Goal: Task Accomplishment & Management: Manage account settings

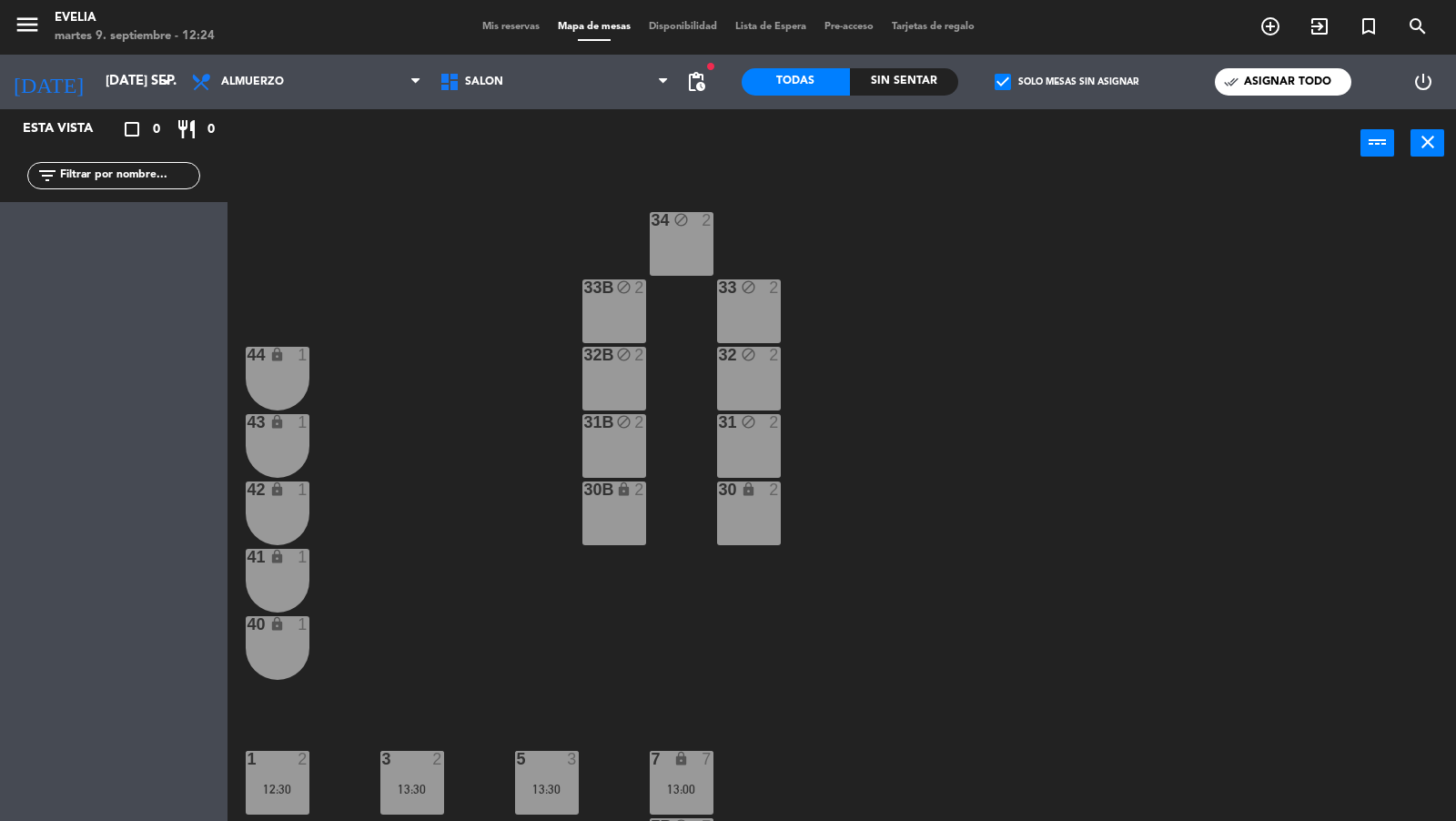
scroll to position [538, 0]
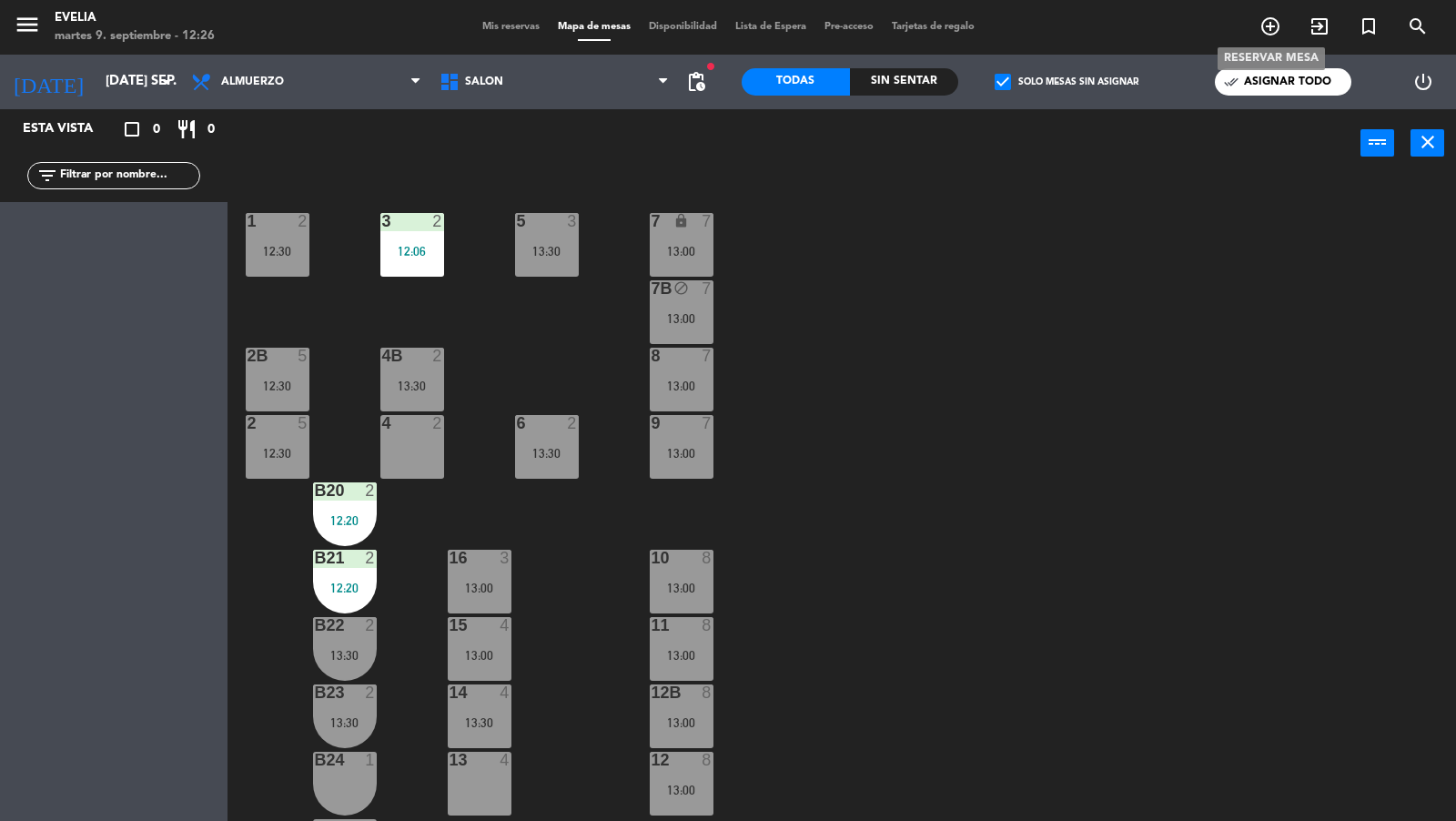
click at [1274, 30] on icon "add_circle_outline" at bounding box center [1270, 27] width 22 height 22
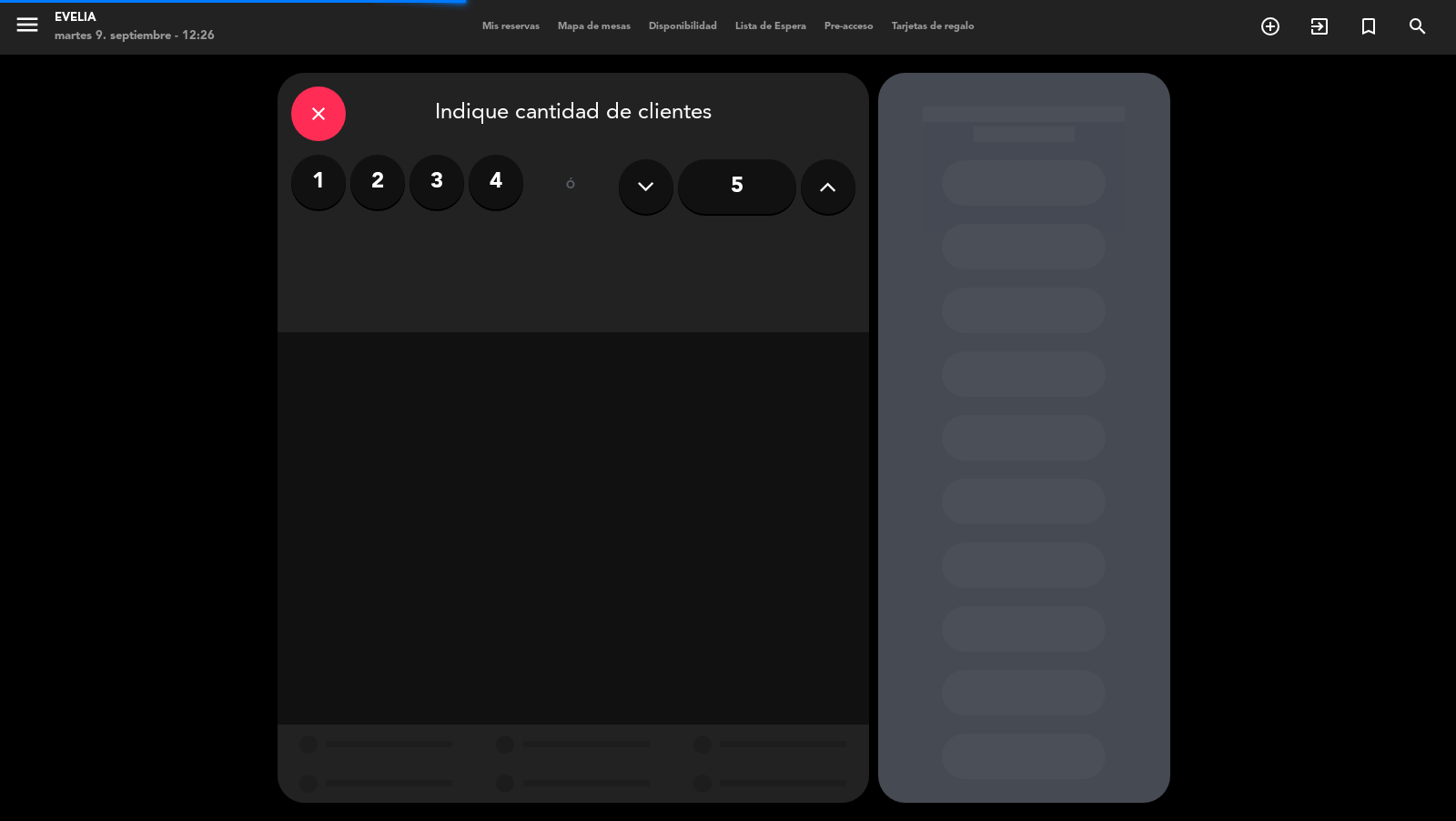
click at [833, 189] on icon at bounding box center [827, 187] width 18 height 28
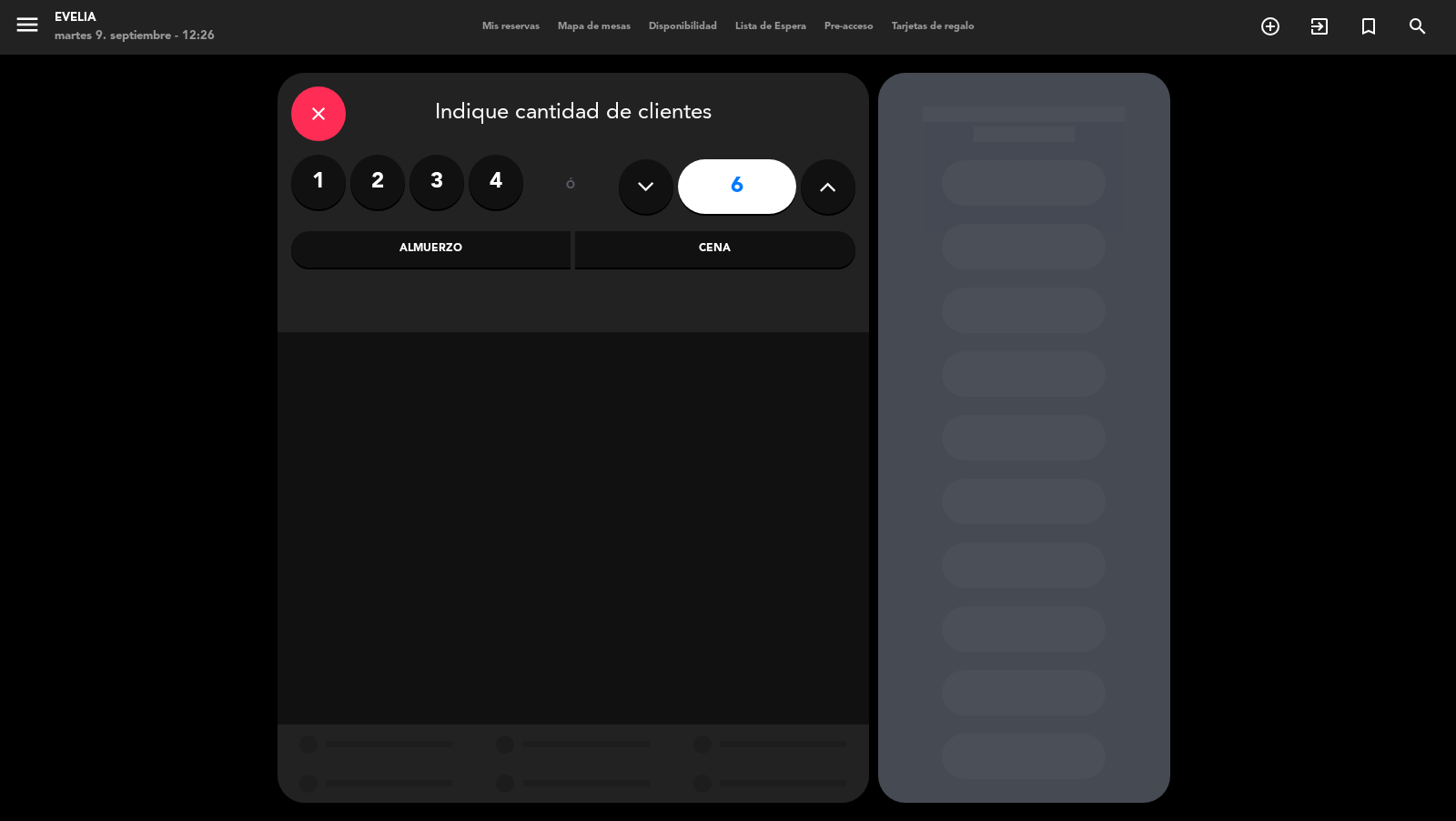
click at [527, 250] on div "Almuerzo" at bounding box center [431, 249] width 280 height 36
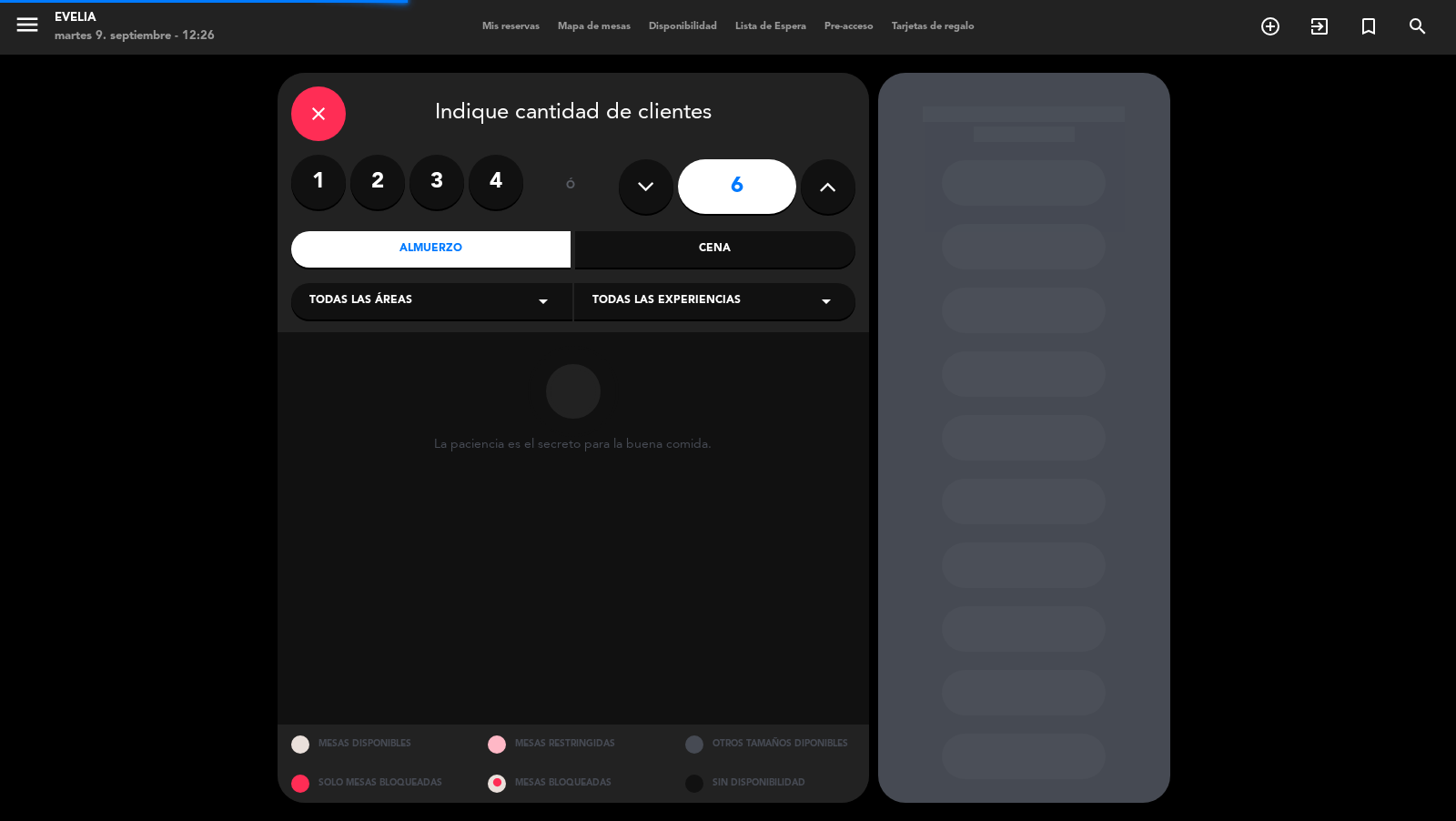
click at [437, 314] on div "Todas las áreas arrow_drop_down" at bounding box center [432, 301] width 281 height 36
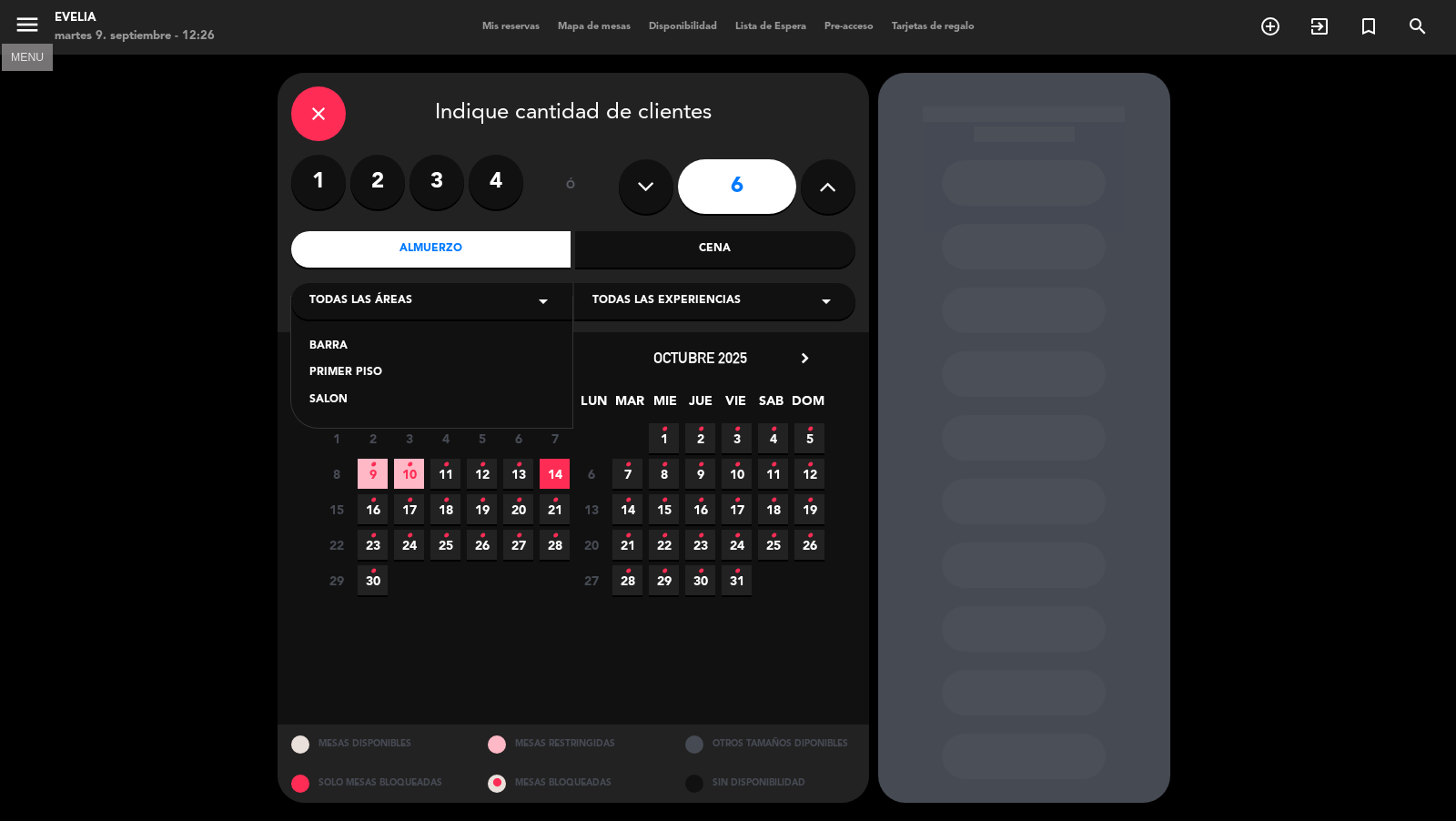
click at [37, 39] on button "menu" at bounding box center [28, 28] width 28 height 33
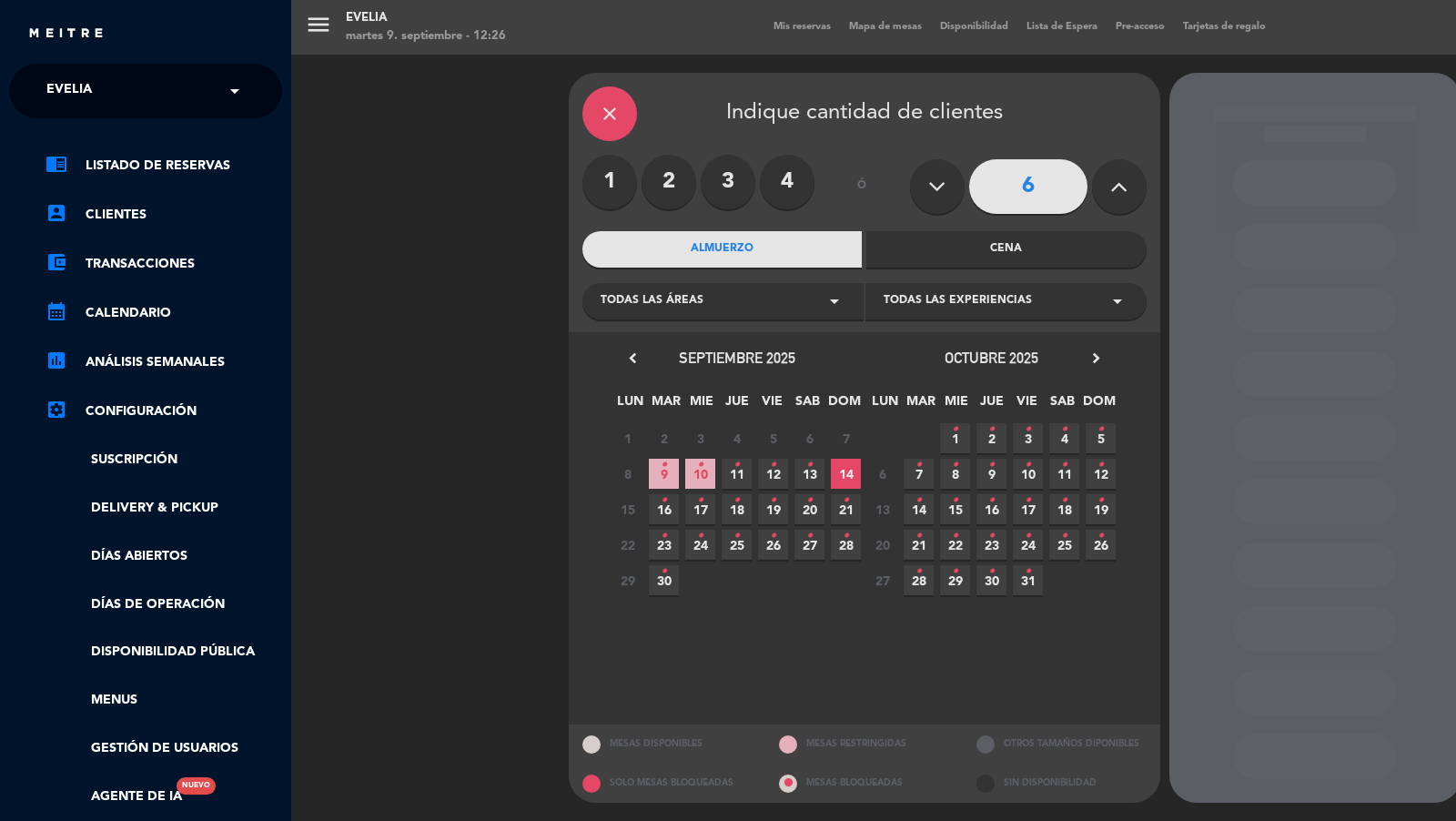
click at [73, 89] on span "Evelia" at bounding box center [68, 91] width 45 height 38
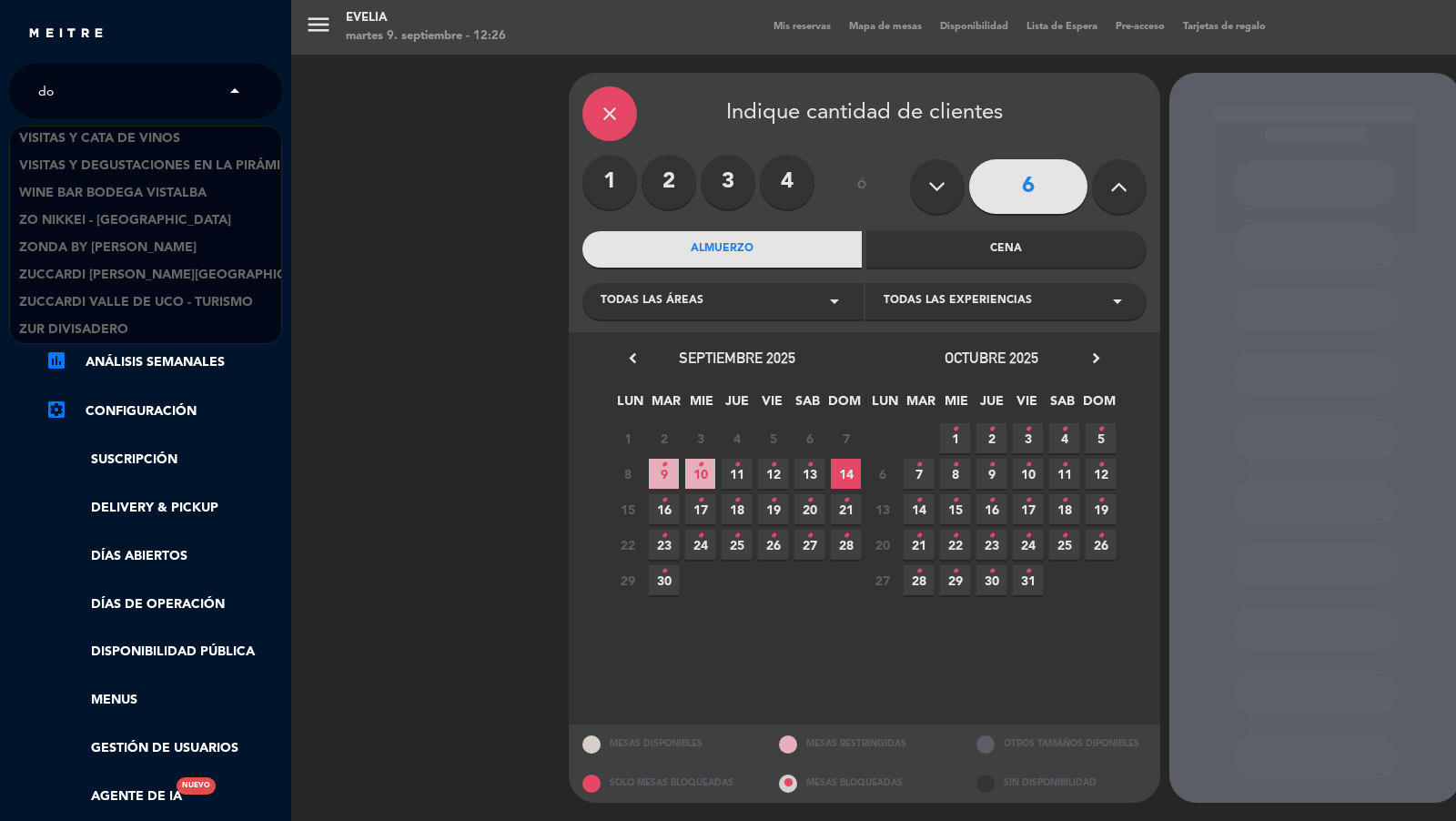
scroll to position [28, 0]
type input "don j"
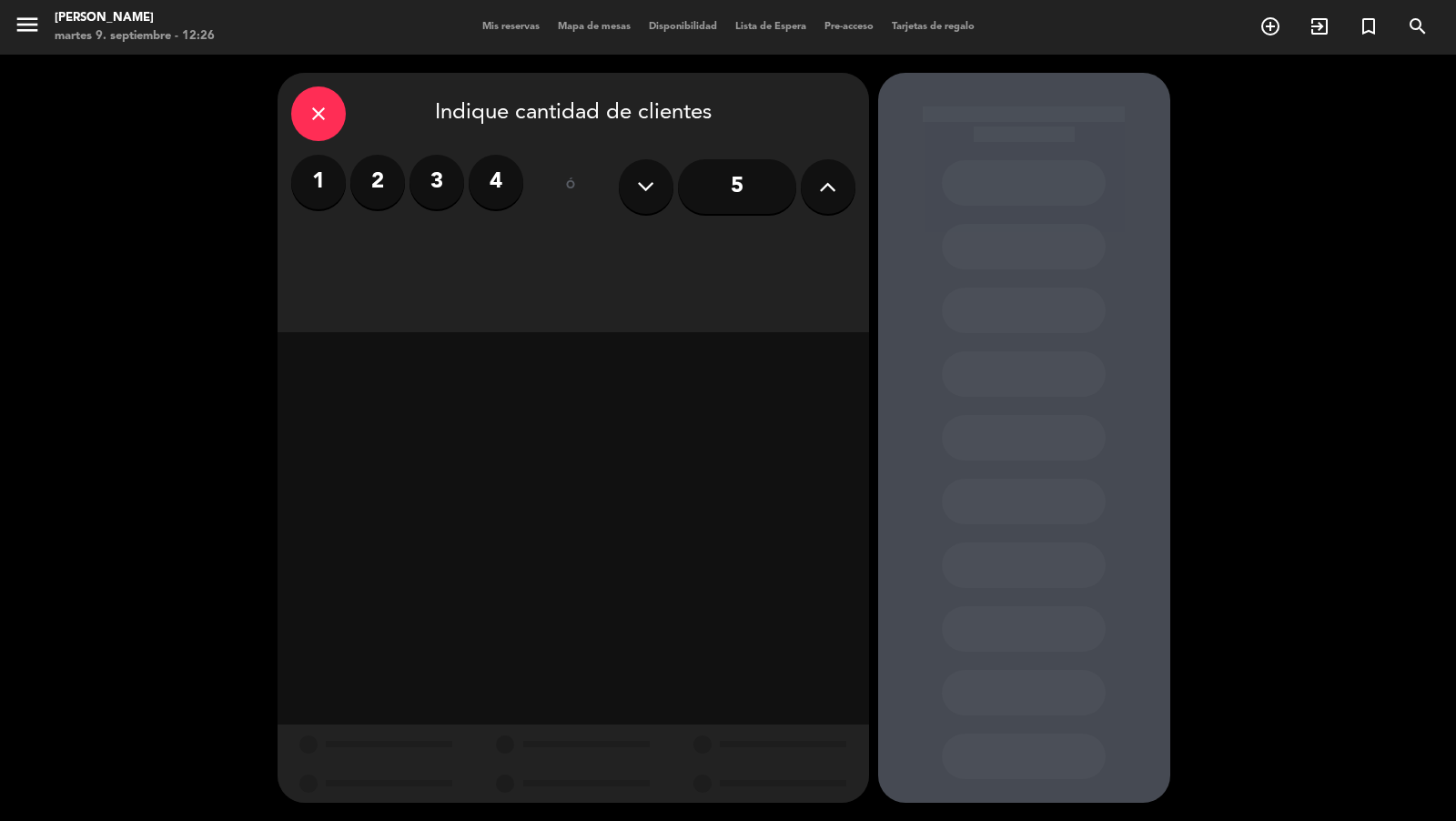
click at [321, 118] on icon "close" at bounding box center [318, 114] width 22 height 22
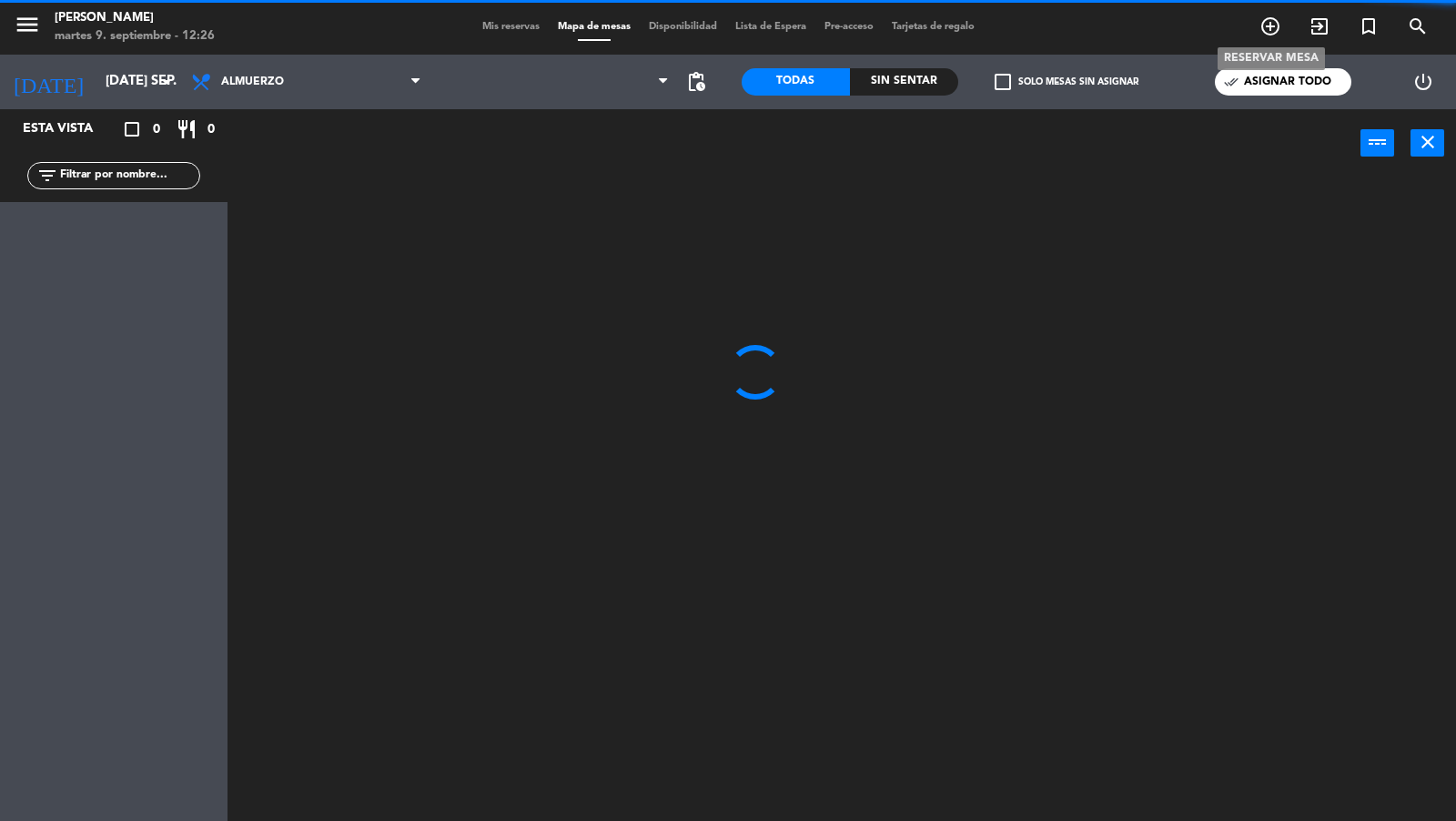
click at [1262, 28] on icon "add_circle_outline" at bounding box center [1270, 27] width 22 height 22
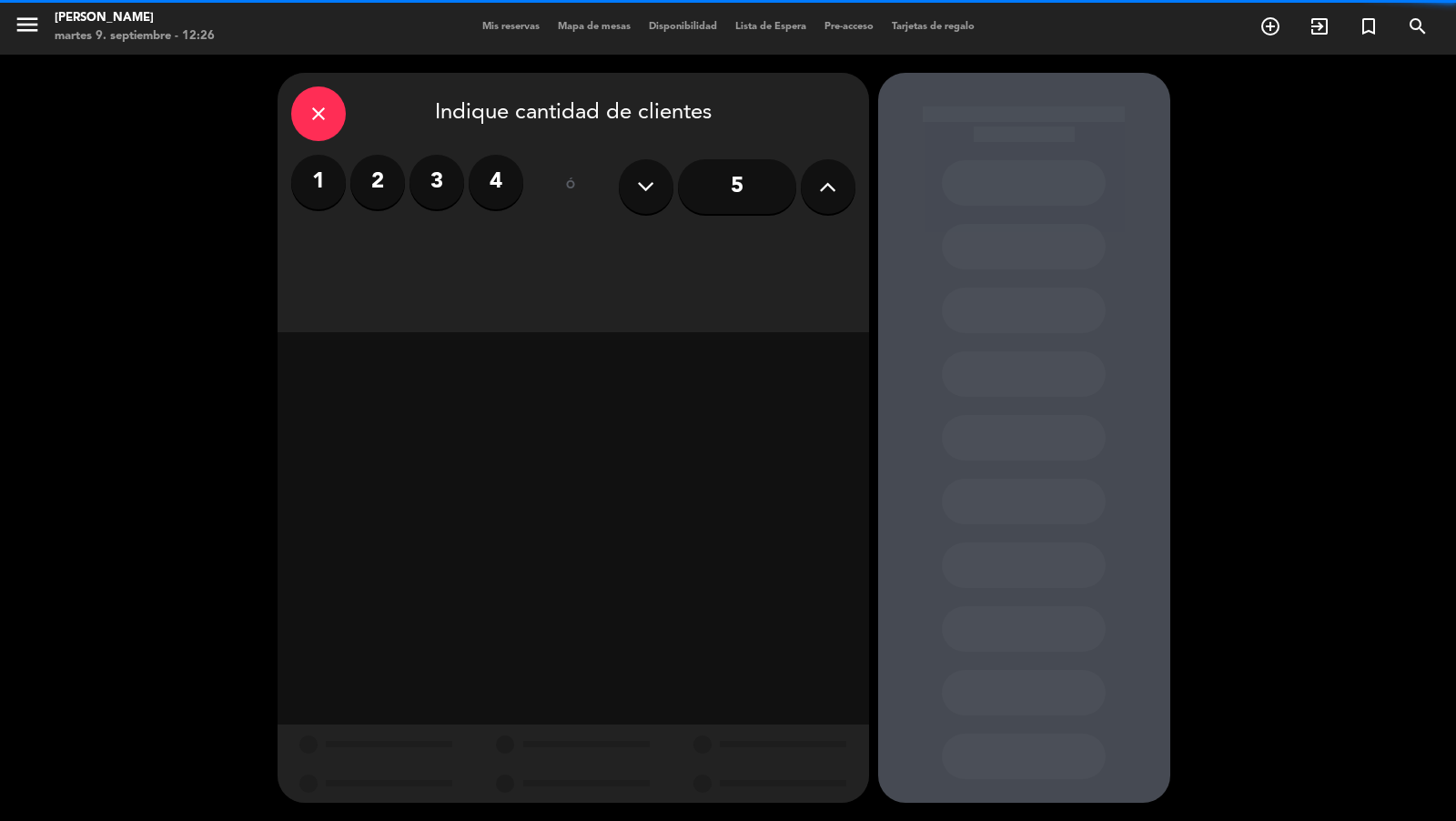
click at [833, 193] on icon at bounding box center [827, 187] width 18 height 28
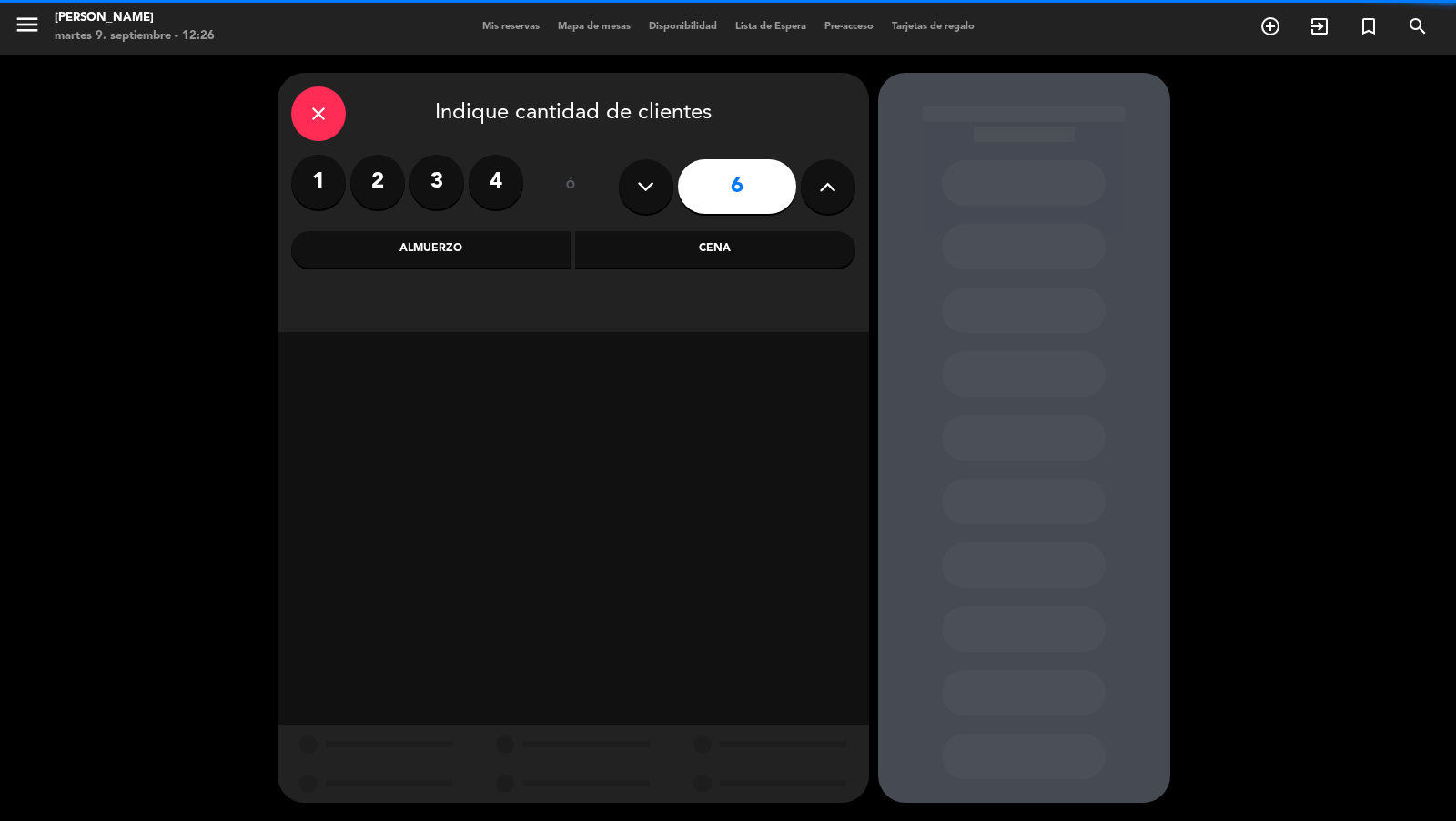
click at [507, 236] on div "Almuerzo" at bounding box center [431, 249] width 280 height 36
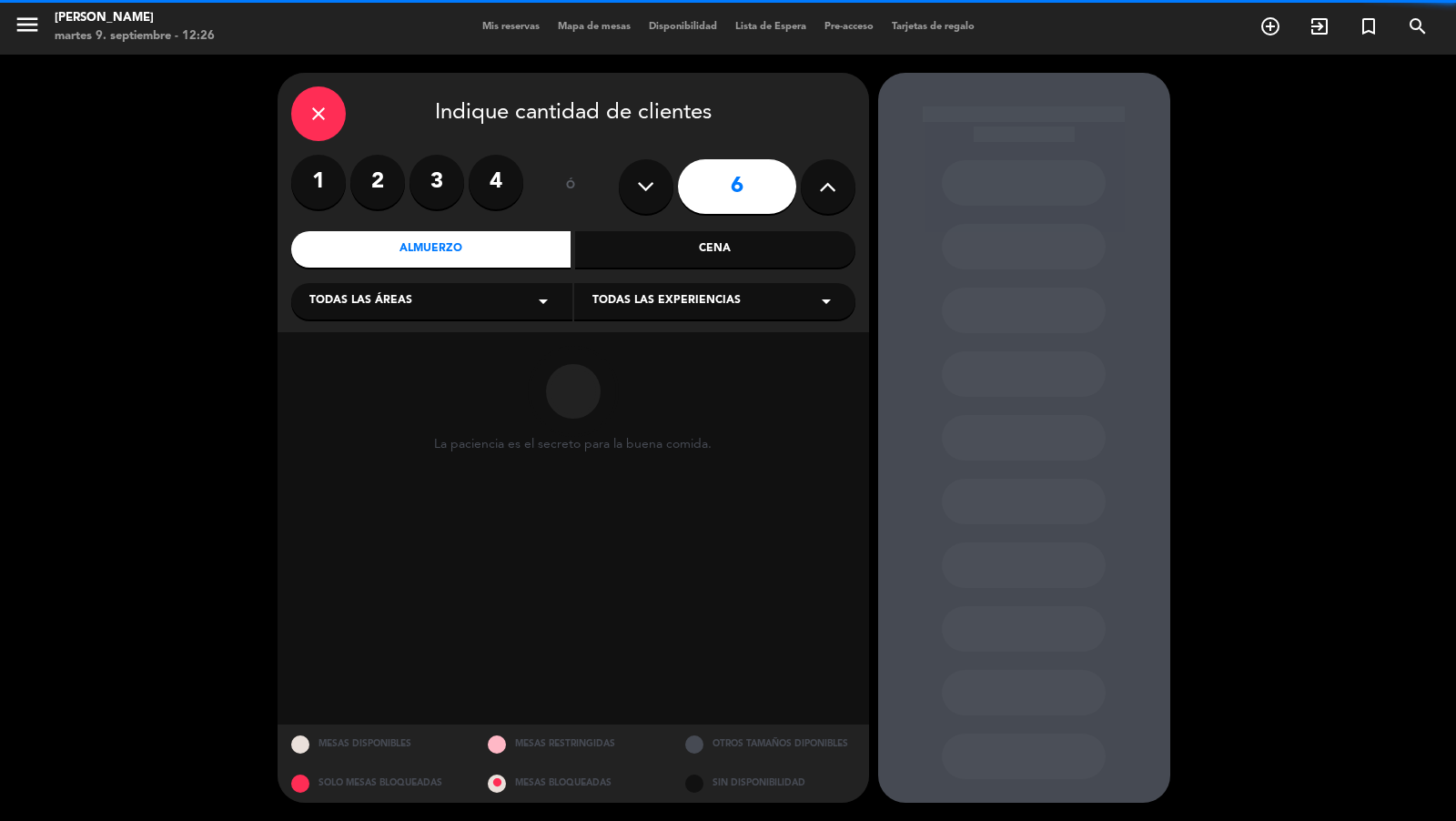
click at [432, 293] on div "Todas las áreas arrow_drop_down" at bounding box center [432, 301] width 281 height 36
click at [358, 488] on div "Vereda" at bounding box center [431, 481] width 245 height 19
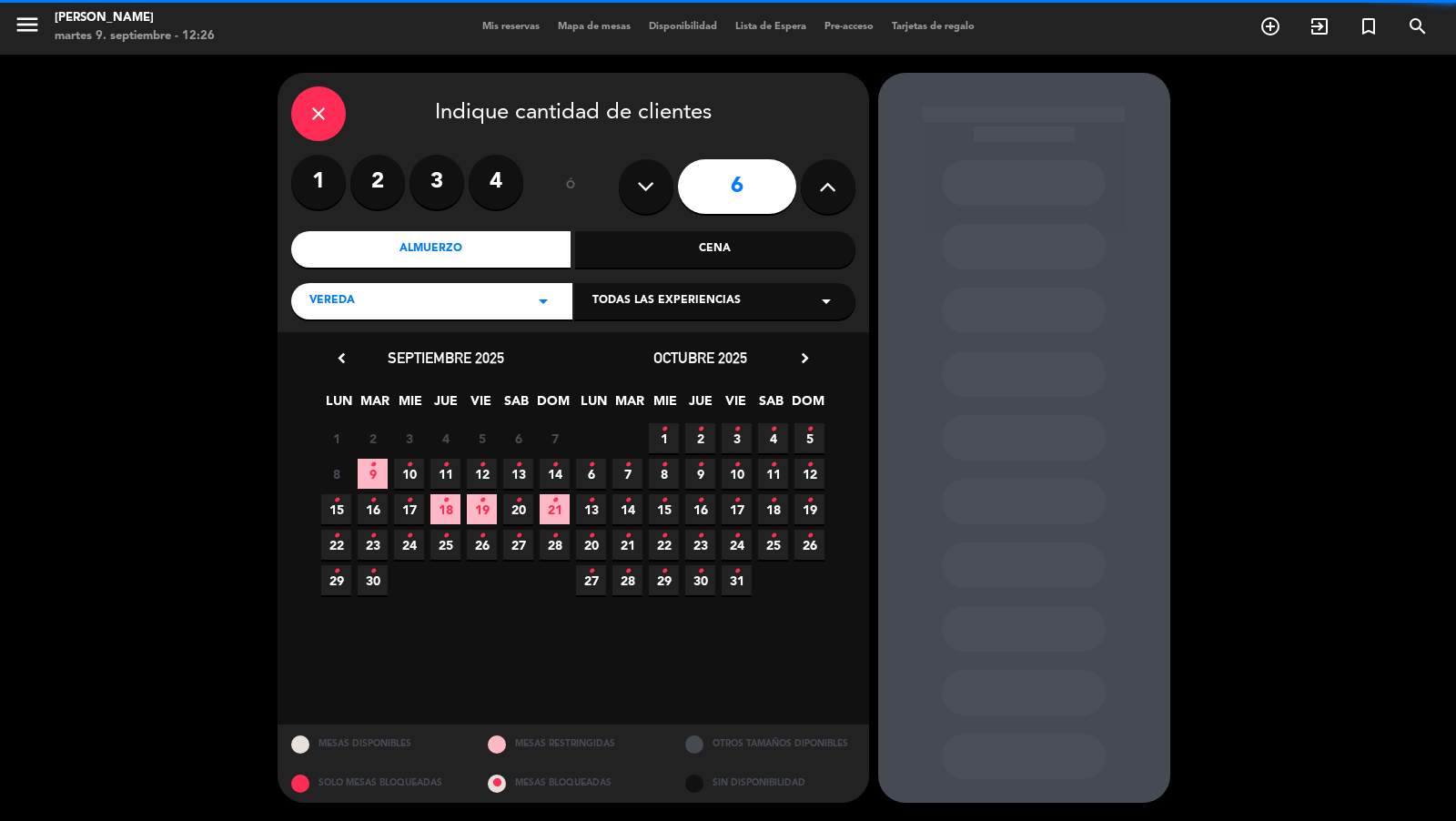
click at [626, 315] on div "Todas las experiencias arrow_drop_down" at bounding box center [715, 301] width 281 height 36
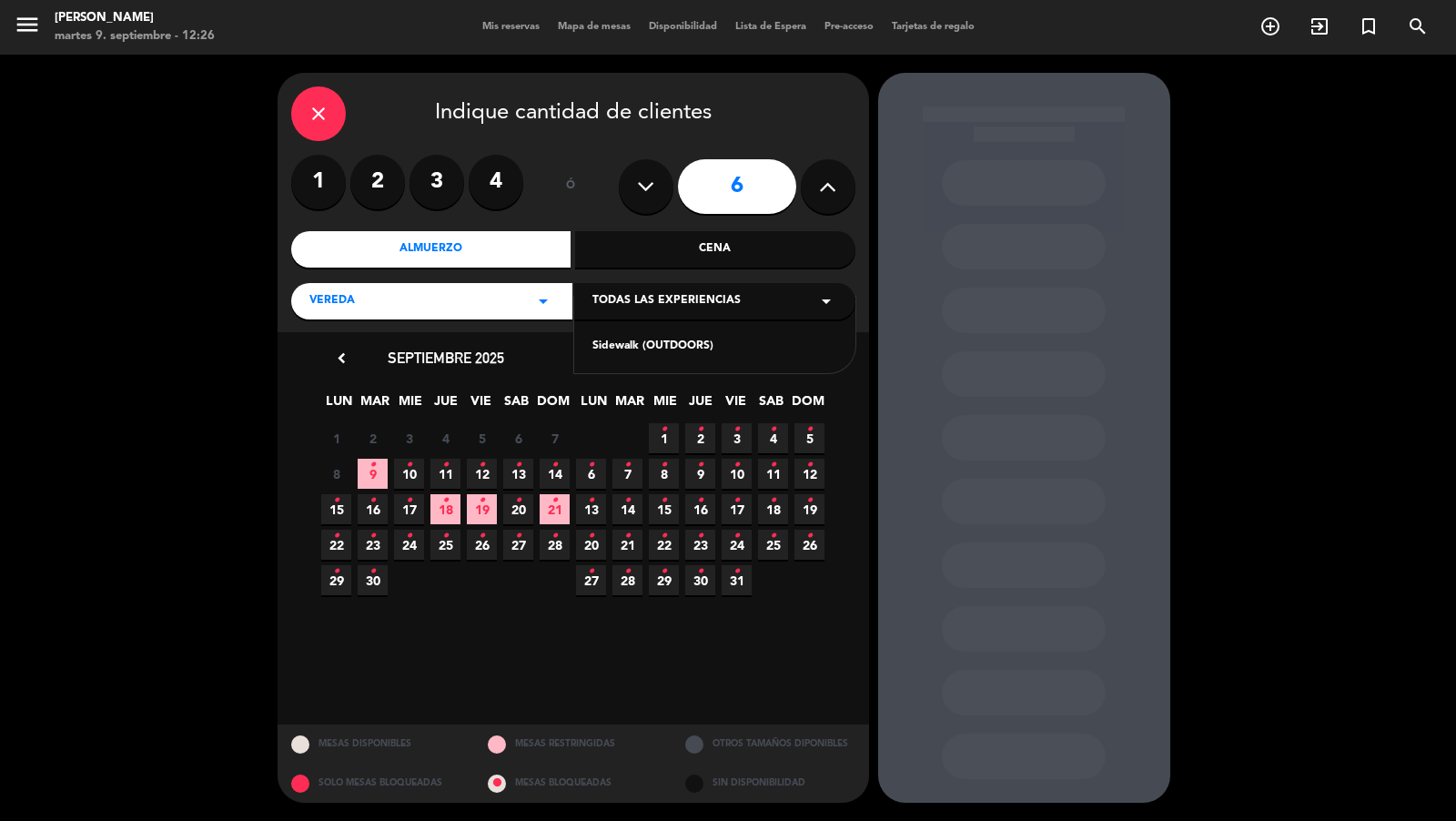
click at [626, 341] on div "Sidewalk (OUTDOORS)" at bounding box center [714, 347] width 245 height 19
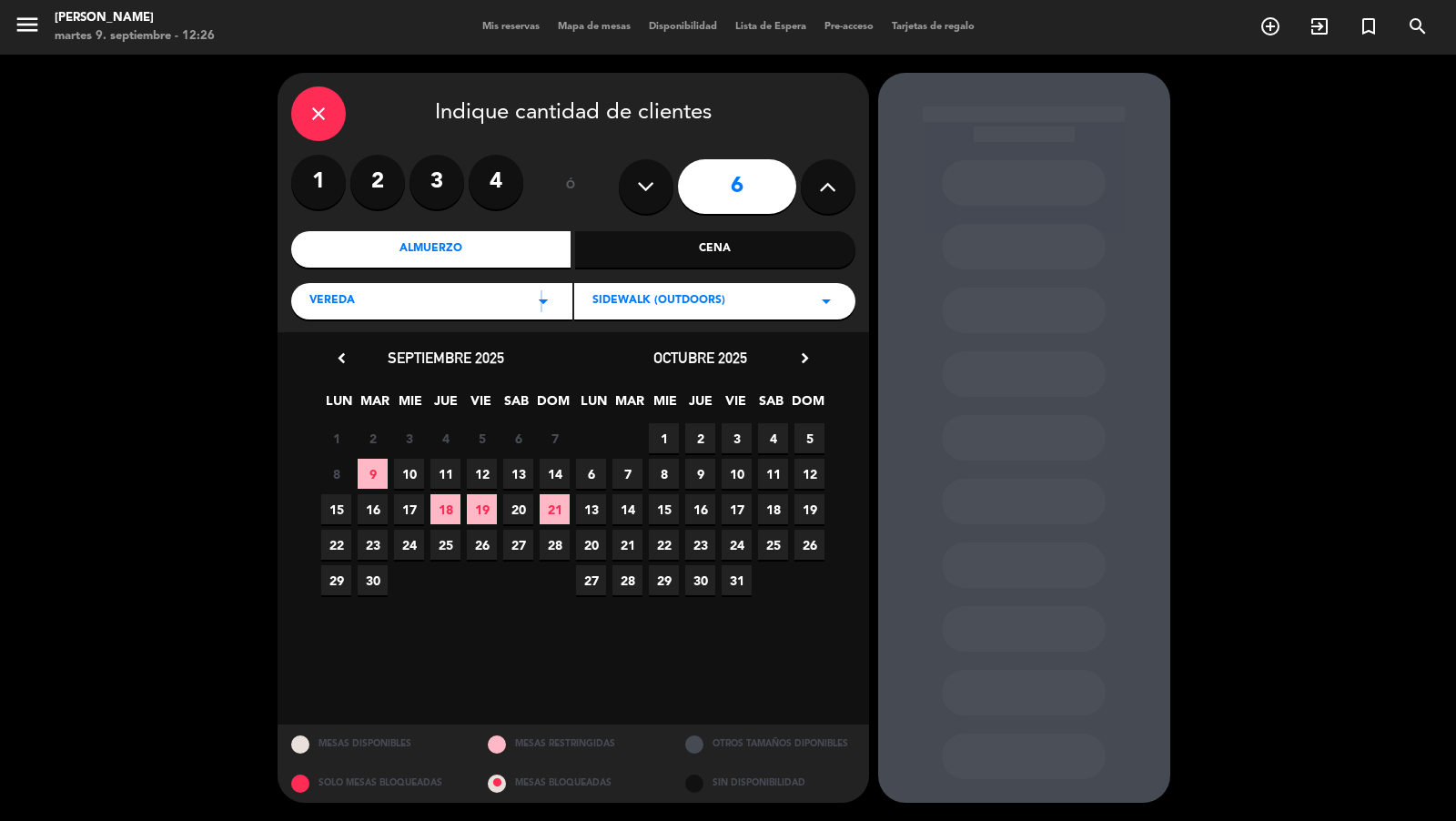
click at [539, 302] on icon "arrow_drop_down" at bounding box center [543, 302] width 22 height 22
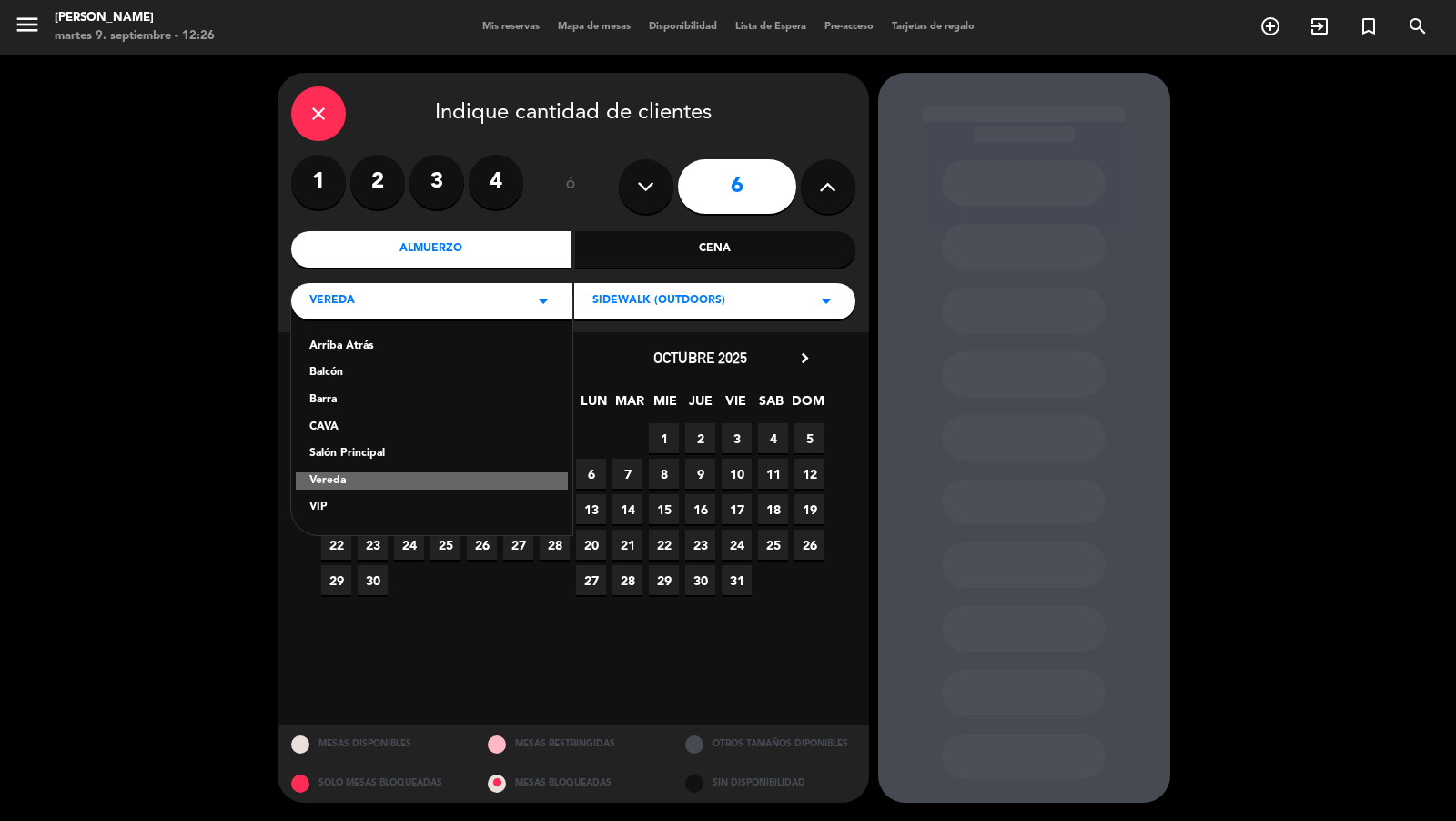
click at [405, 448] on div "Salón Principal" at bounding box center [431, 454] width 245 height 19
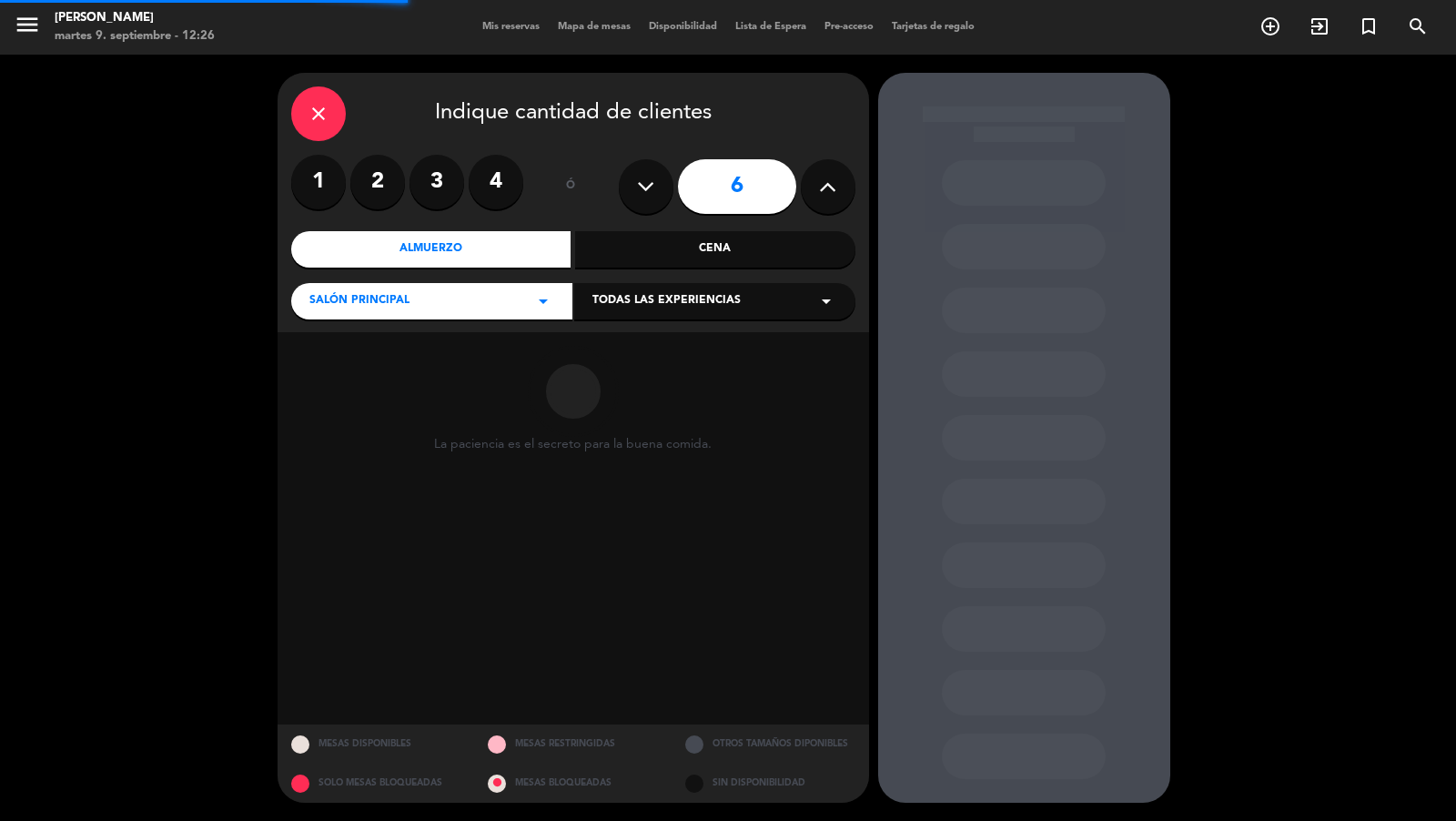
click at [626, 303] on span "Todas las experiencias" at bounding box center [666, 302] width 148 height 19
click at [626, 330] on div "Dining room" at bounding box center [715, 336] width 281 height 78
click at [626, 341] on div "Dining room" at bounding box center [714, 347] width 245 height 19
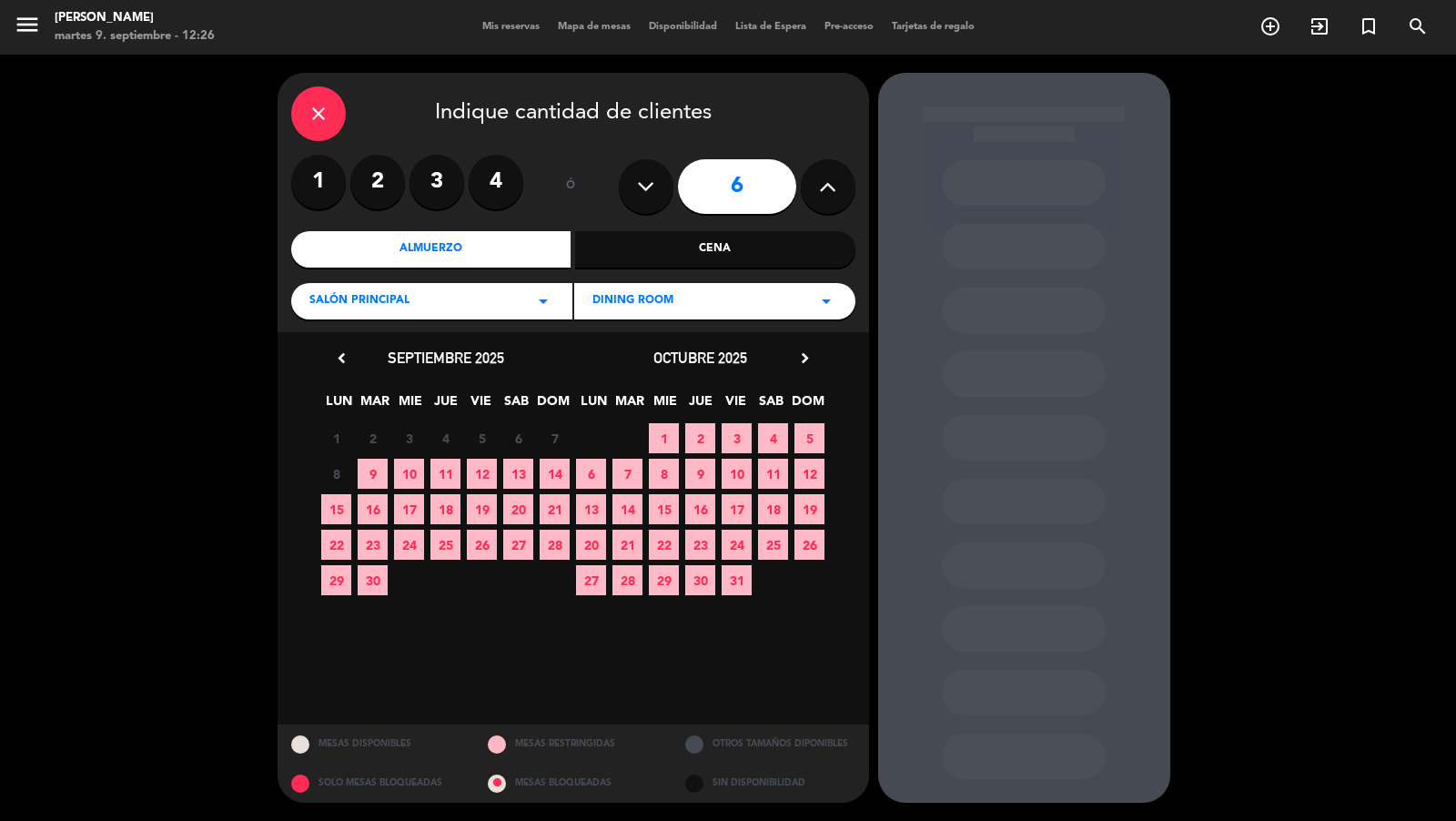
click at [338, 539] on span "22" at bounding box center [336, 544] width 30 height 30
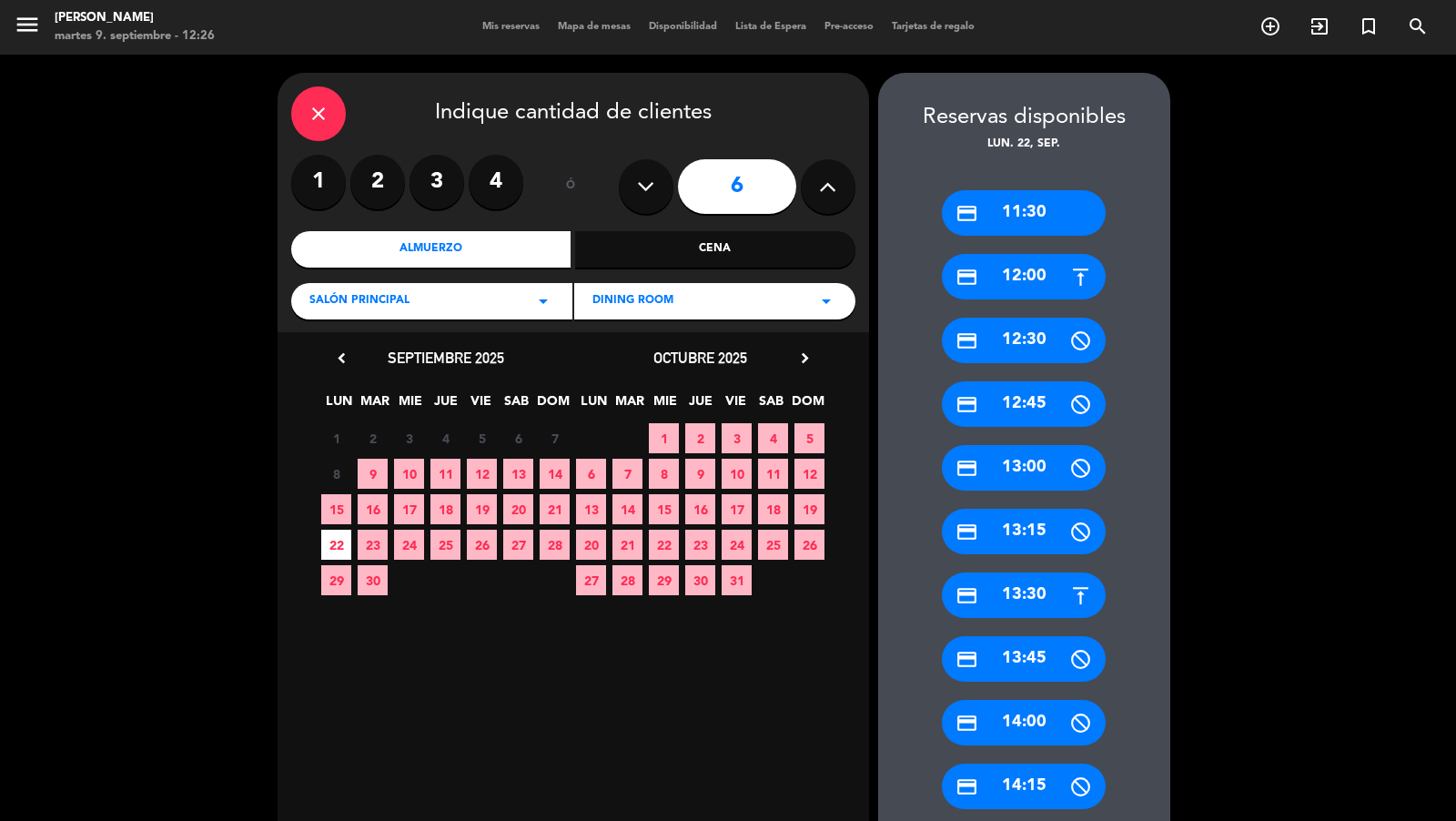
click at [1028, 222] on div "credit_card 11:30" at bounding box center [1023, 213] width 164 height 45
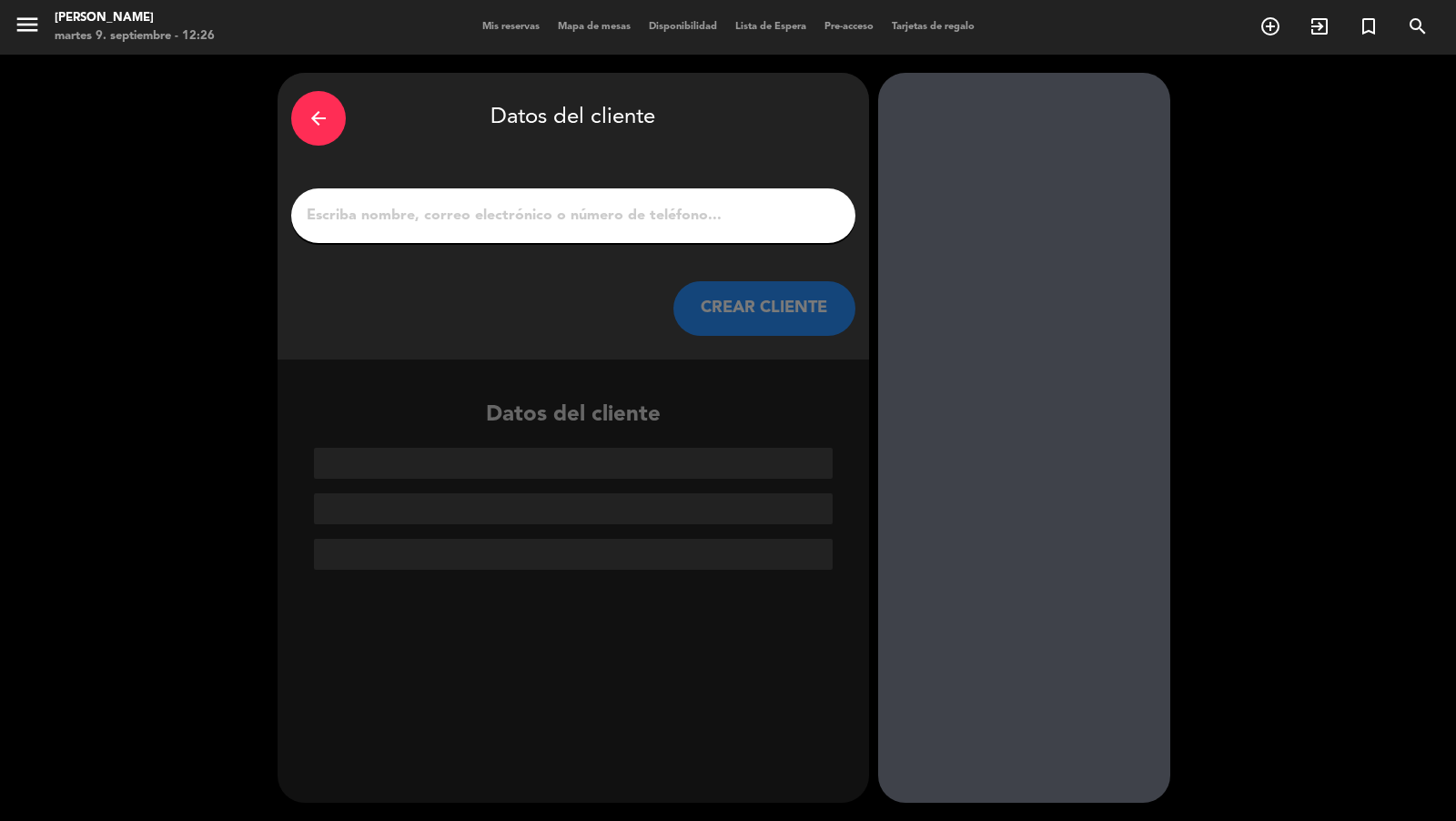
click at [791, 210] on input "1" at bounding box center [574, 216] width 537 height 26
paste input "[PERSON_NAME]"
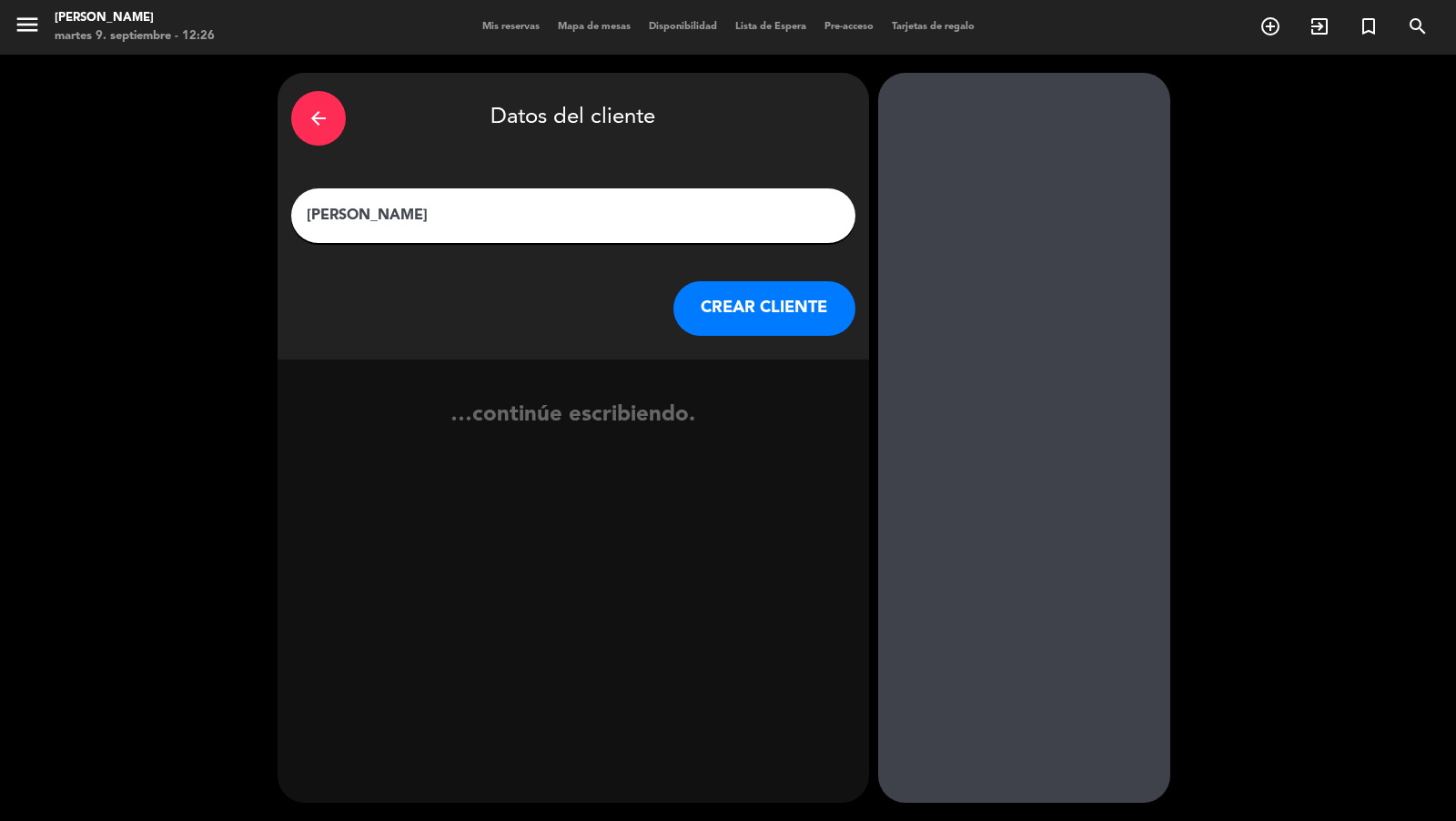
type input "[PERSON_NAME]"
click at [807, 300] on button "CREAR CLIENTE" at bounding box center [764, 308] width 182 height 55
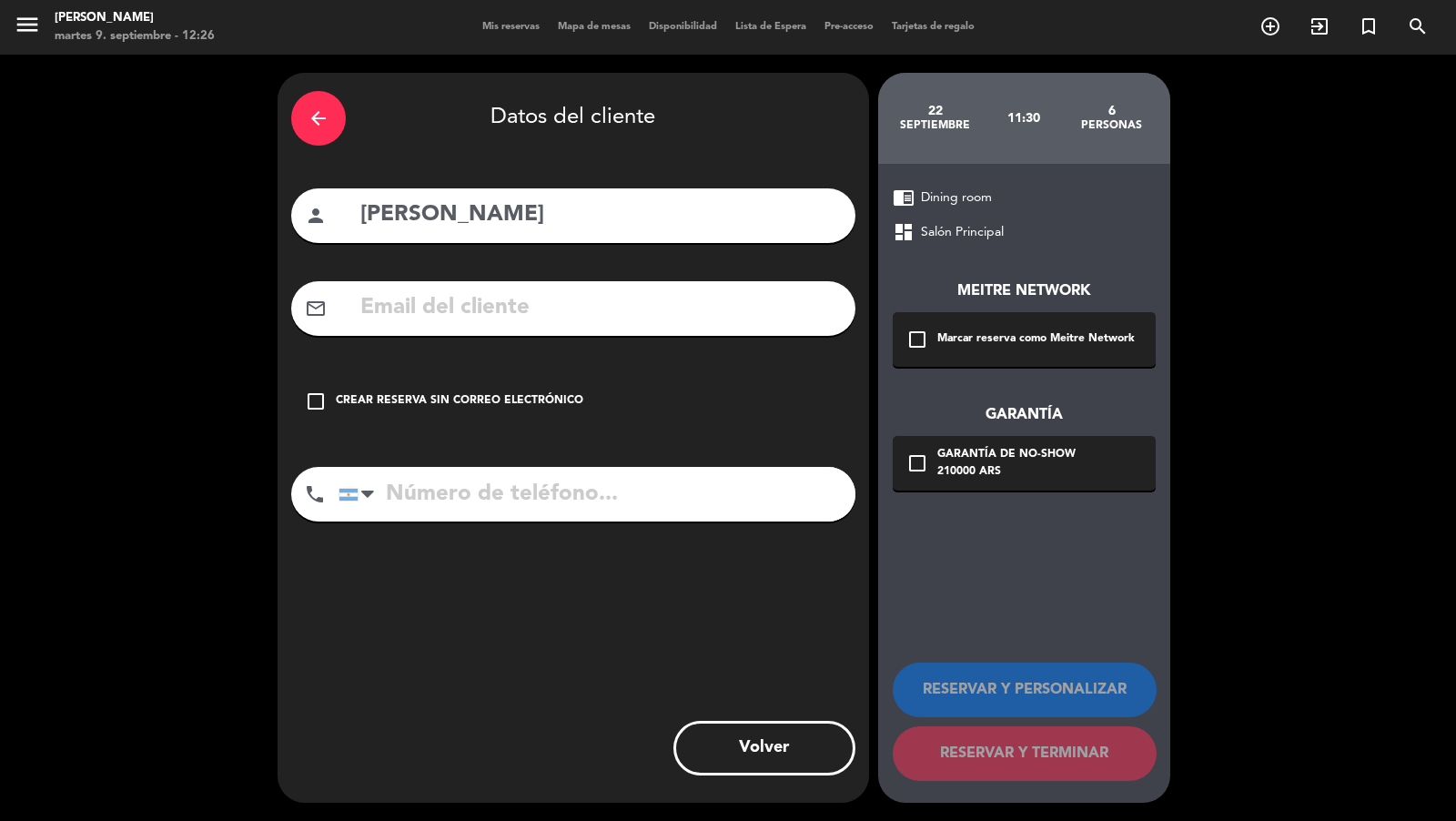
click at [927, 319] on div "check_box_outline_blank Marcar reserva como Meitre Network" at bounding box center [1024, 339] width 263 height 55
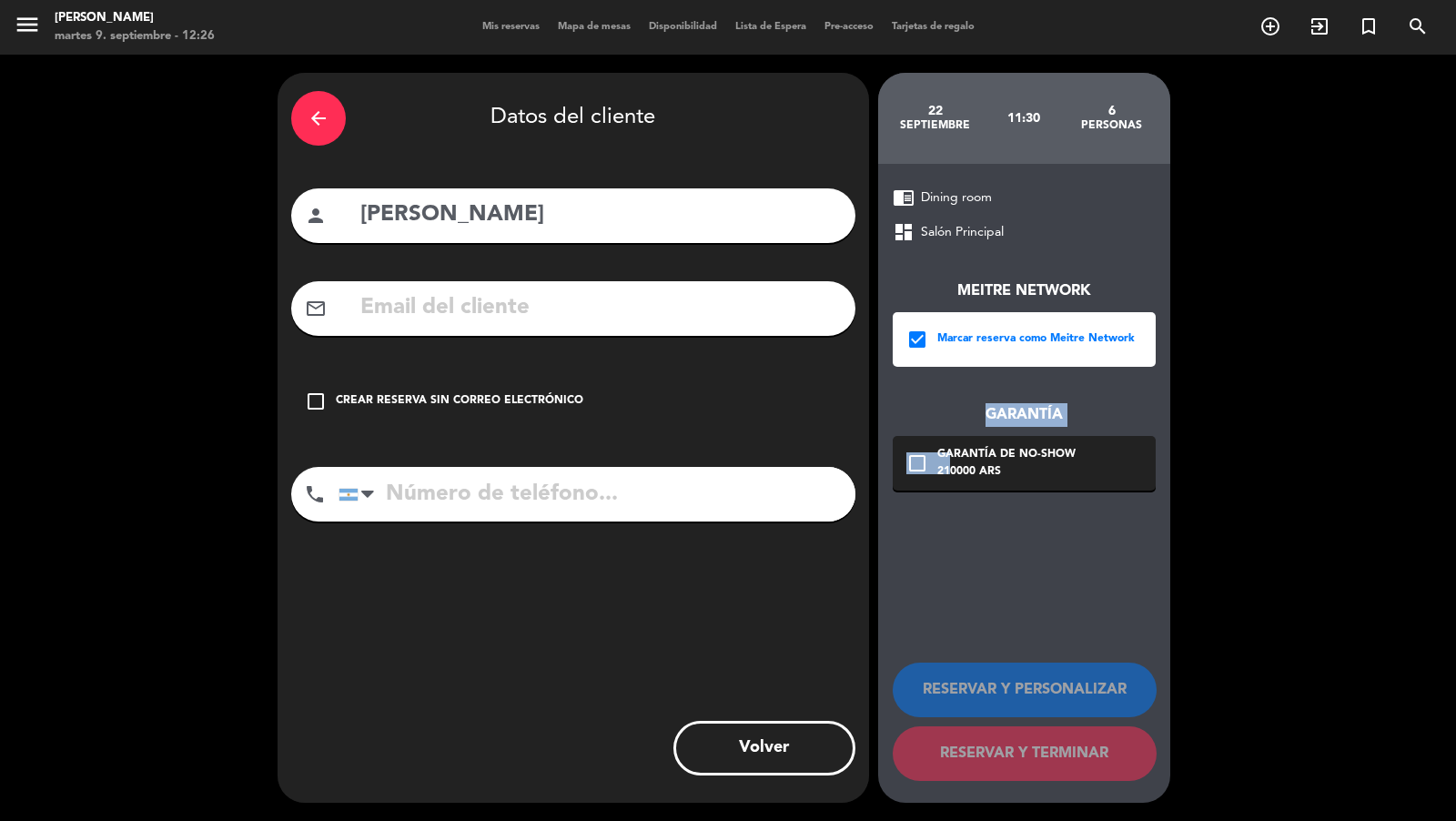
drag, startPoint x: 944, startPoint y: 427, endPoint x: 947, endPoint y: 436, distance: 9.5
click at [947, 436] on div "Meitre Network check_box Marcar reserva como Meitre Network Garantía check_box_…" at bounding box center [1024, 367] width 263 height 248
click at [963, 457] on div "Garantía de no-show" at bounding box center [1006, 455] width 139 height 19
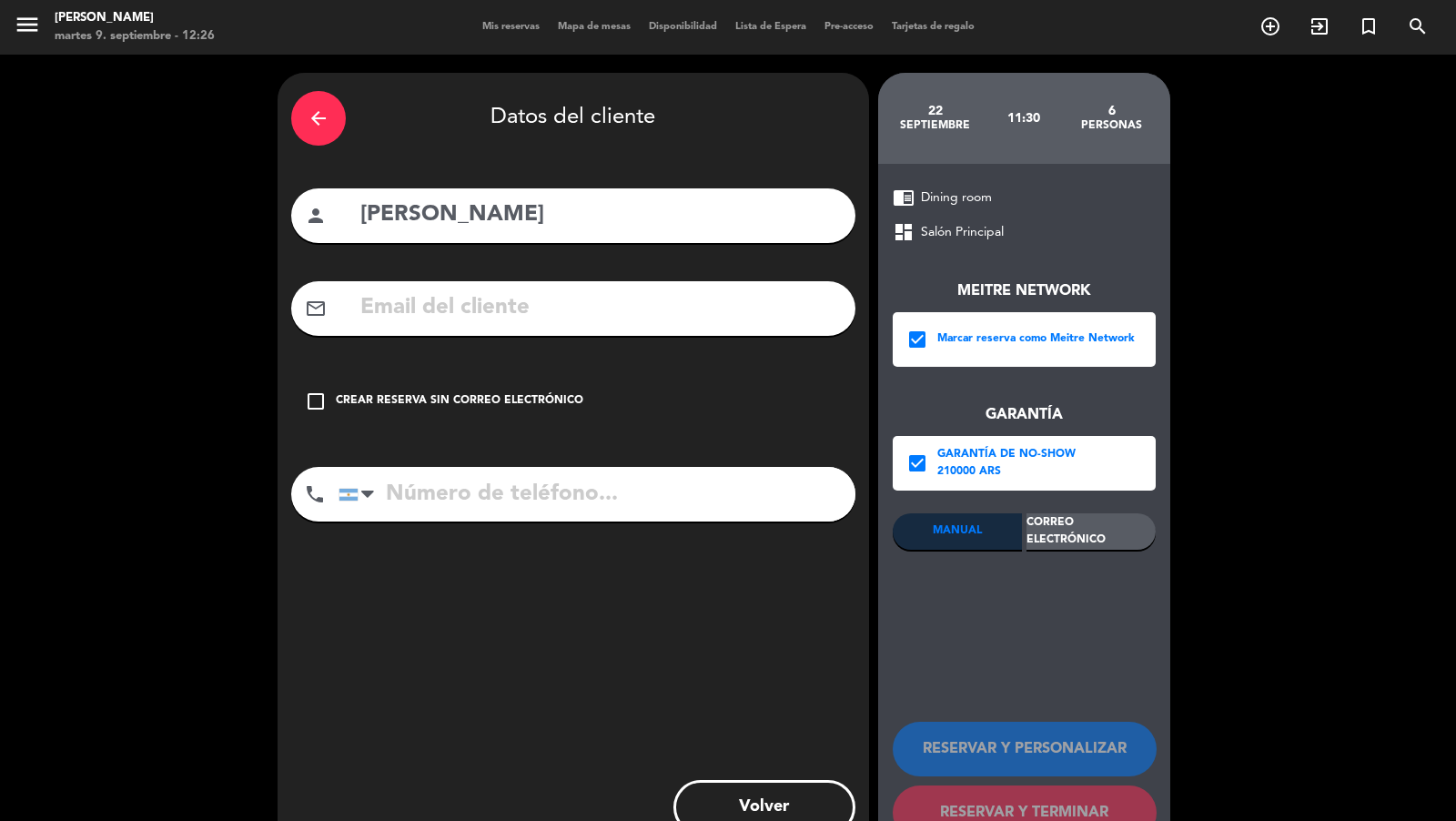
click at [1065, 510] on div "Meitre Network check_box Marcar reserva como Meitre Network Garantía check_box …" at bounding box center [1024, 464] width 263 height 441
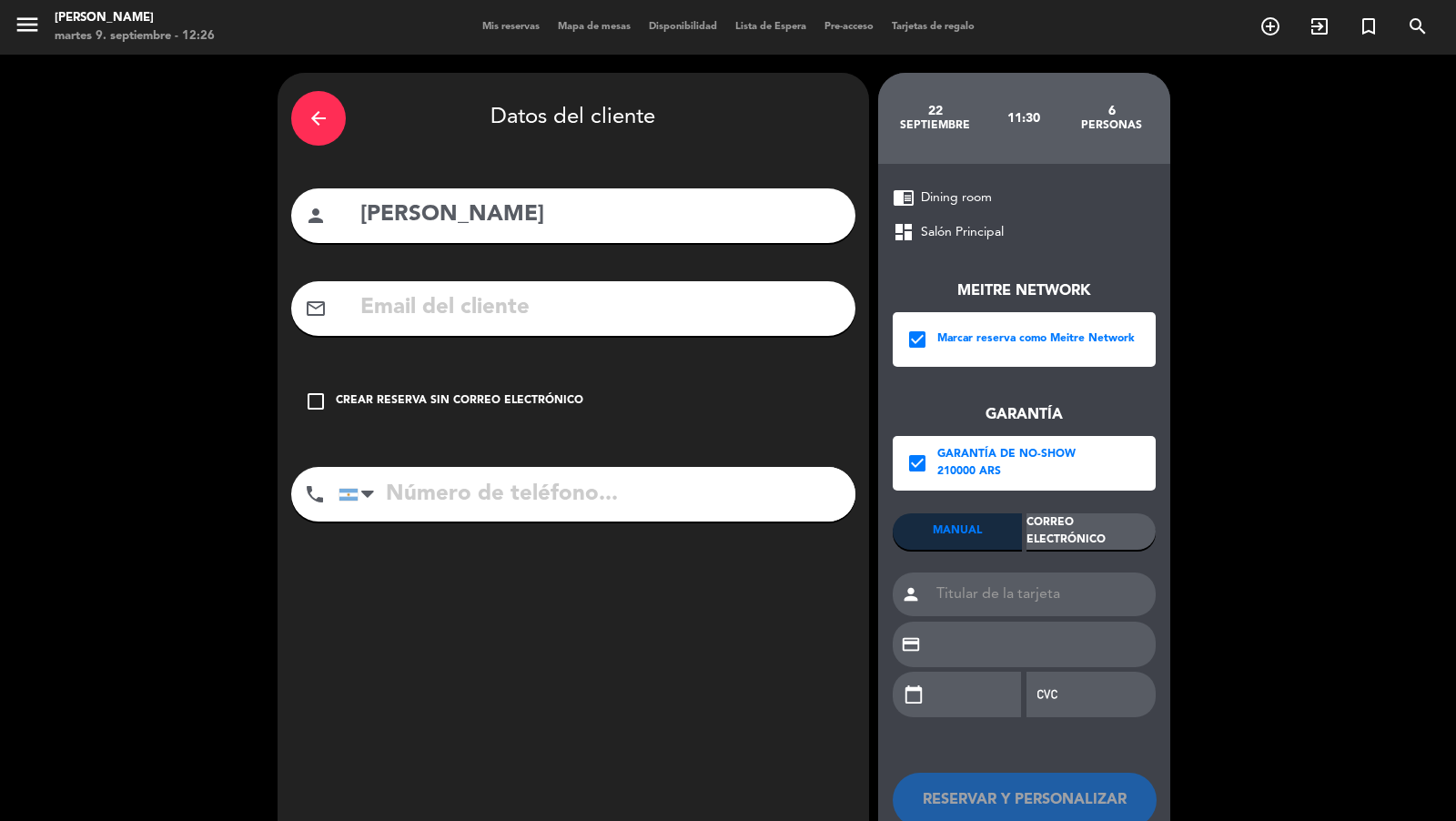
click at [1067, 536] on div "Correo Electrónico" at bounding box center [1091, 531] width 130 height 36
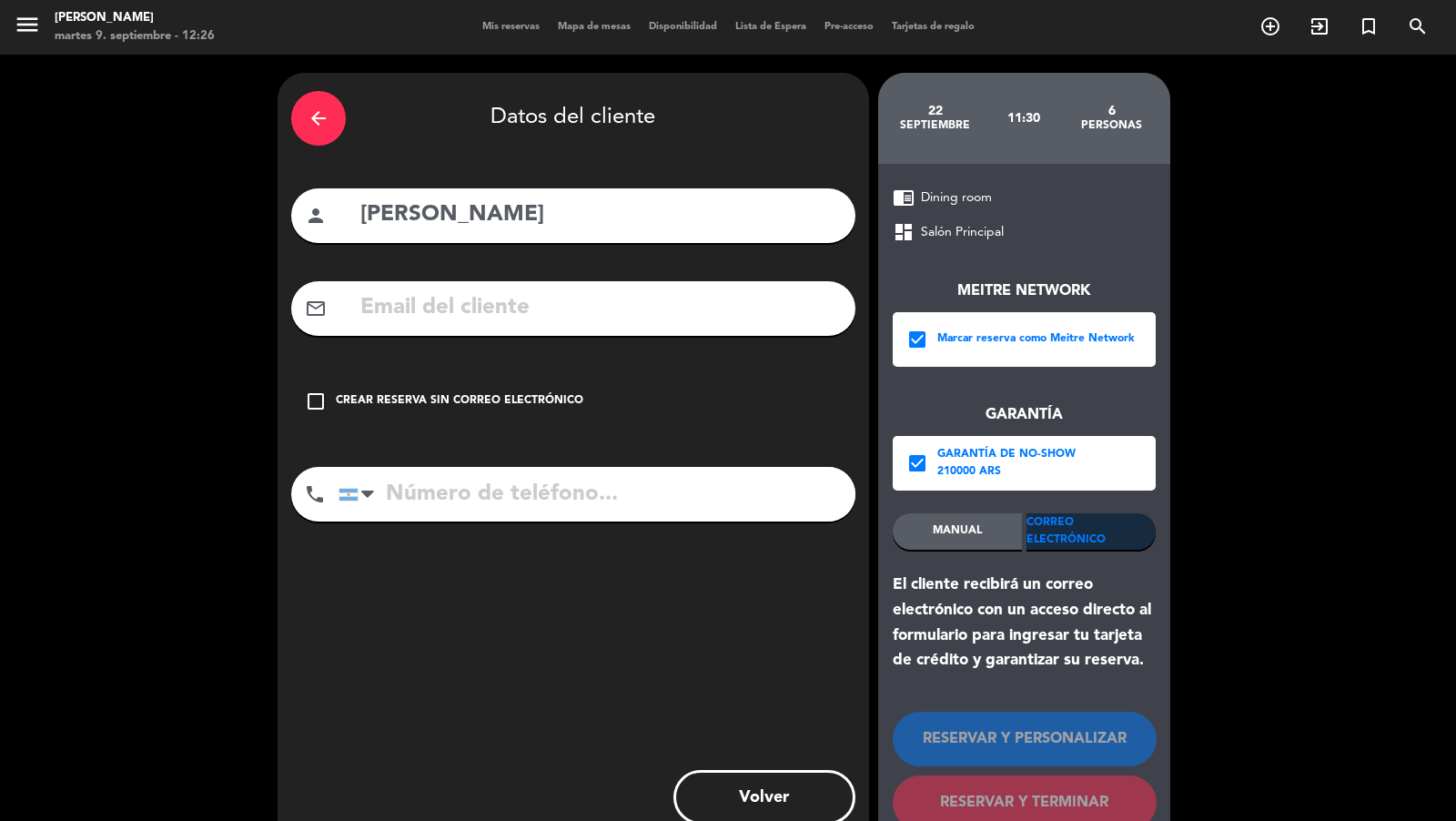
click at [778, 308] on input "text" at bounding box center [600, 308] width 483 height 37
click at [635, 326] on div "mail_outline" at bounding box center [574, 308] width 564 height 55
click at [635, 307] on input "text" at bounding box center [600, 308] width 483 height 37
paste input "[EMAIL_ADDRESS][DOMAIN_NAME]"
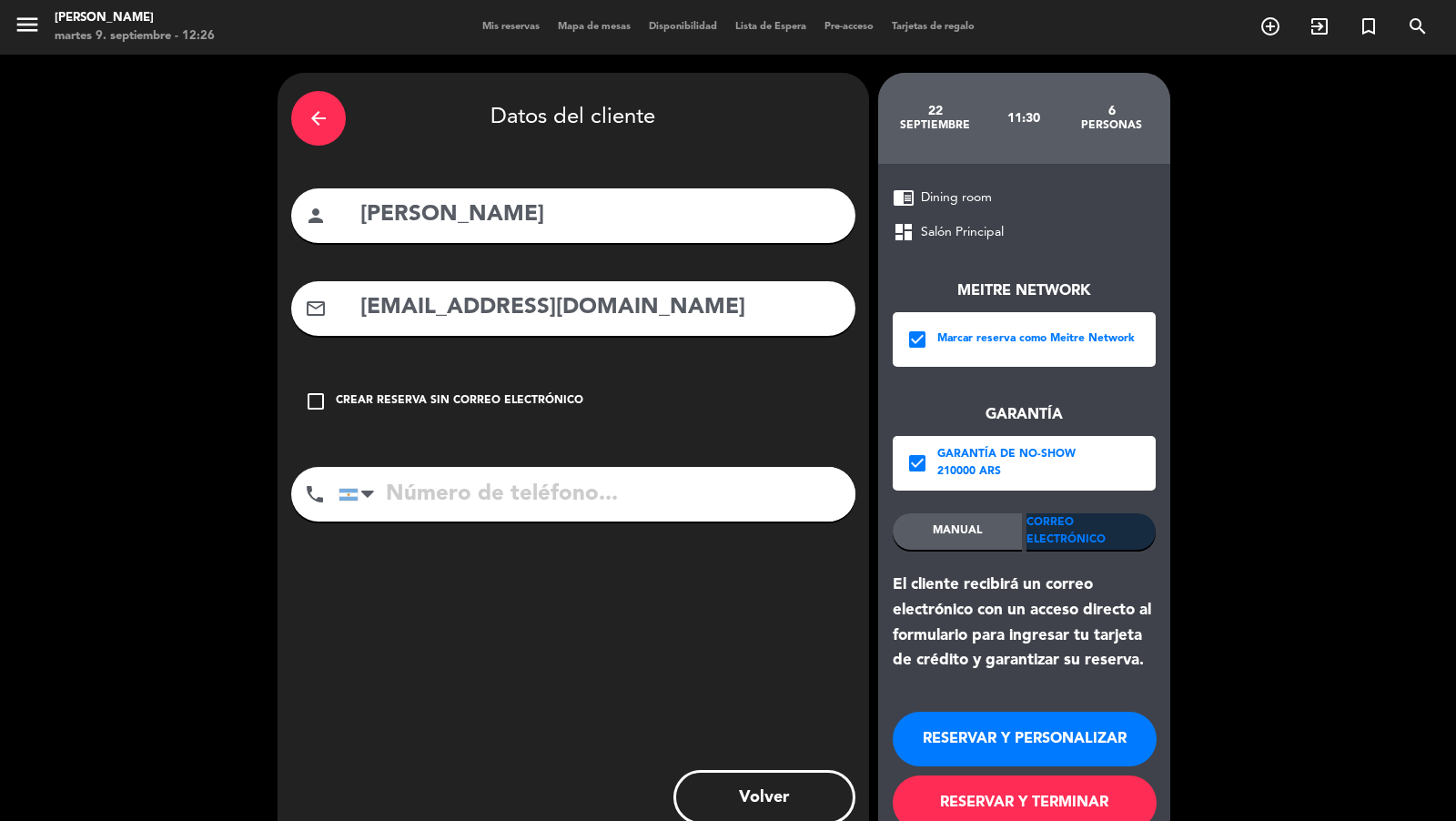
type input "[EMAIL_ADDRESS][DOMAIN_NAME]"
click at [560, 483] on input "tel" at bounding box center [597, 494] width 517 height 55
click at [503, 487] on input "tel" at bounding box center [597, 494] width 517 height 55
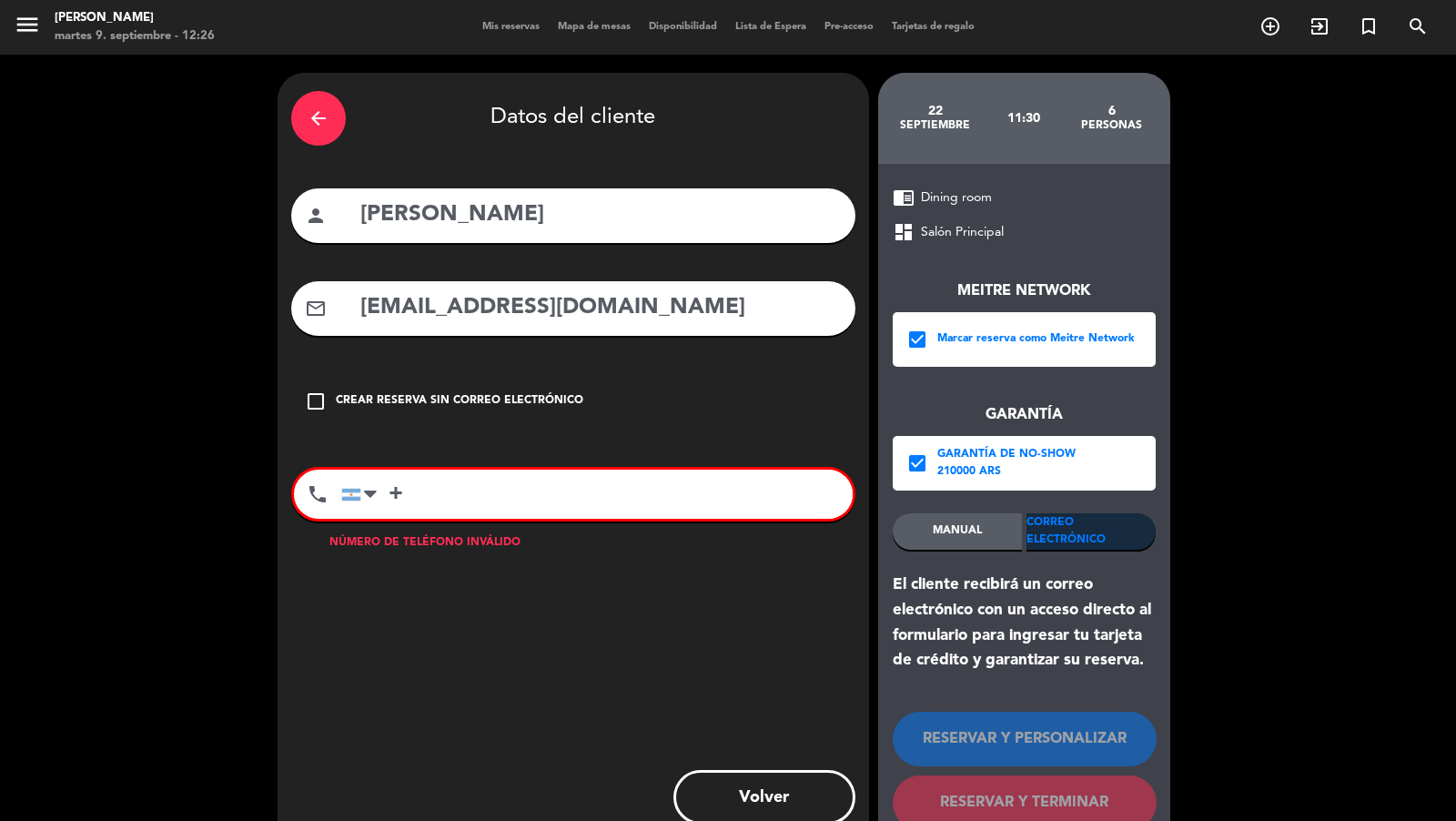
paste input "55.19997545501"
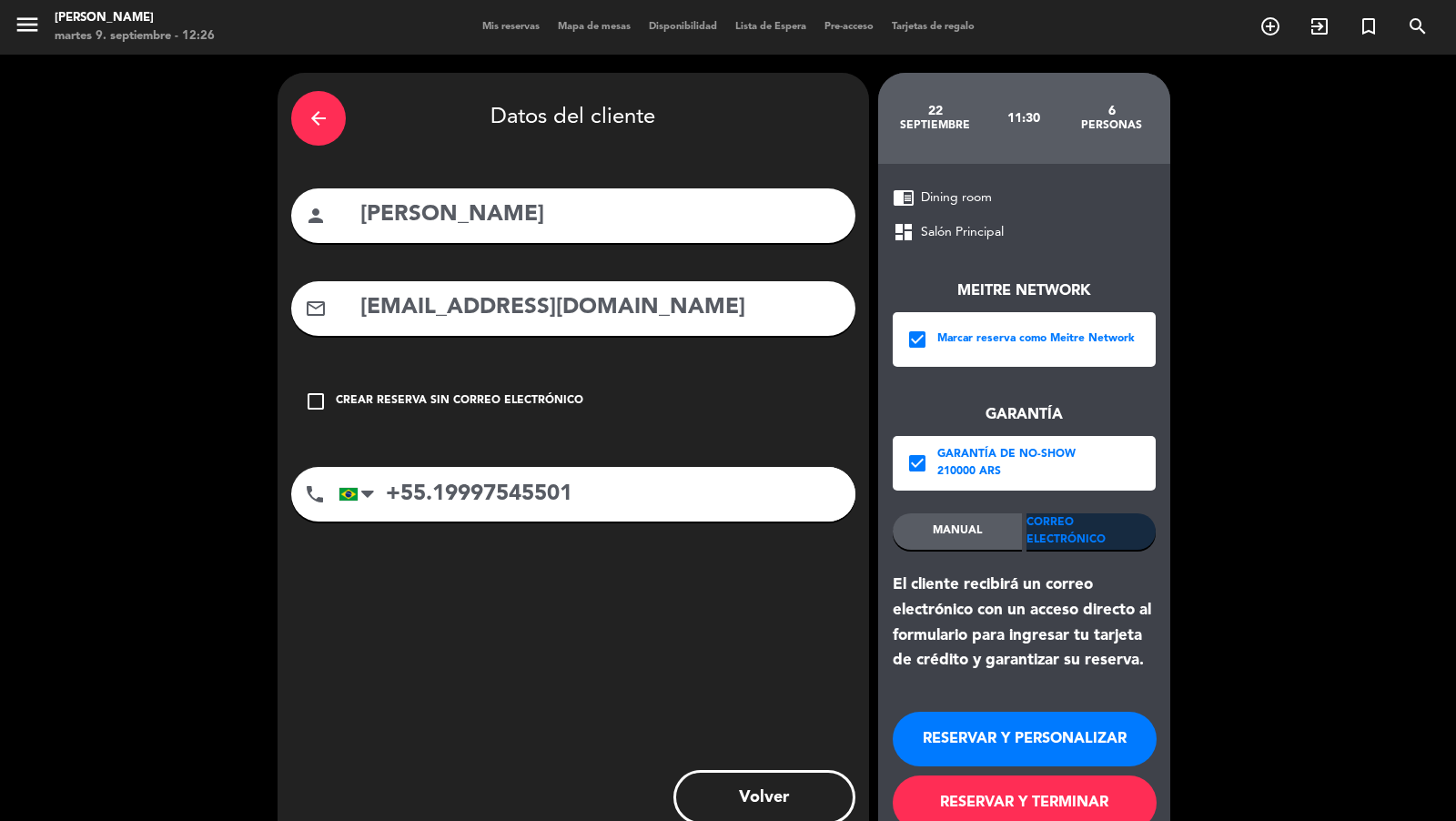
click at [433, 495] on input "+55.19997545501" at bounding box center [597, 494] width 517 height 55
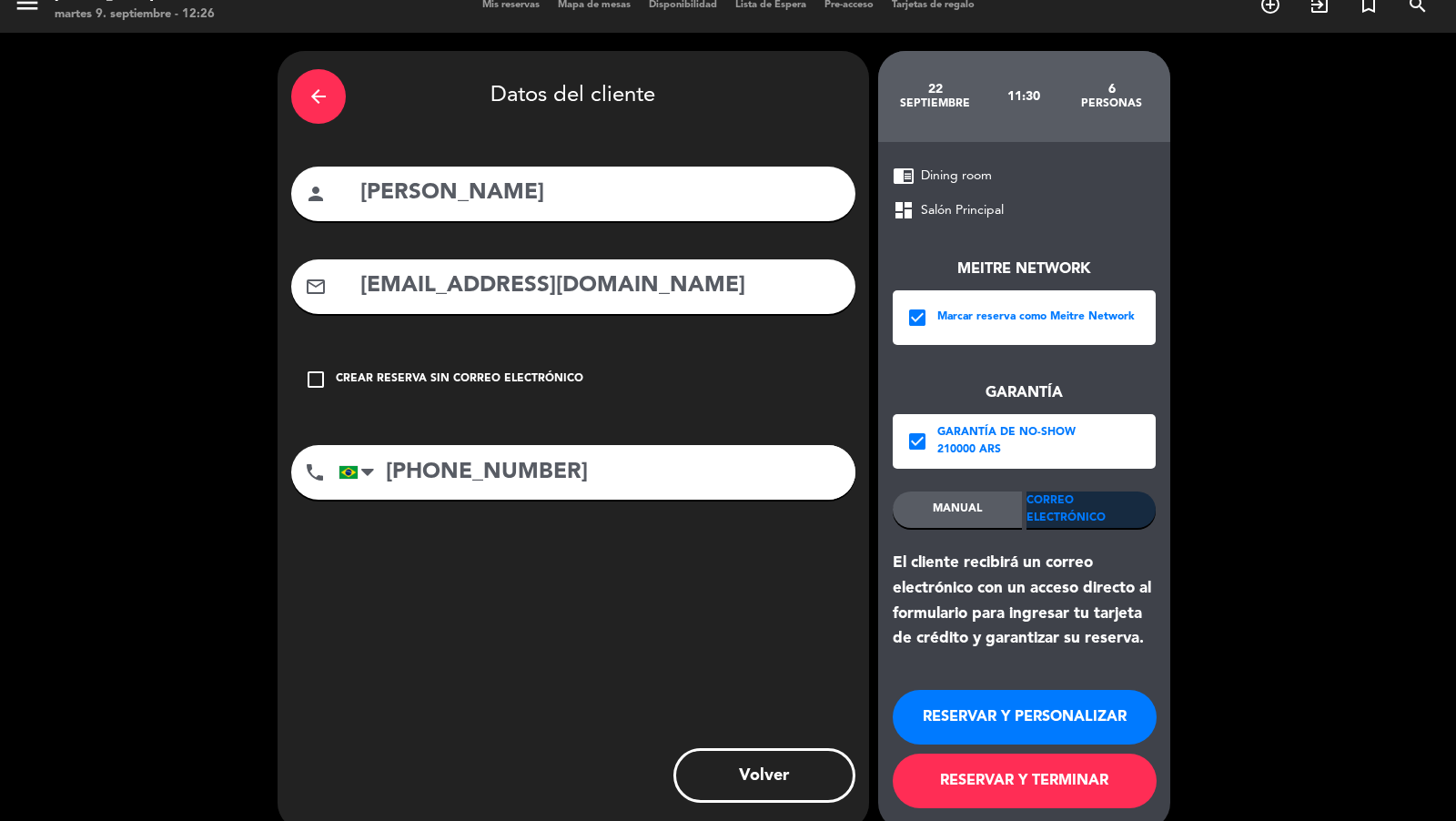
scroll to position [37, 0]
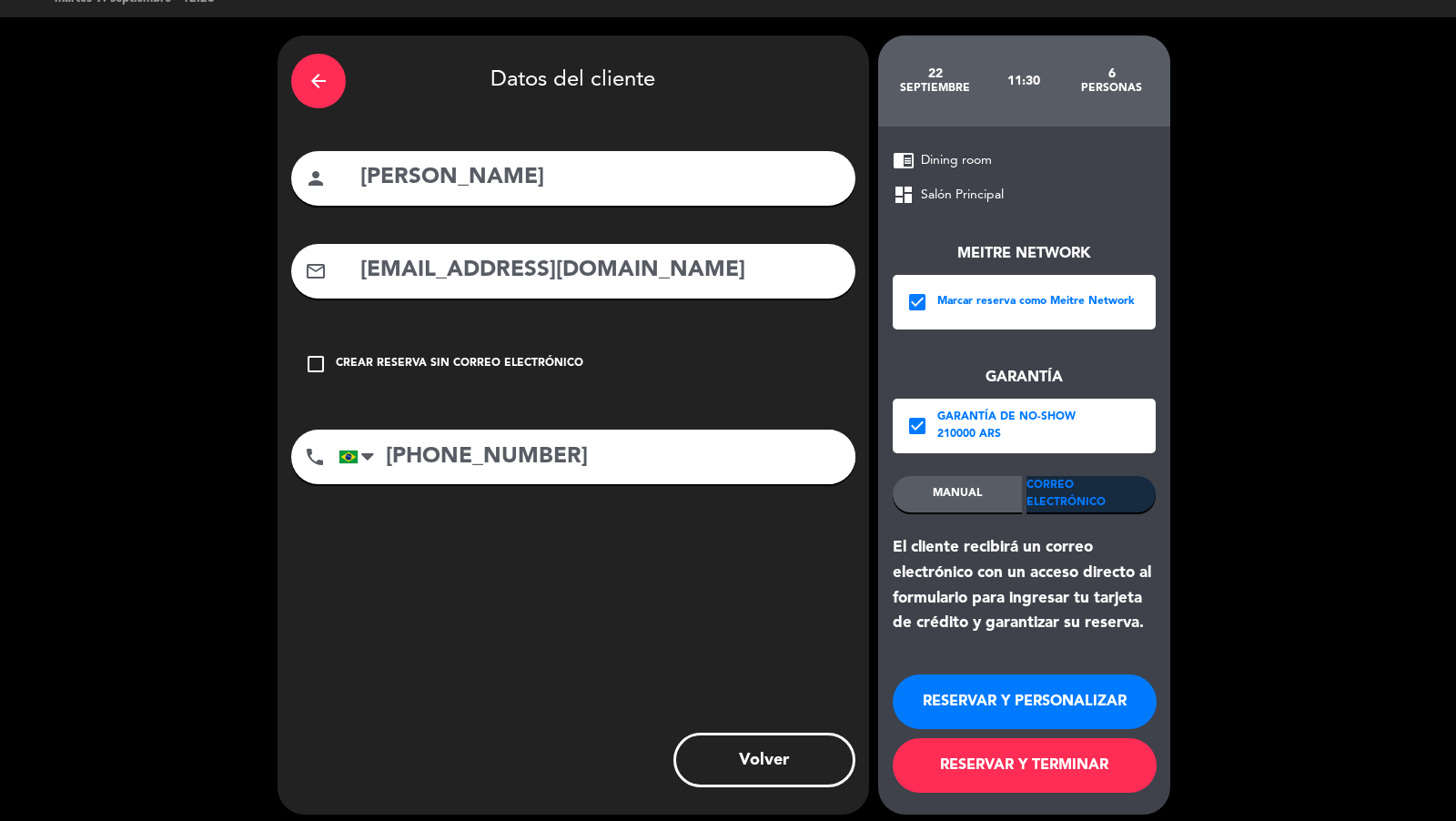
type input "[PHONE_NUMBER]"
click at [957, 781] on button "RESERVAR Y TERMINAR" at bounding box center [1024, 765] width 264 height 55
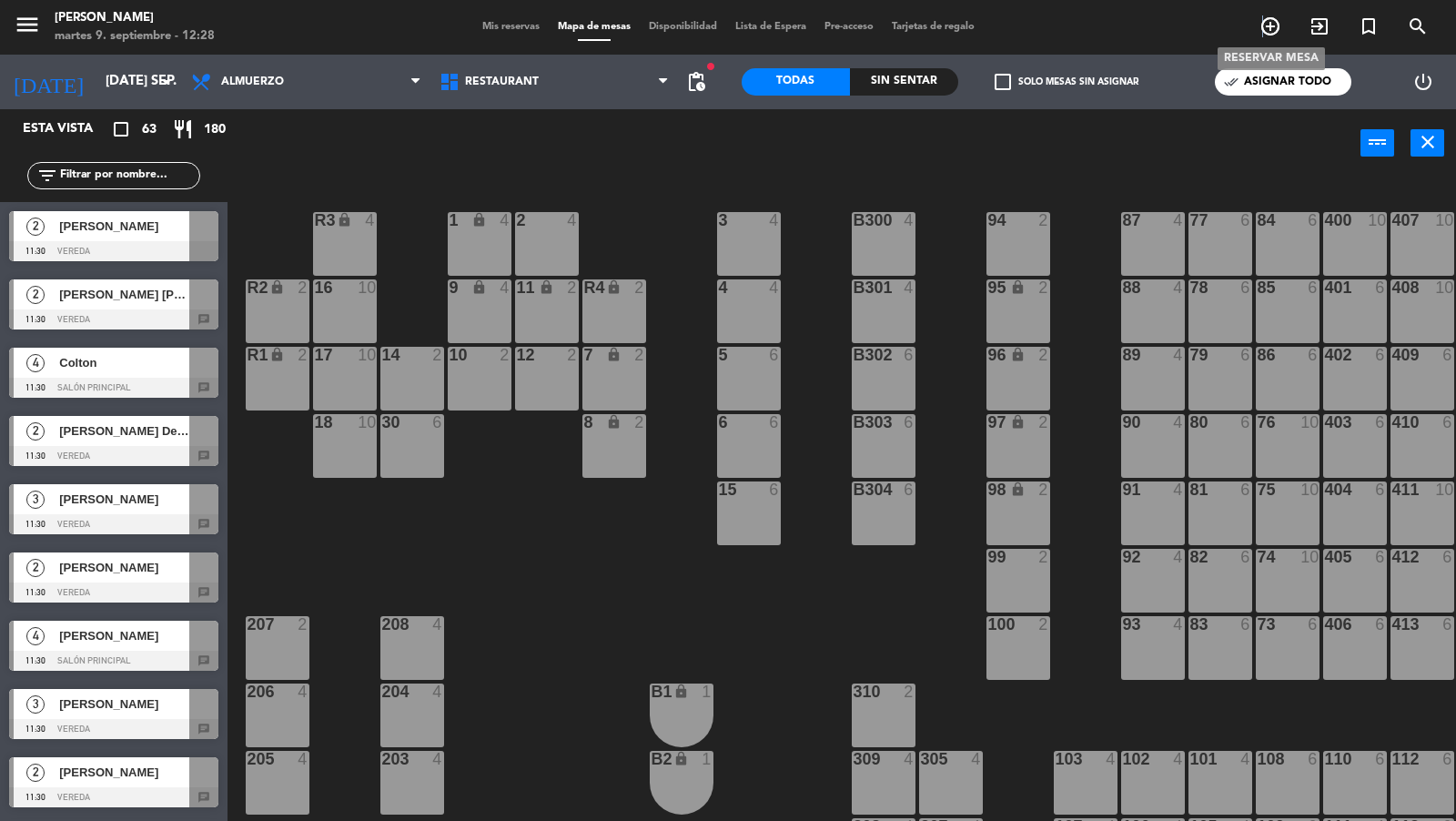
click at [1263, 31] on icon "add_circle_outline" at bounding box center [1270, 27] width 22 height 22
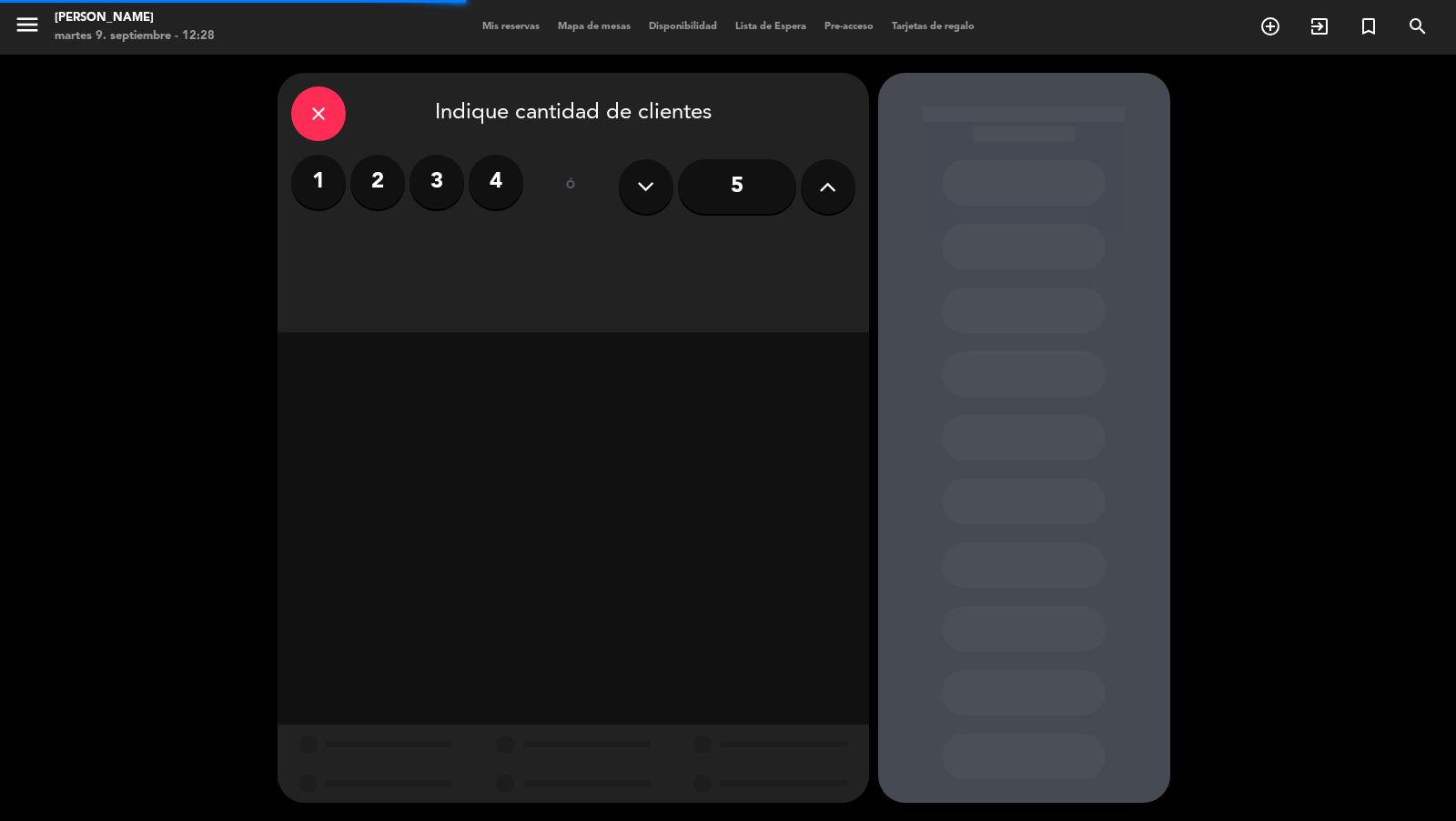
click at [756, 194] on input "5" at bounding box center [737, 186] width 118 height 55
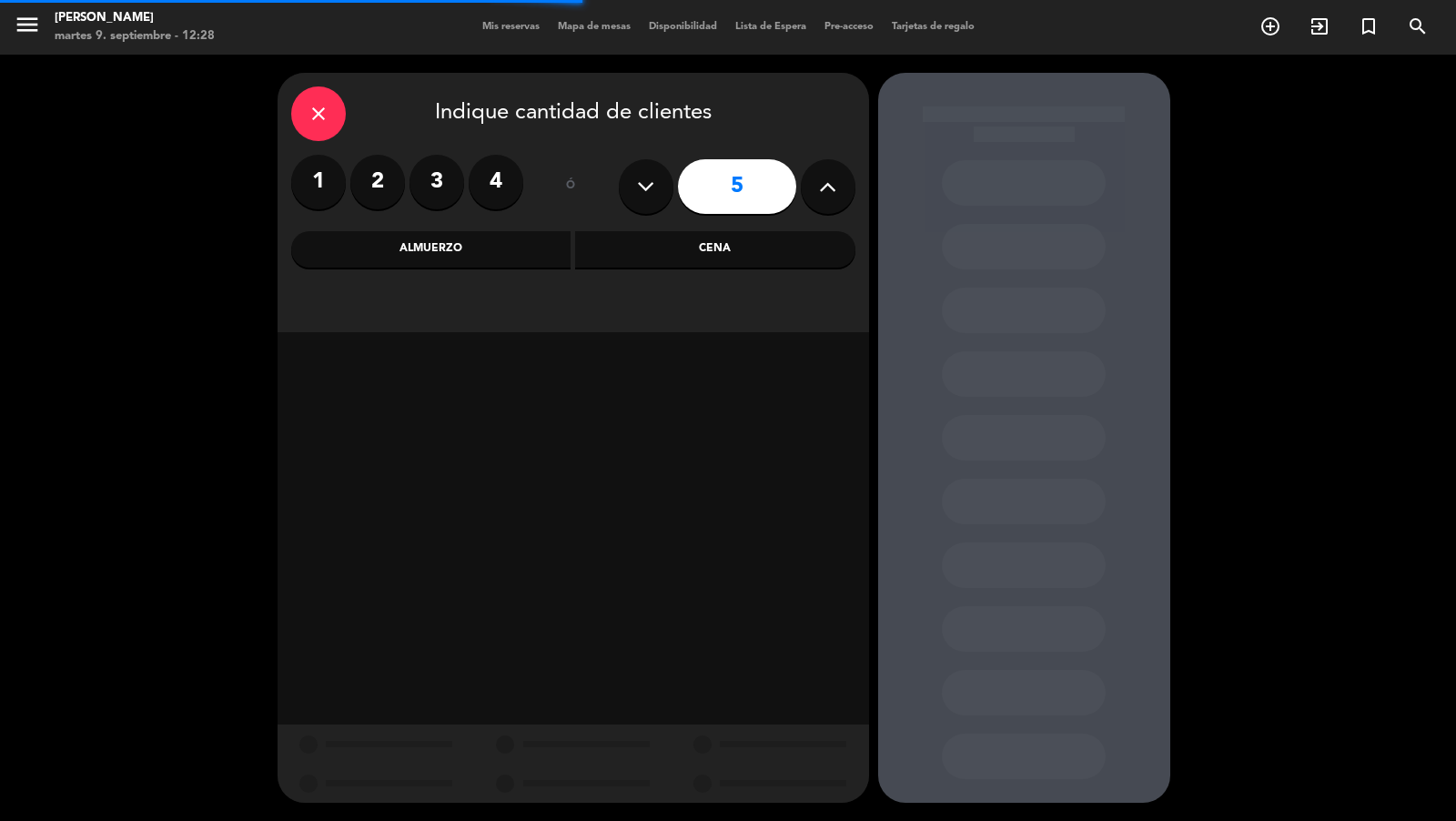
click at [537, 247] on div "Almuerzo" at bounding box center [431, 249] width 280 height 36
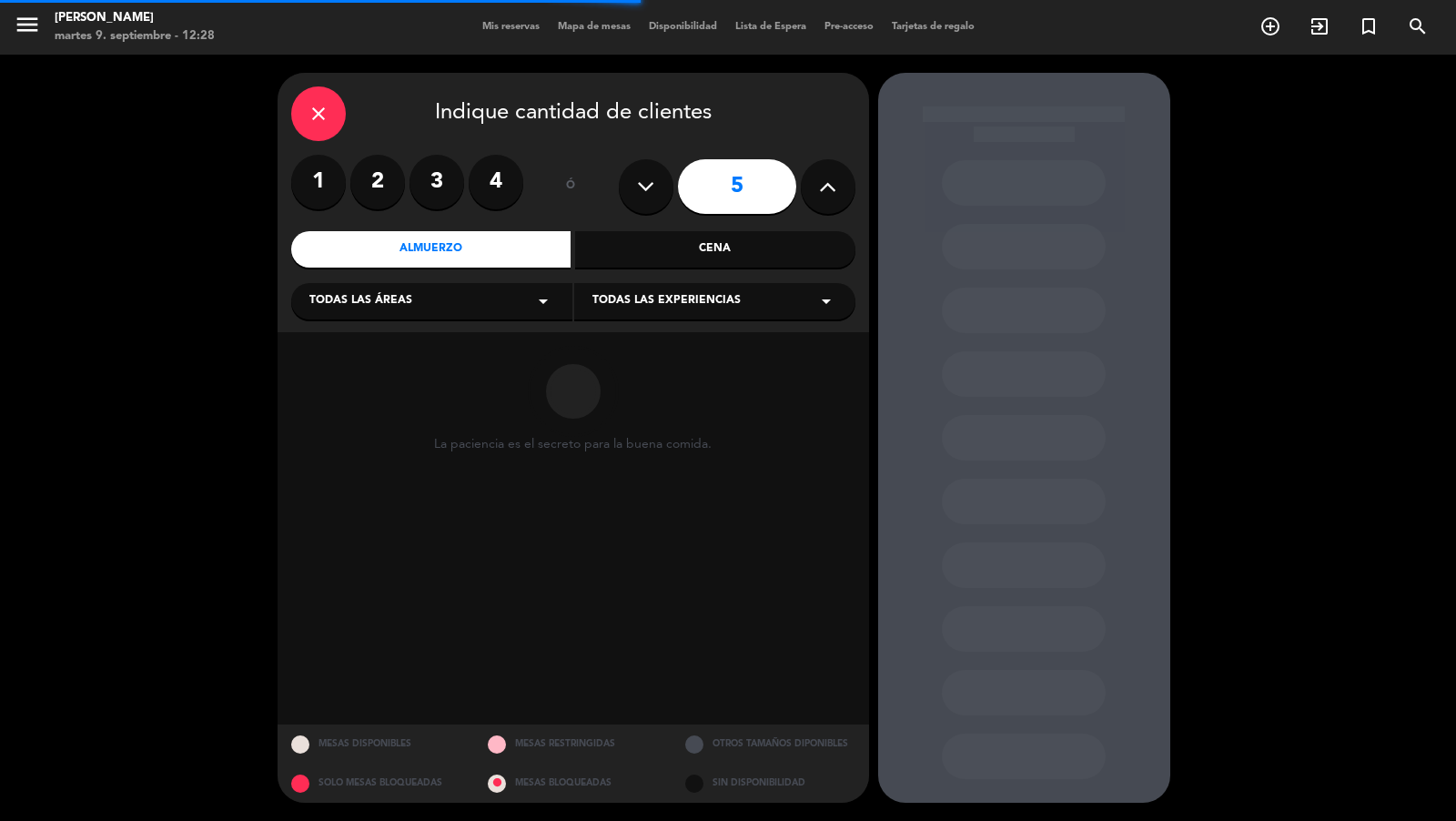
click at [493, 276] on div "close Indique cantidad de clientes 1 2 3 4 ó 5 Almuerzo Cena Todas las áreas ar…" at bounding box center [573, 203] width 591 height 259
click at [463, 295] on div "Todas las áreas arrow_drop_down" at bounding box center [432, 301] width 281 height 36
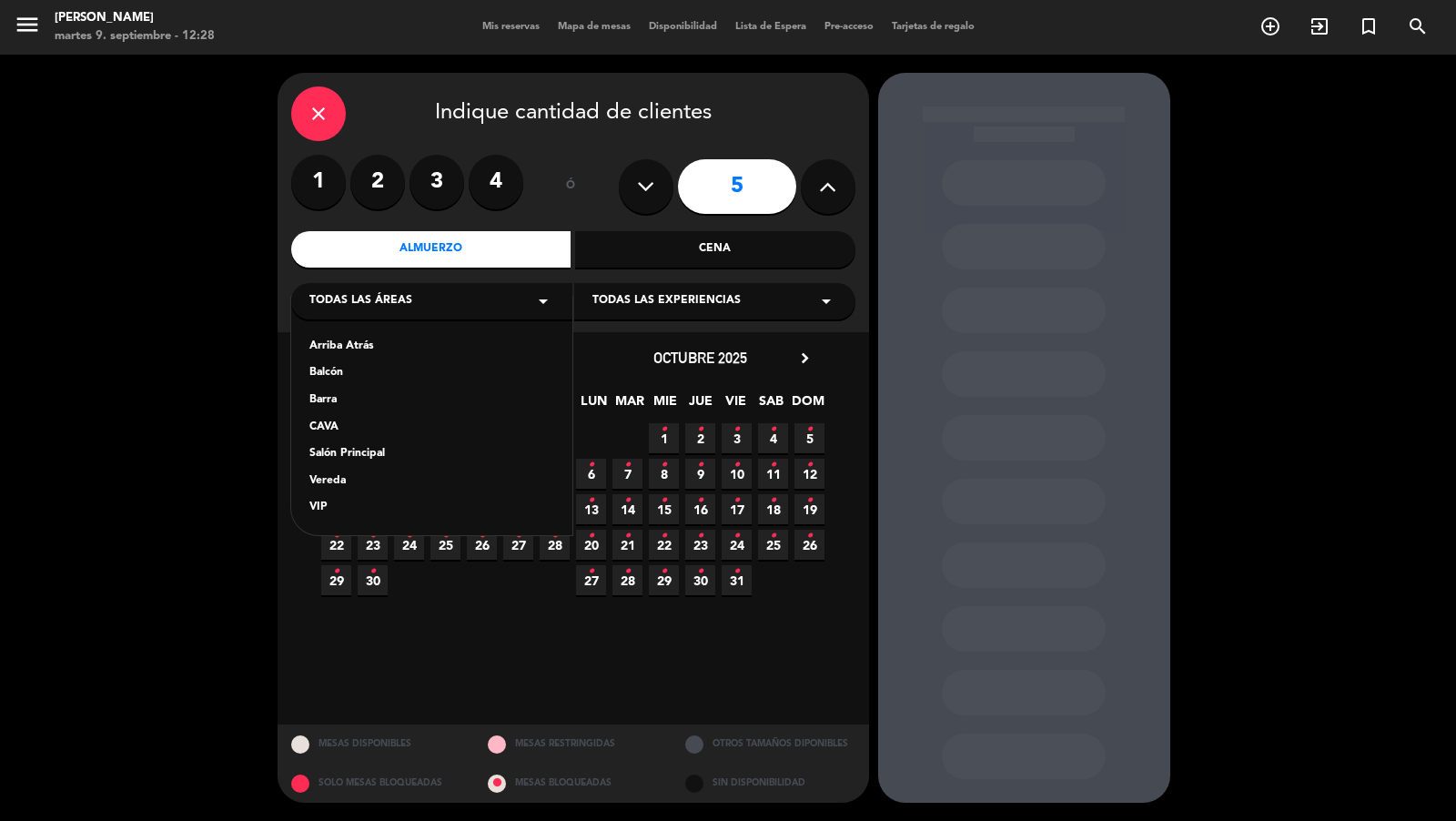
click at [358, 453] on div "Salón Principal" at bounding box center [431, 454] width 245 height 19
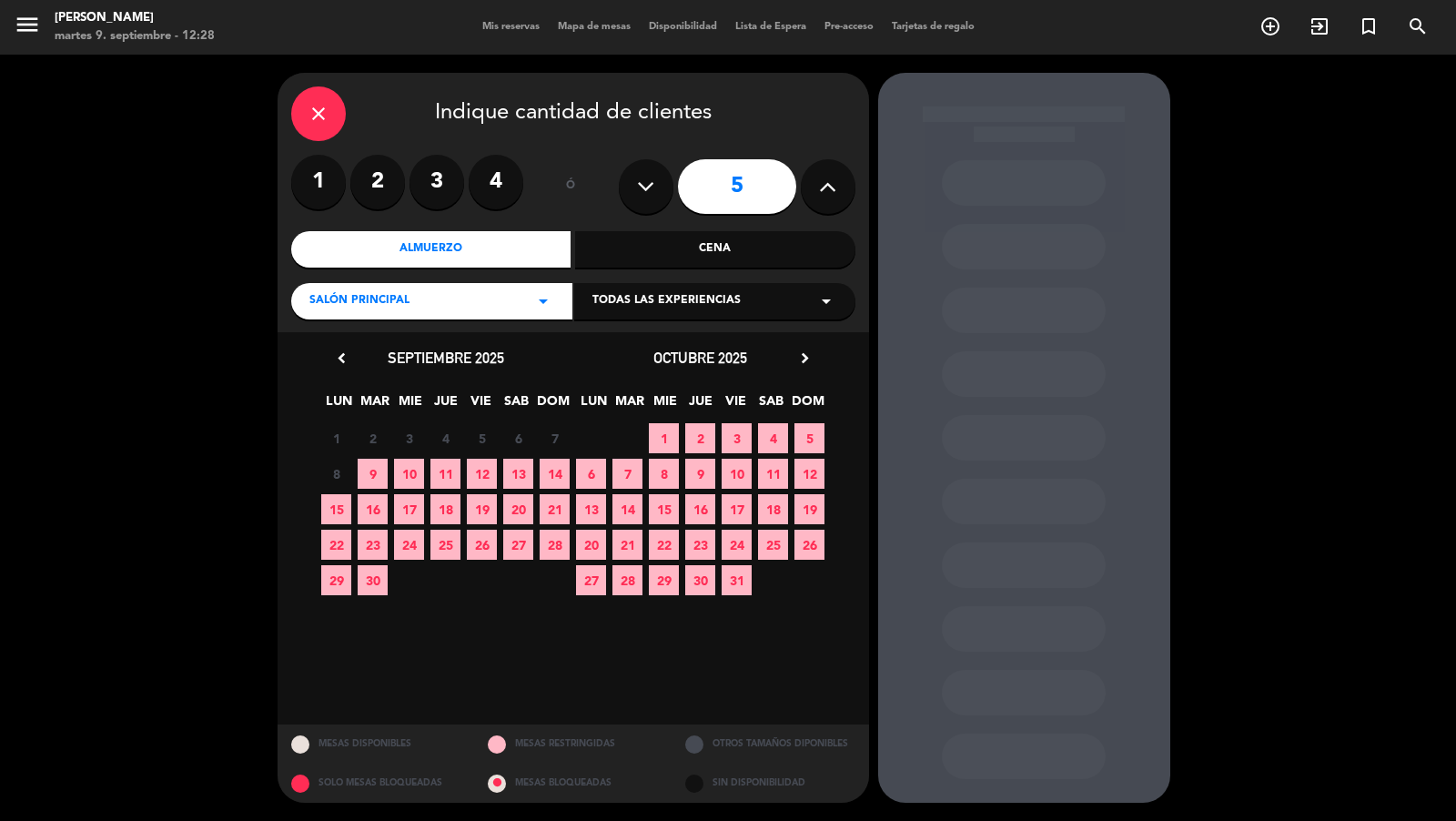
click at [697, 324] on div "close Indique cantidad de clientes 1 2 3 4 ó 5 Almuerzo Cena Salón Principal ar…" at bounding box center [573, 203] width 591 height 259
click at [697, 306] on span "Todas las experiencias" at bounding box center [666, 302] width 148 height 19
click at [669, 348] on div "Dining room" at bounding box center [714, 347] width 245 height 19
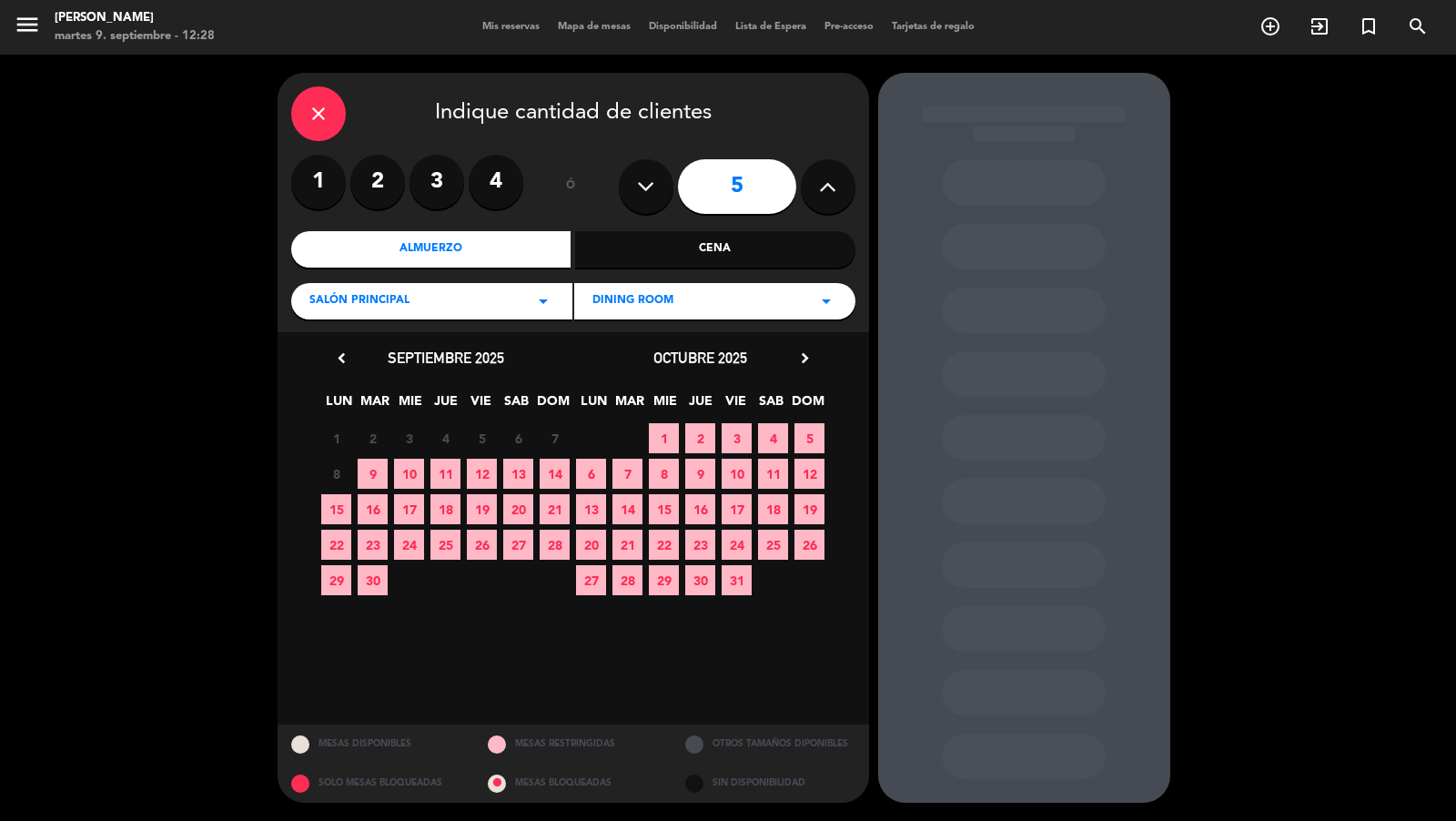
click at [481, 471] on span "12" at bounding box center [482, 474] width 30 height 30
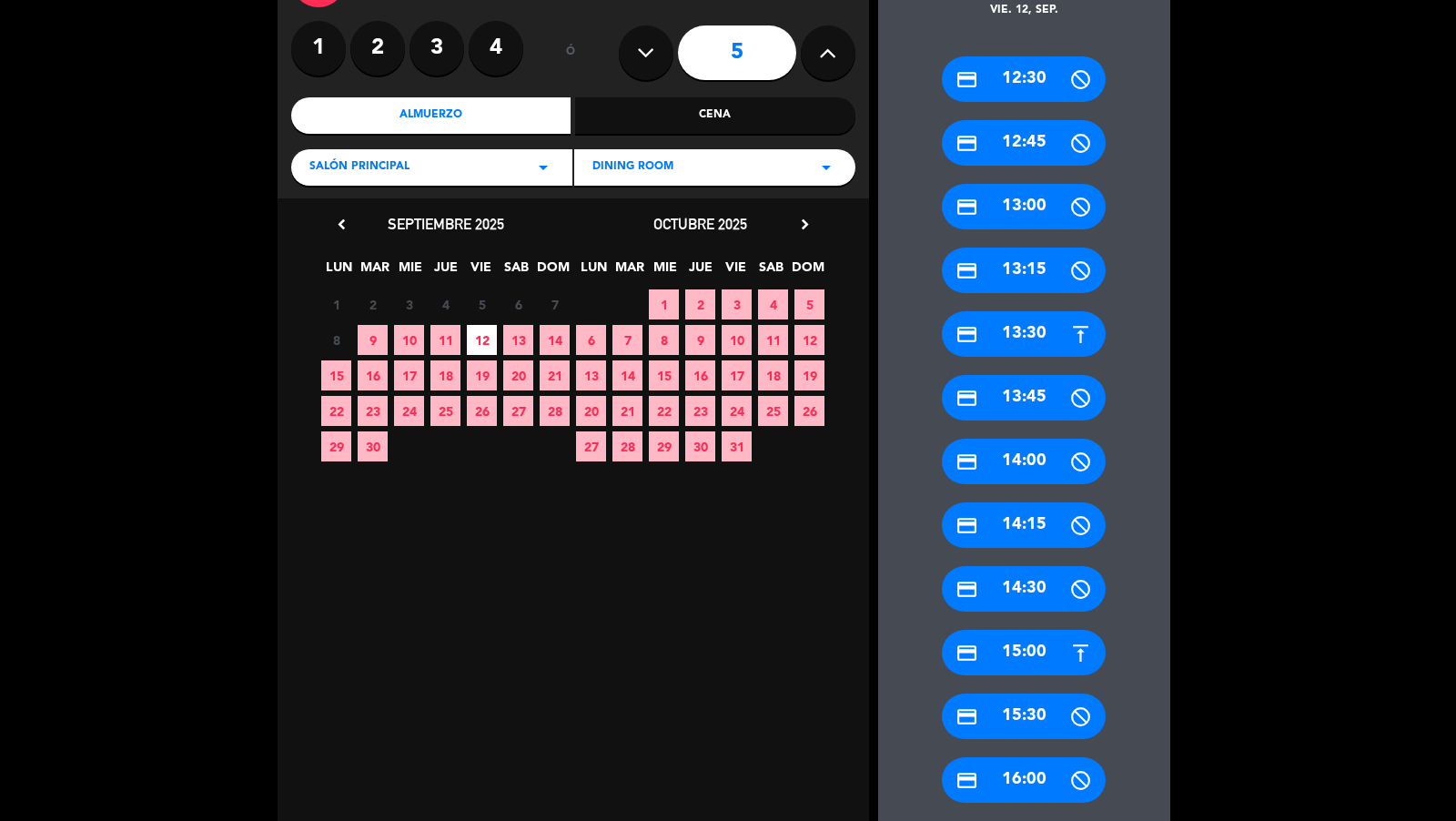
scroll to position [458, 0]
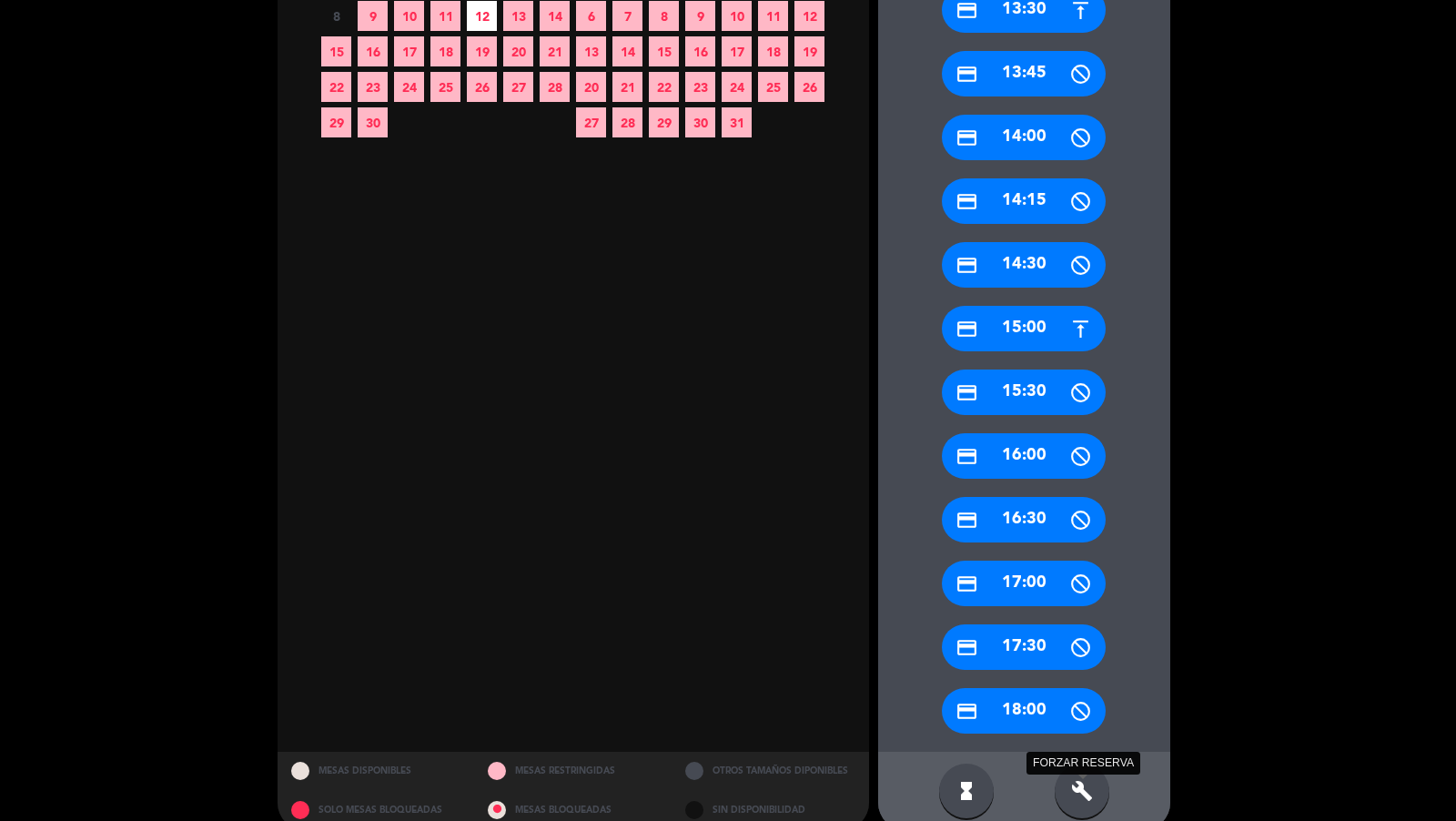
click at [1075, 793] on icon "build" at bounding box center [1082, 791] width 22 height 22
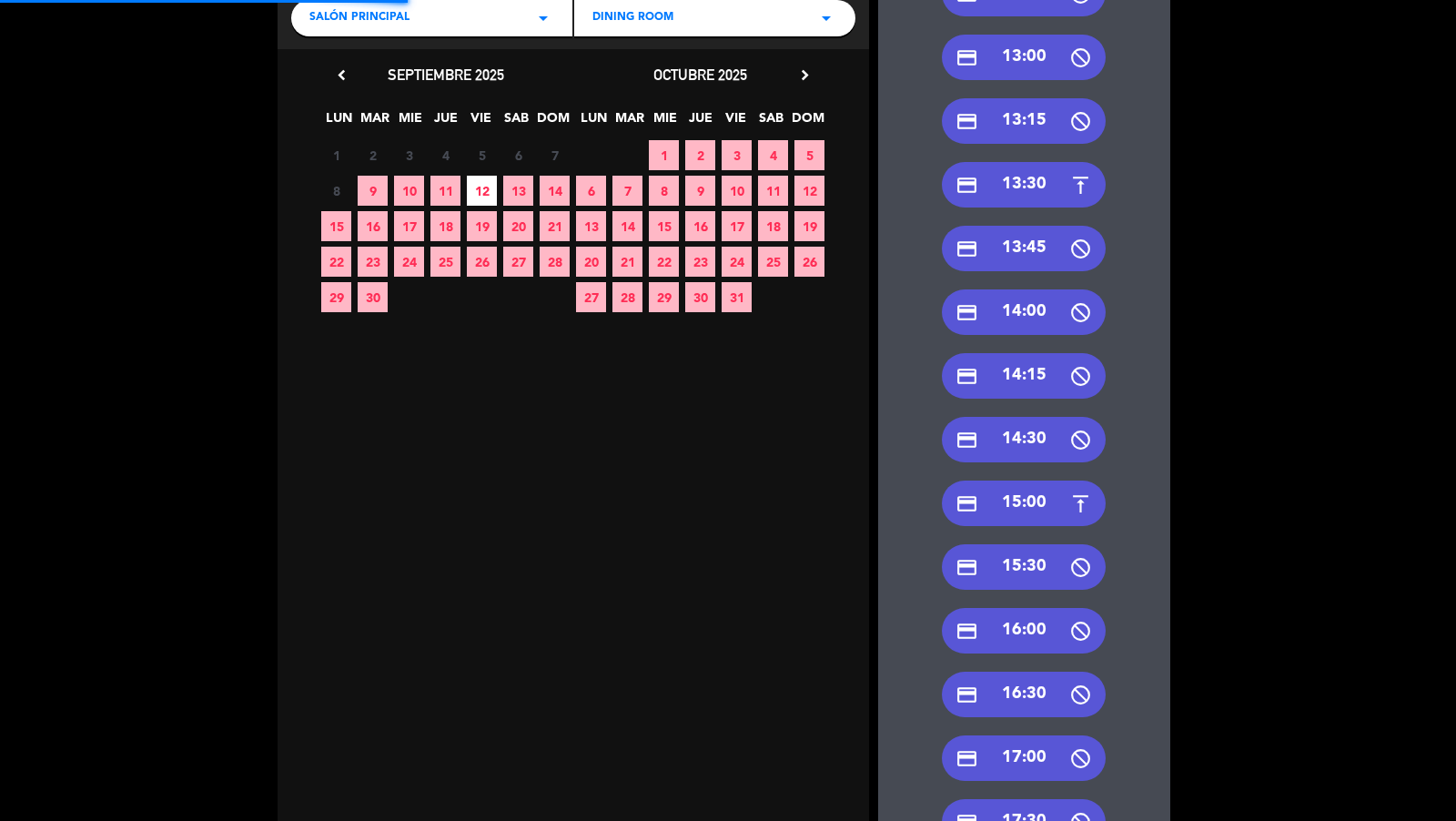
scroll to position [0, 0]
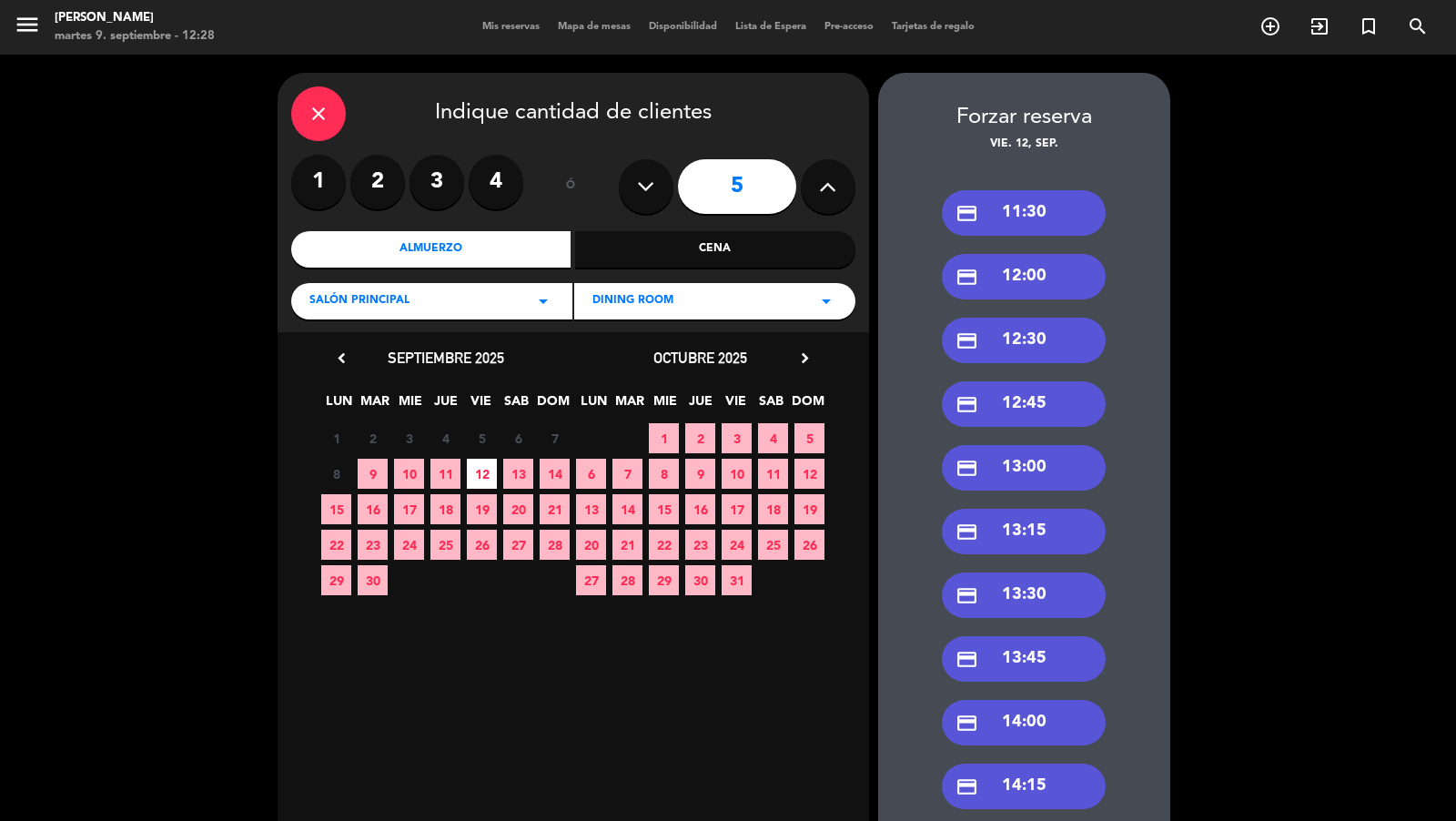
click at [1056, 212] on div "credit_card 11:30" at bounding box center [1023, 213] width 164 height 45
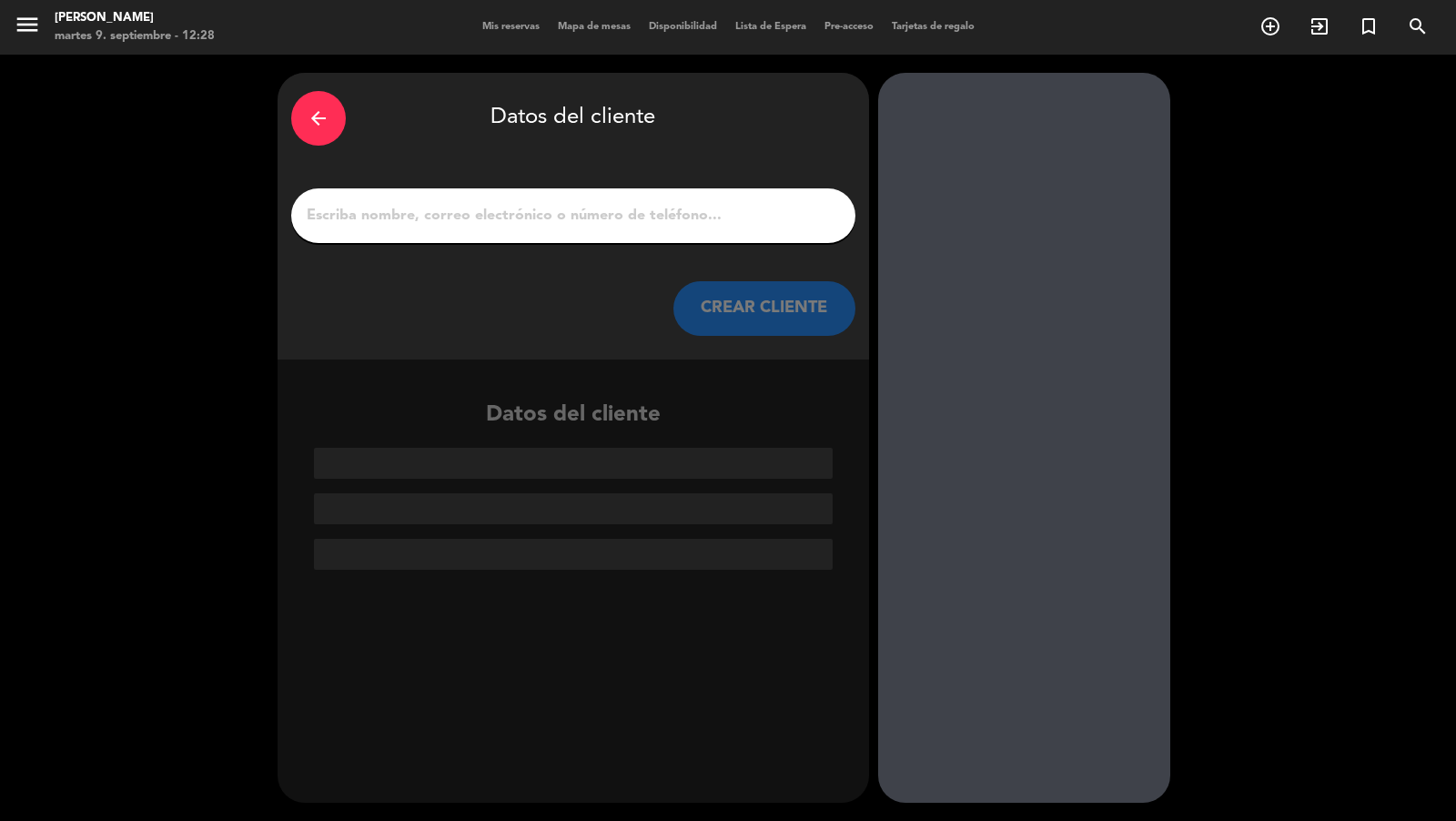
click at [762, 218] on input "1" at bounding box center [574, 216] width 537 height 26
paste input "Contamos con mesa disponible a las 11:30 am o 12:00 pm para el almuerzo en el s…"
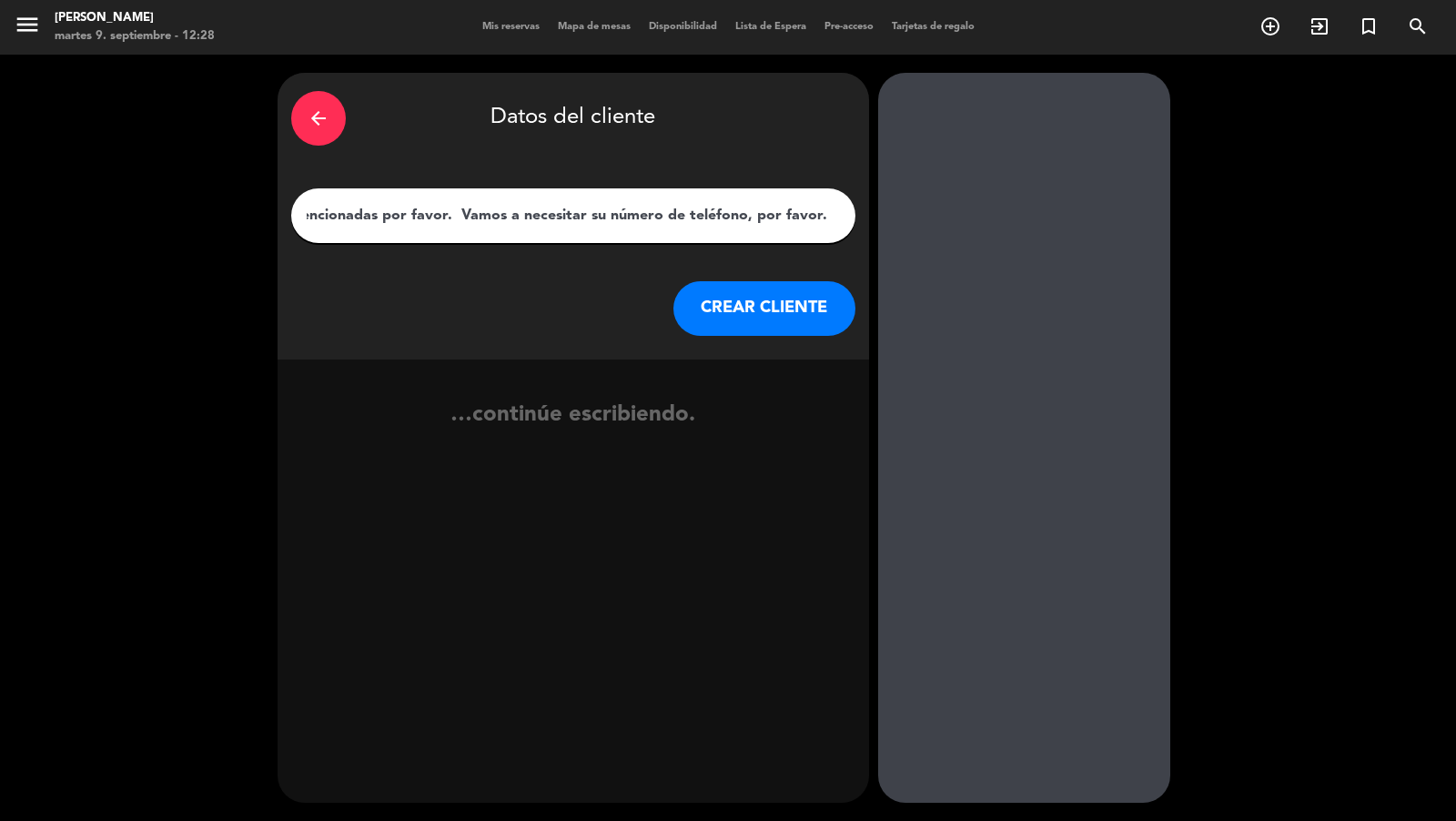
type input "Contamos con mesa disponible a las 11:30 am o 12:00 pm para el almuerzo en el s…"
click at [791, 302] on button "CREAR CLIENTE" at bounding box center [764, 308] width 182 height 55
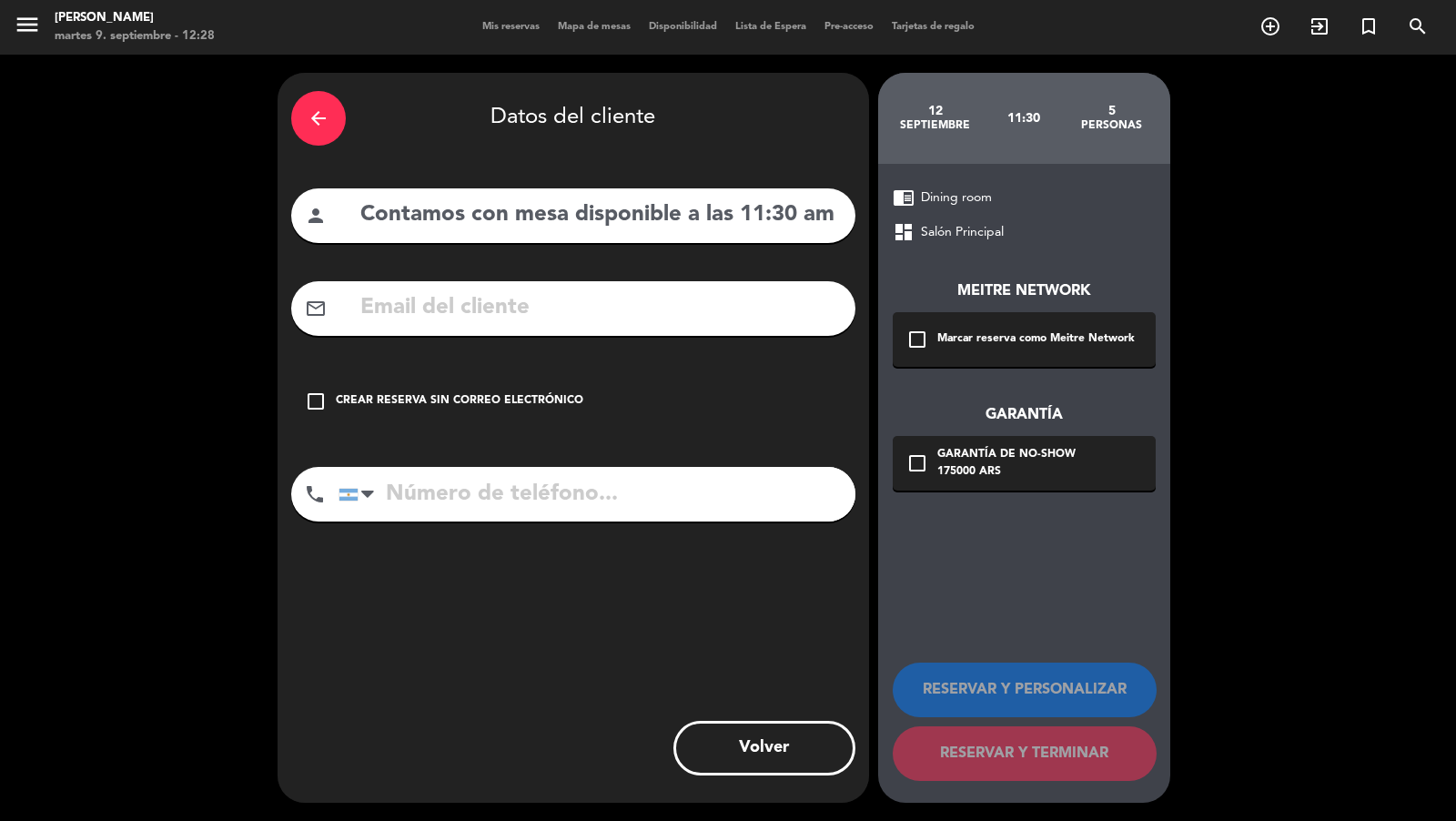
drag, startPoint x: 973, startPoint y: 341, endPoint x: 973, endPoint y: 361, distance: 20.0
click at [973, 341] on div "Marcar reserva como Meitre Network" at bounding box center [1035, 340] width 197 height 19
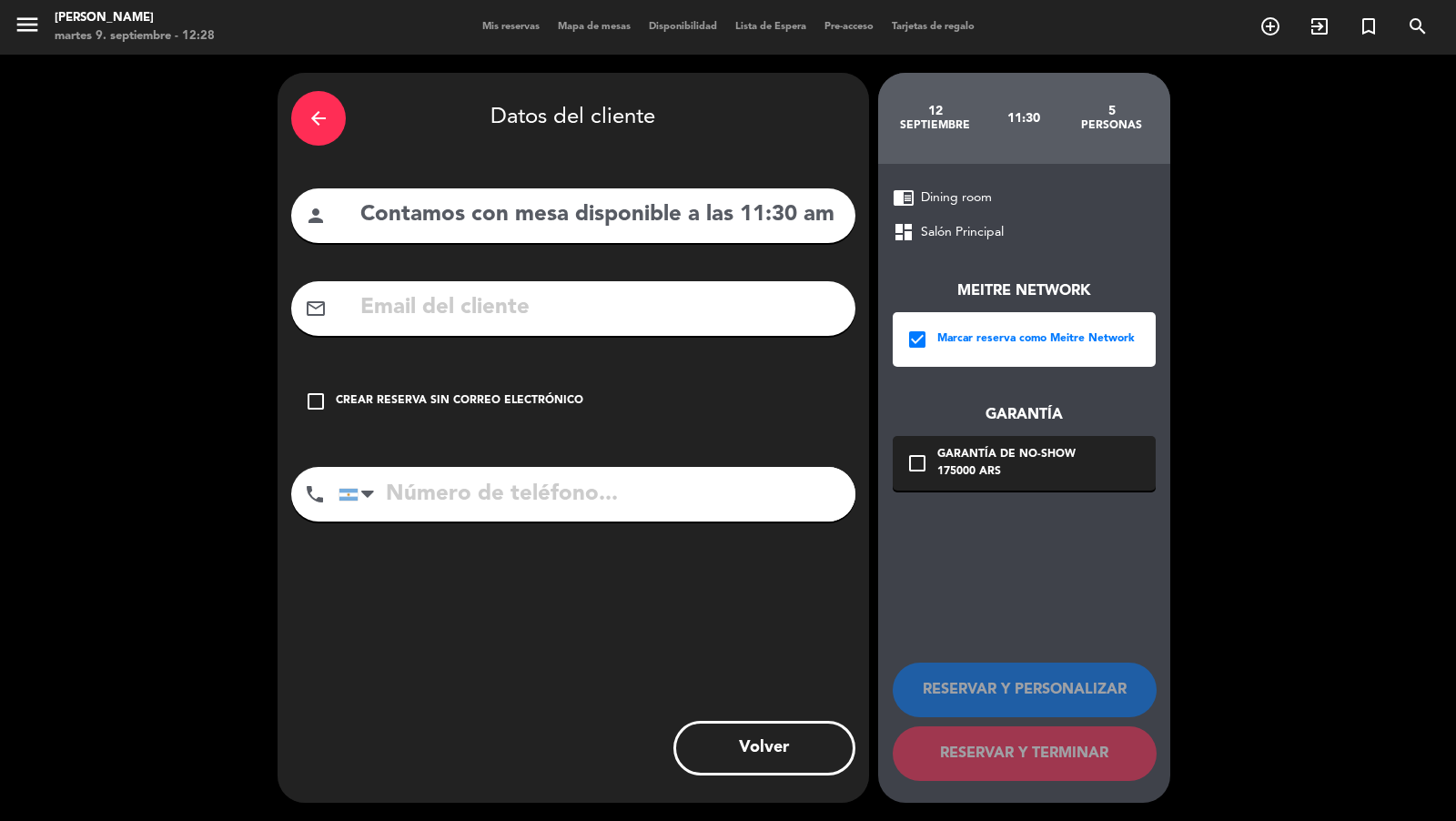
click at [970, 460] on div "Garantía de no-show" at bounding box center [1006, 455] width 139 height 19
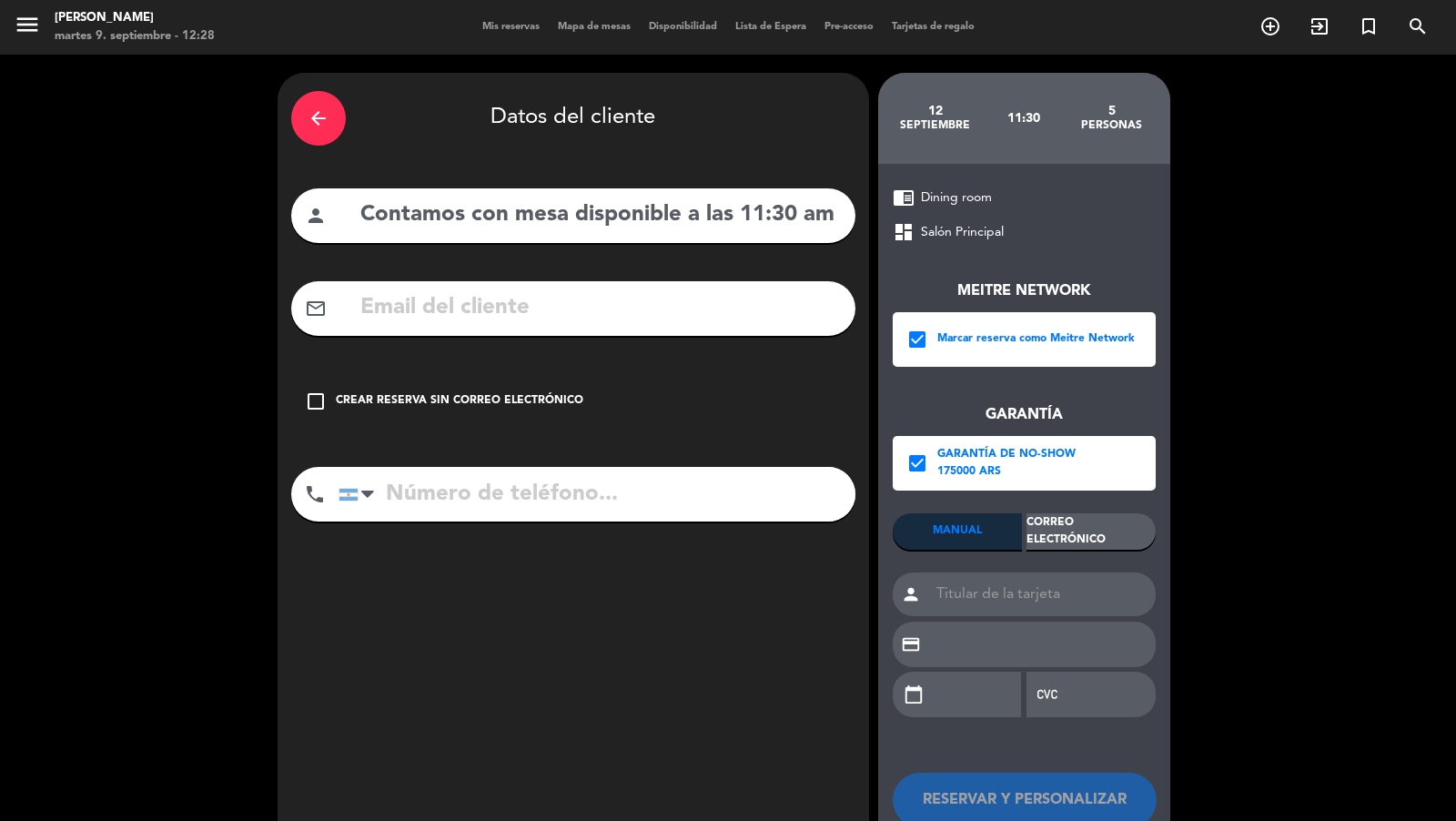
click at [1077, 532] on div "Correo Electrónico" at bounding box center [1091, 531] width 130 height 36
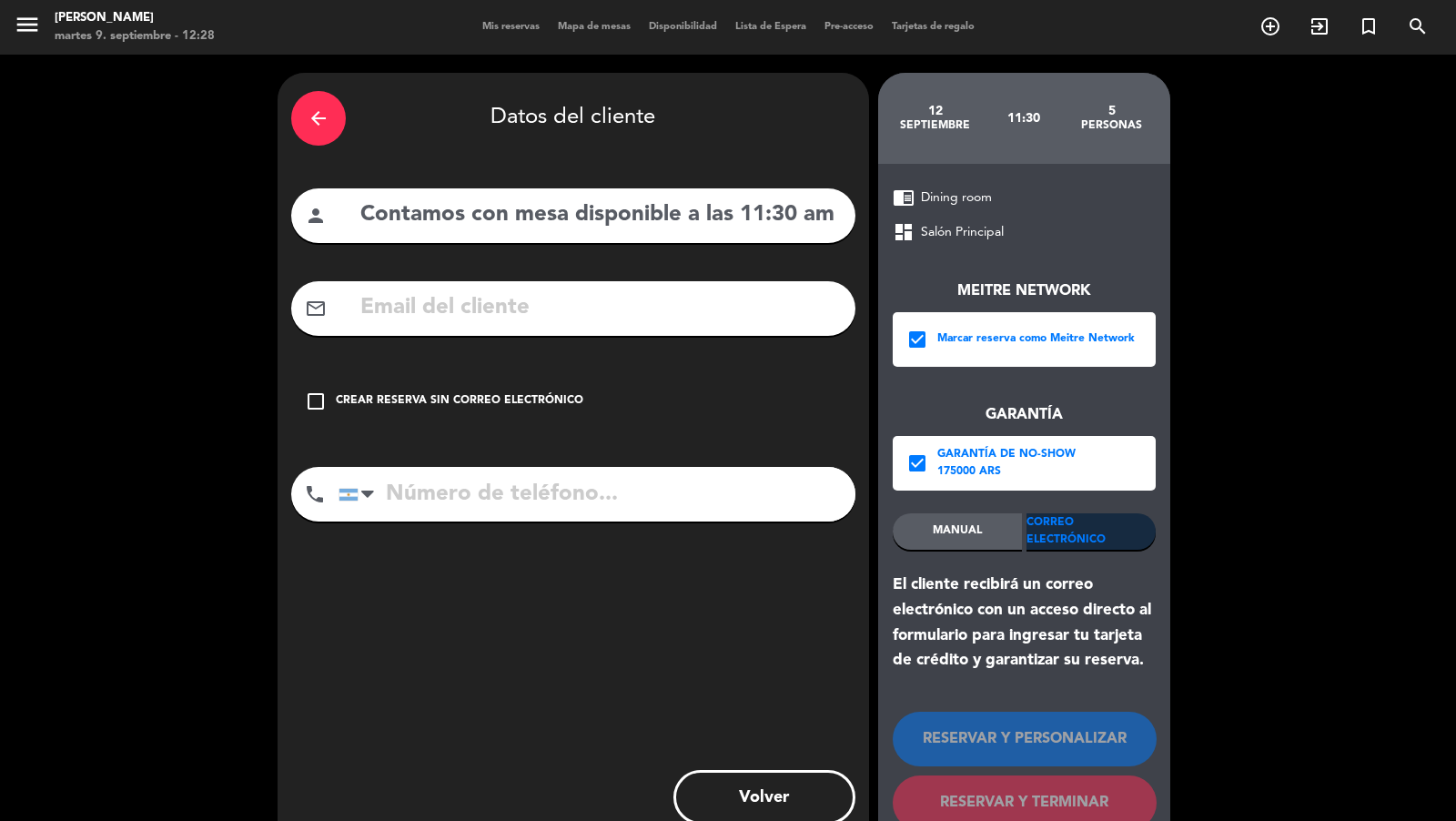
click at [781, 298] on input "text" at bounding box center [600, 308] width 483 height 37
click at [636, 218] on input "Contamos con mesa disponible a las 11:30 am o 12:00 pm para el almuerzo en el s…" at bounding box center [600, 215] width 483 height 37
paste input "[PERSON_NAME]"
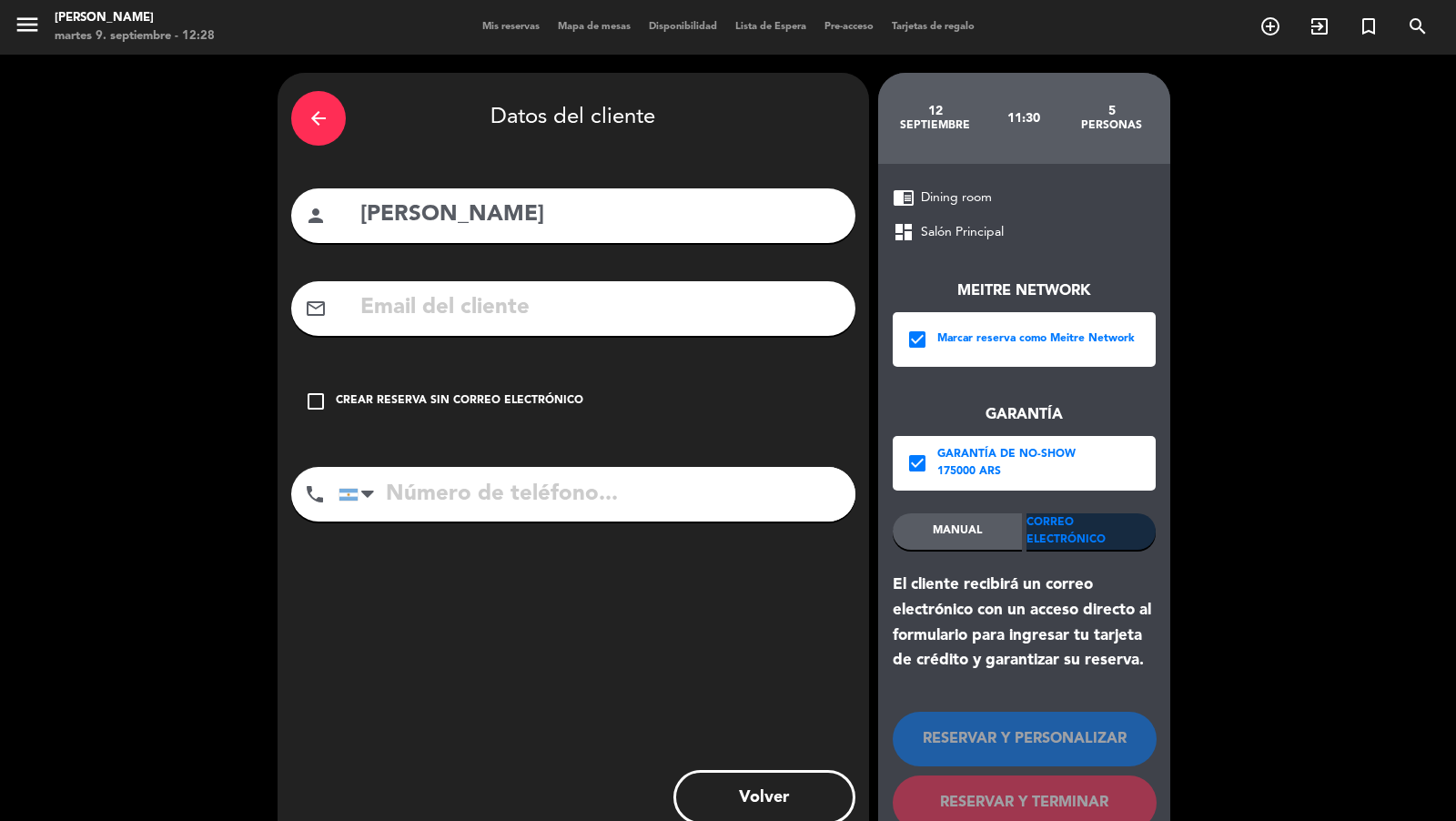
type input "[PERSON_NAME]"
click at [613, 301] on input "text" at bounding box center [600, 308] width 483 height 37
click at [645, 306] on input "text" at bounding box center [600, 308] width 483 height 37
paste input "[EMAIL_ADDRESS][DOMAIN_NAME]"
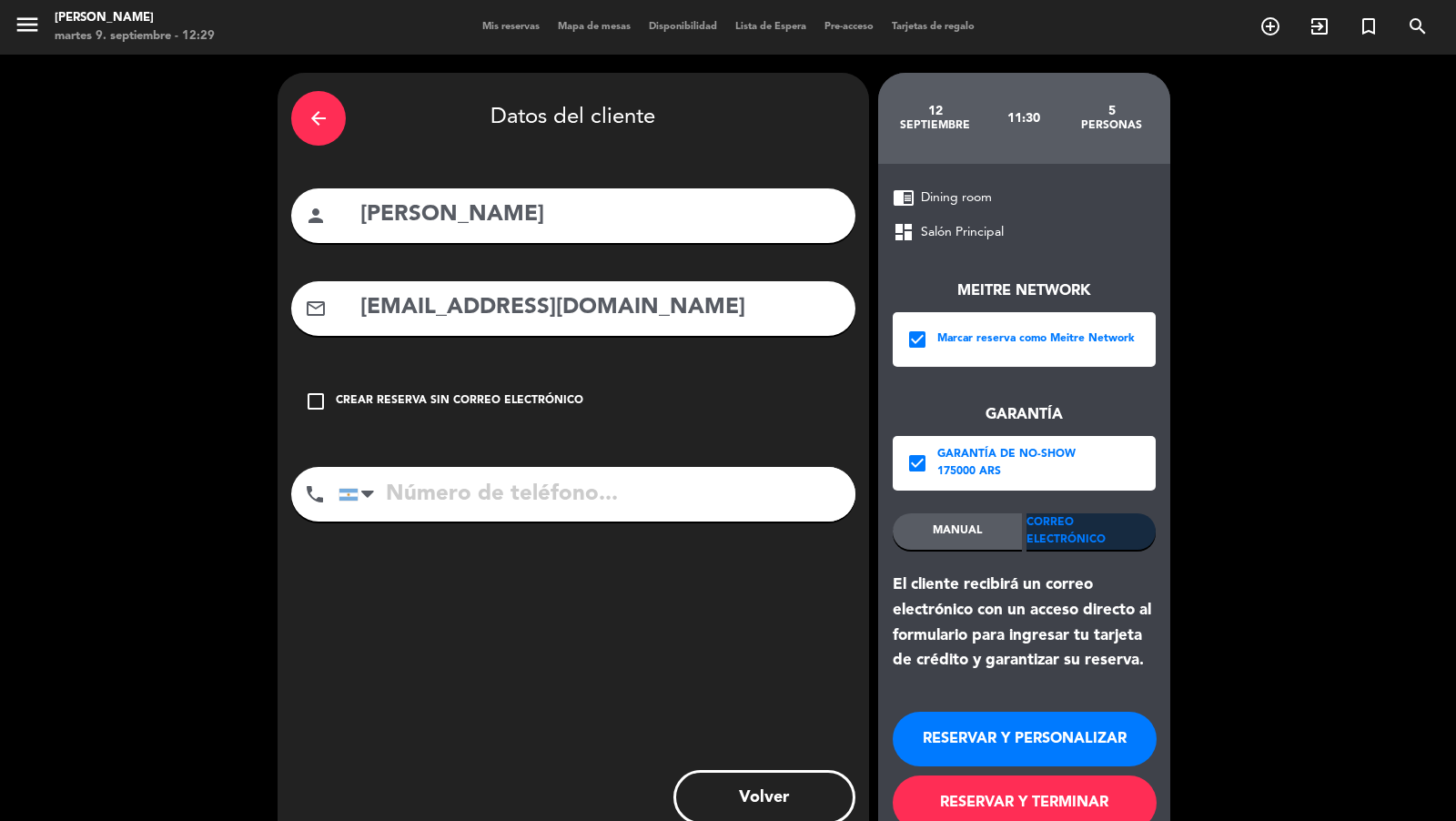
type input "[EMAIL_ADDRESS][DOMAIN_NAME]"
click at [634, 489] on input "tel" at bounding box center [597, 494] width 517 height 55
click at [545, 494] on input "tel" at bounding box center [597, 494] width 517 height 55
paste input "[PHONE_NUMBER]"
type input "[PHONE_NUMBER]"
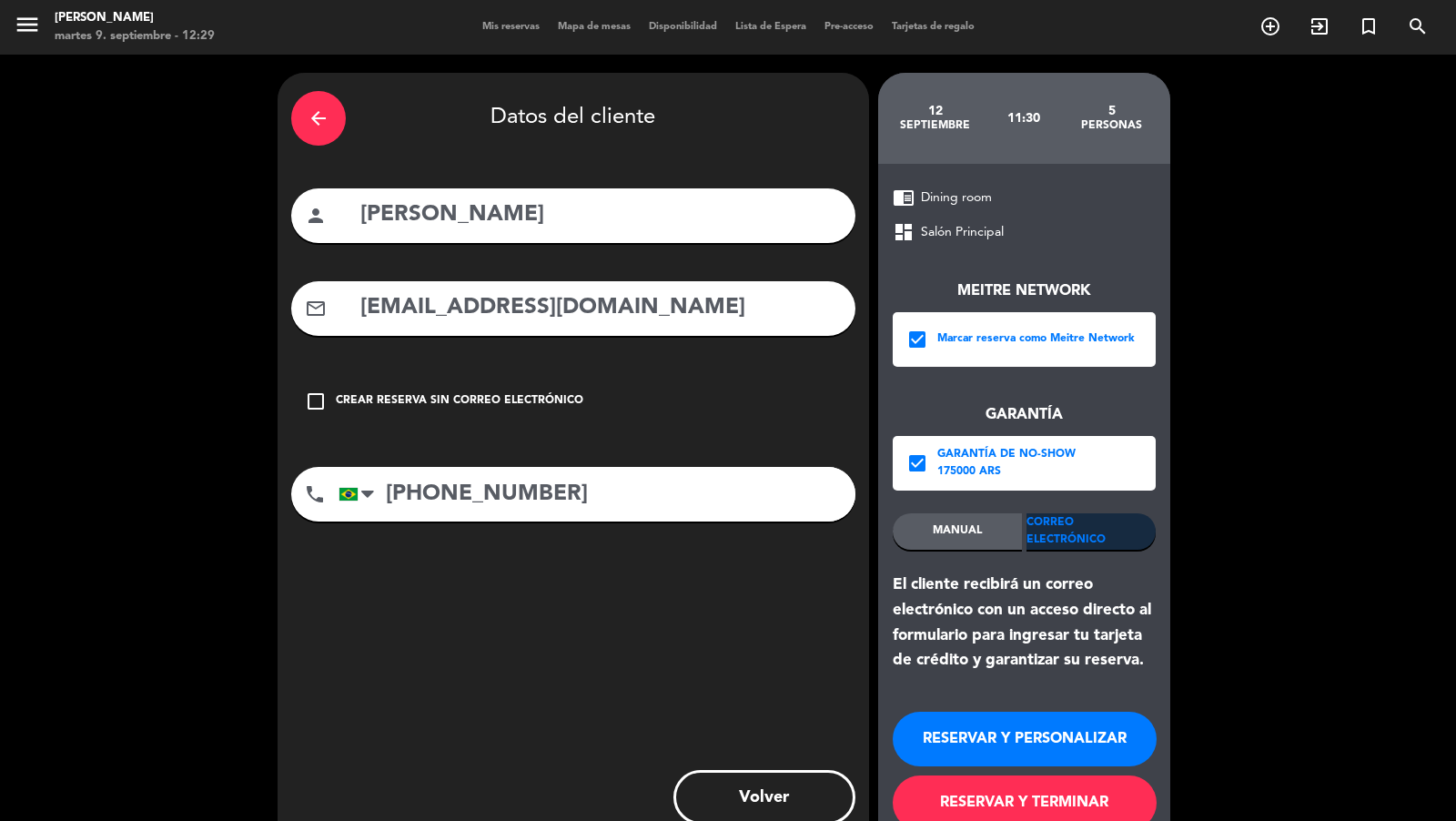
click at [933, 804] on button "RESERVAR Y TERMINAR" at bounding box center [1024, 802] width 264 height 55
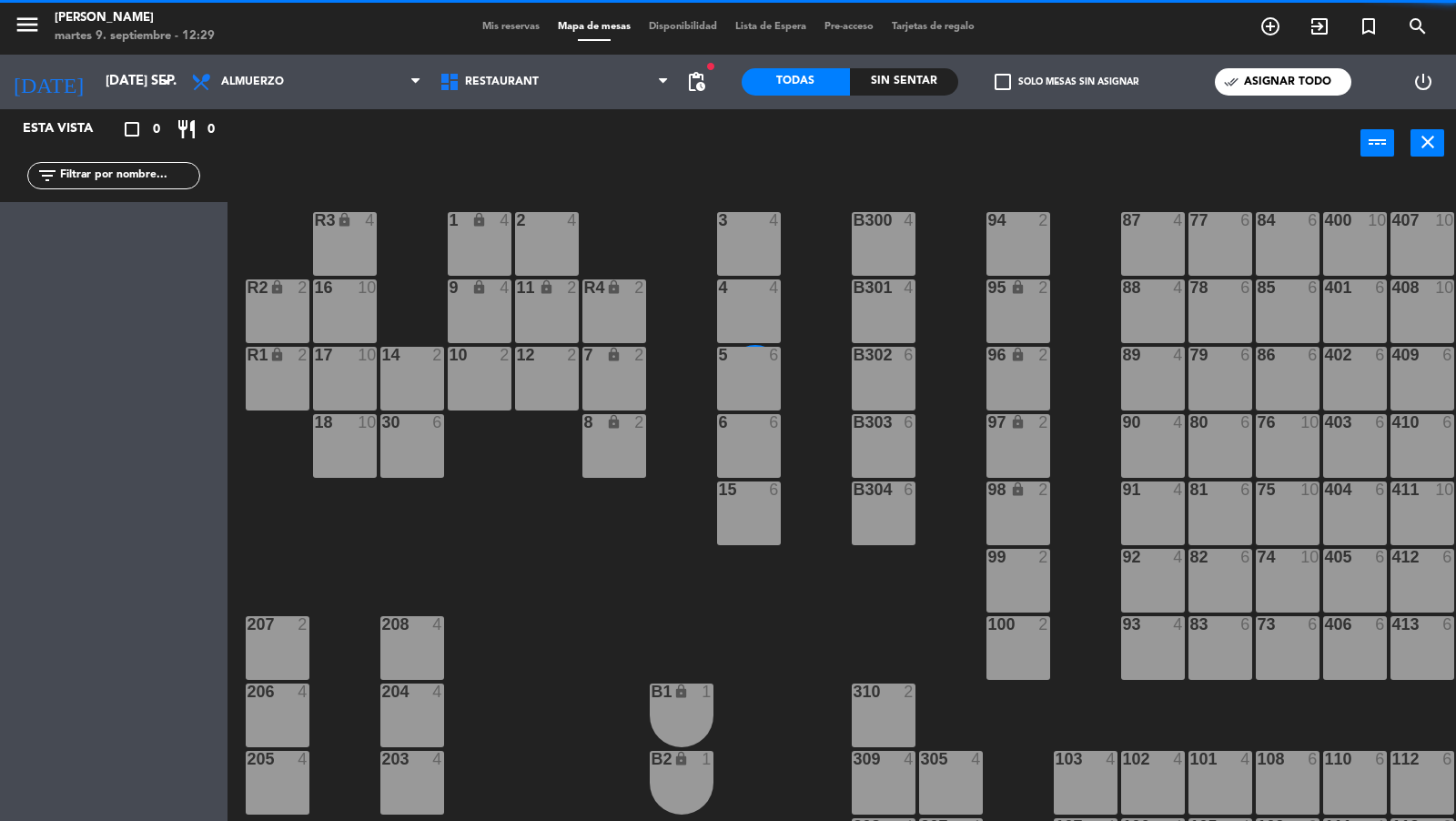
click at [491, 35] on div "menu [PERSON_NAME] 9. septiembre - 12:29 Mis reservas Mapa de mesas Disponibili…" at bounding box center [728, 27] width 1456 height 55
click at [491, 31] on span "Mis reservas" at bounding box center [511, 27] width 76 height 10
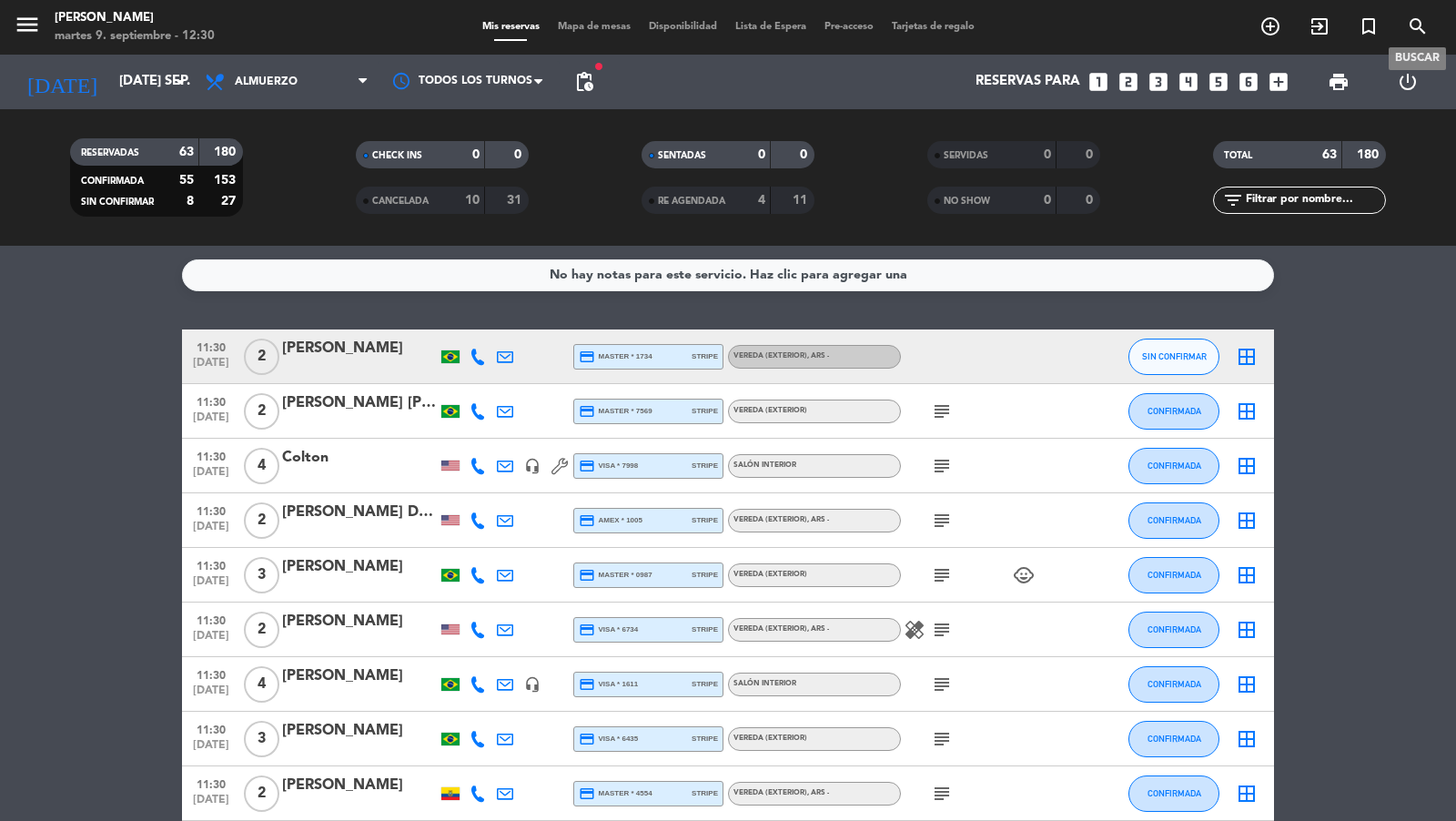
click at [1413, 32] on icon "search" at bounding box center [1418, 27] width 22 height 22
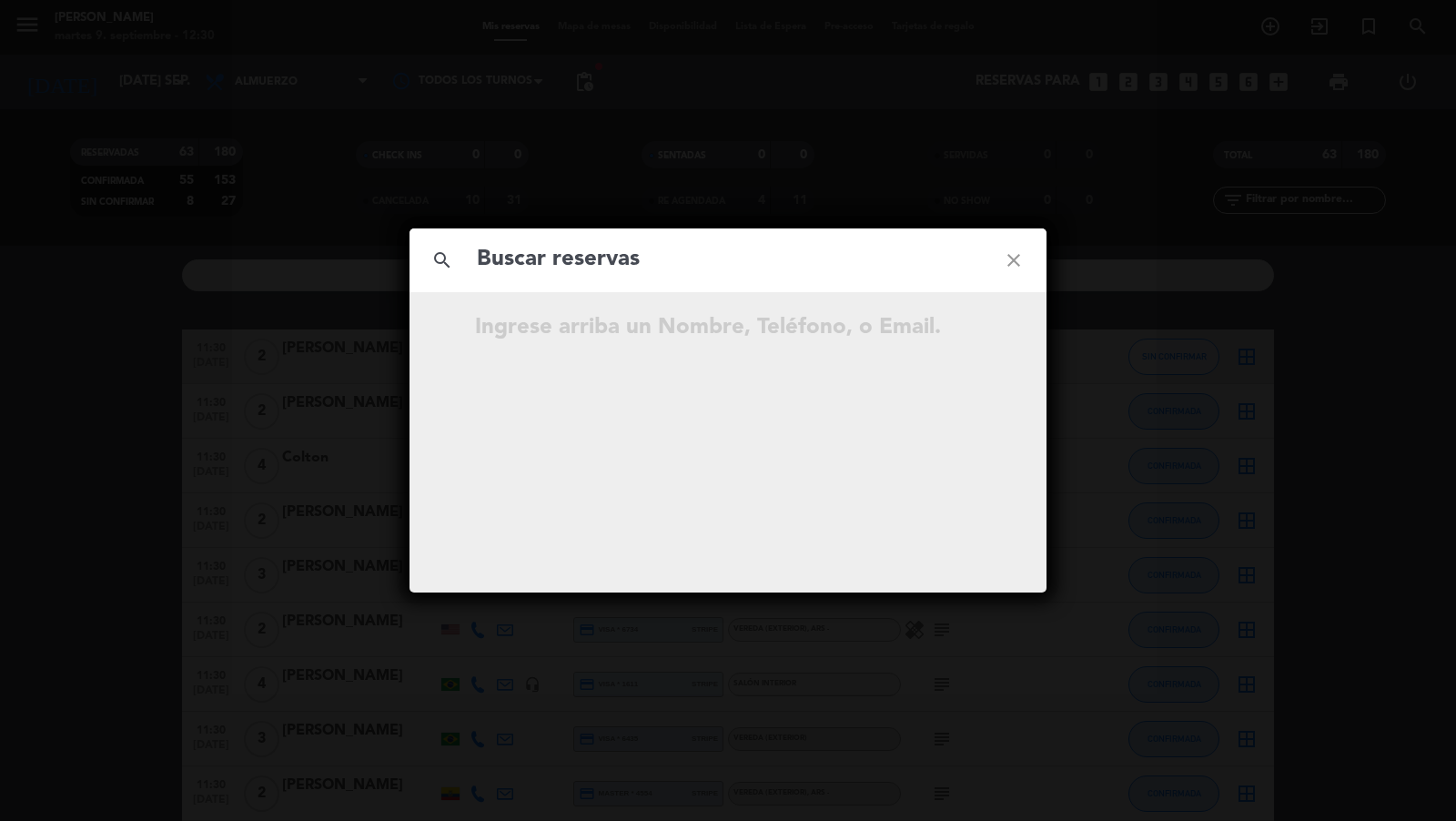
click at [1253, 51] on div "search close Ingrese arriba un Nombre, Teléfono, o Email." at bounding box center [728, 410] width 1456 height 821
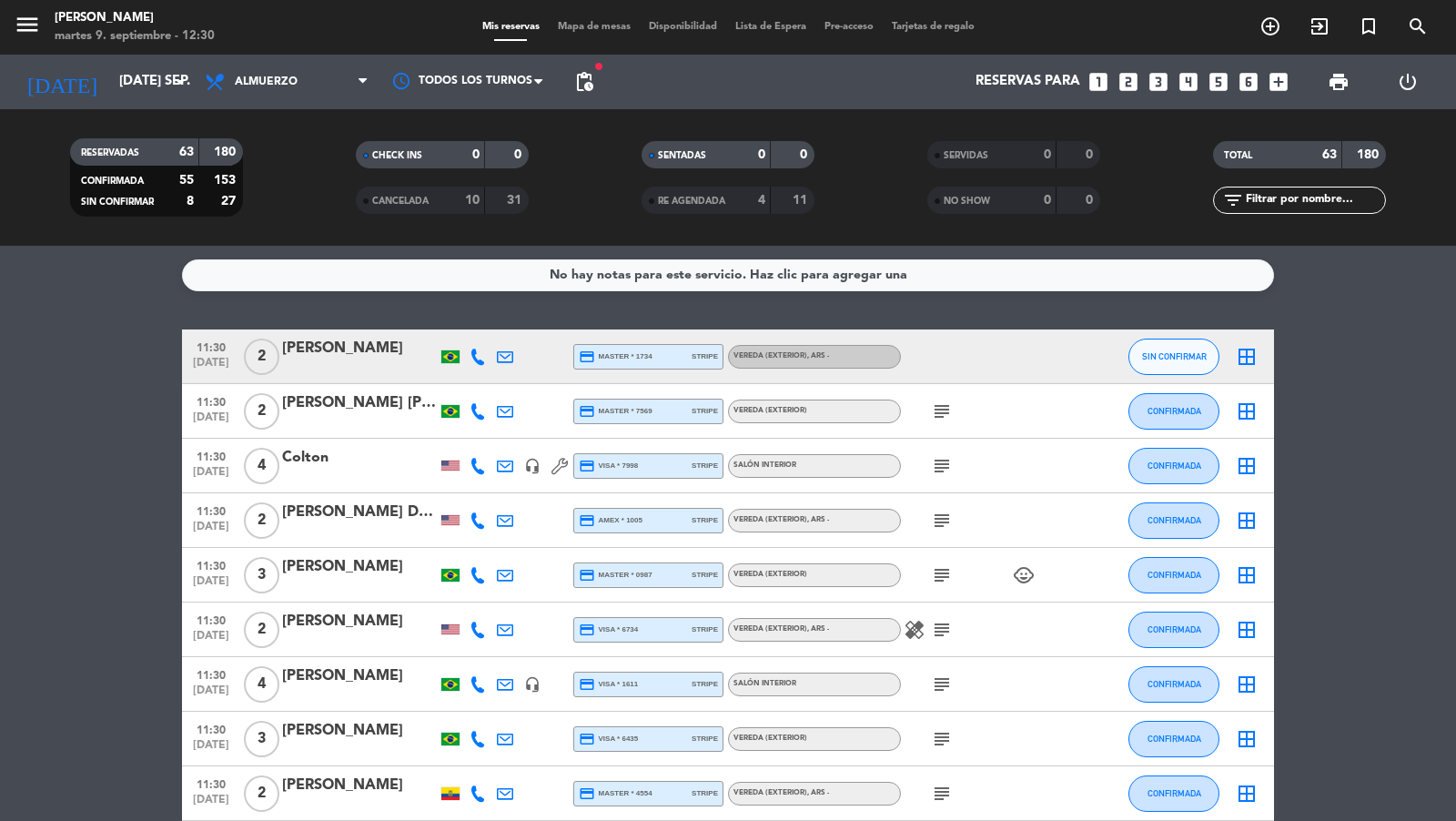
click at [1266, 23] on icon "add_circle_outline" at bounding box center [1270, 27] width 22 height 22
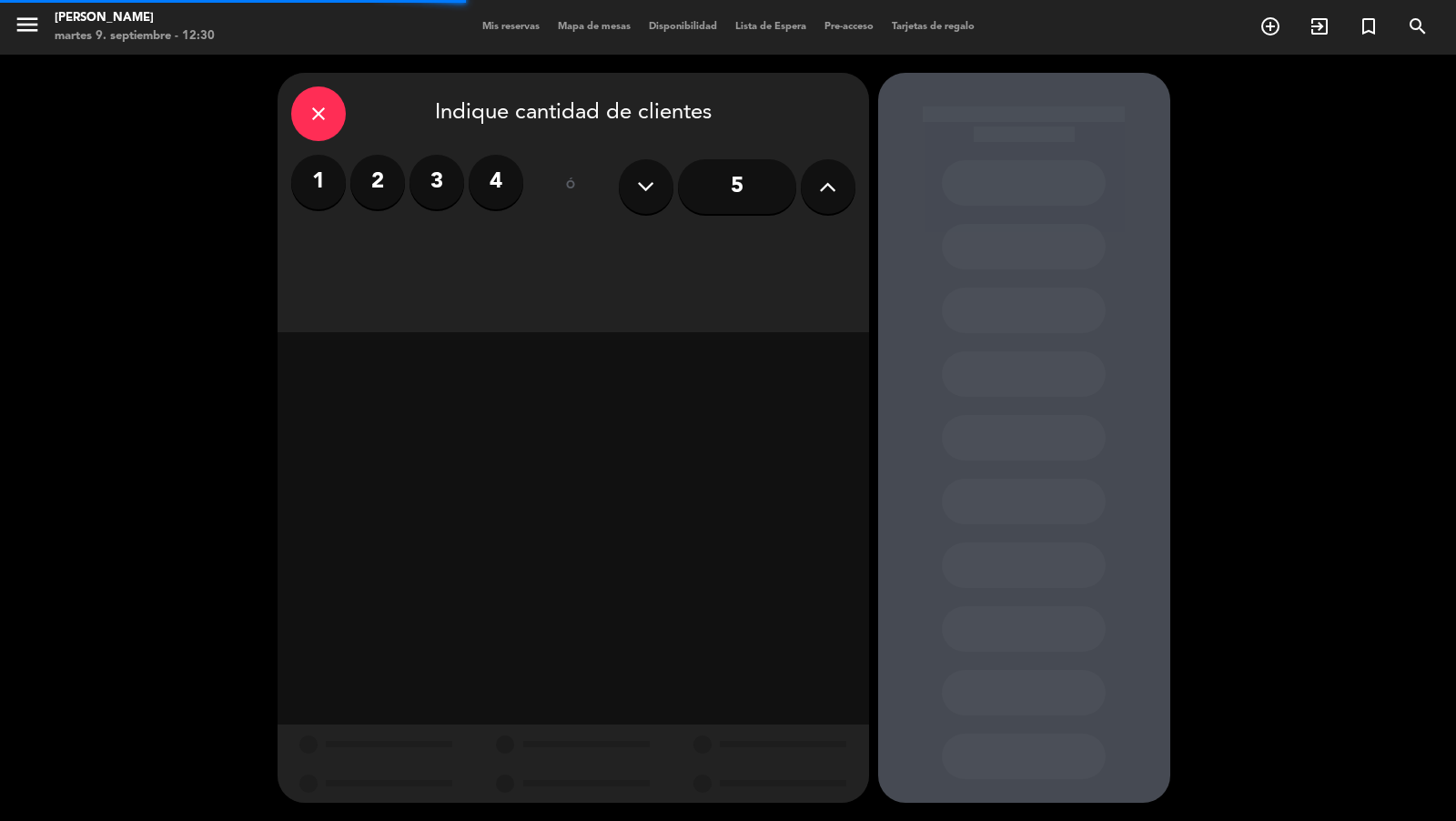
click at [844, 166] on button at bounding box center [828, 186] width 55 height 55
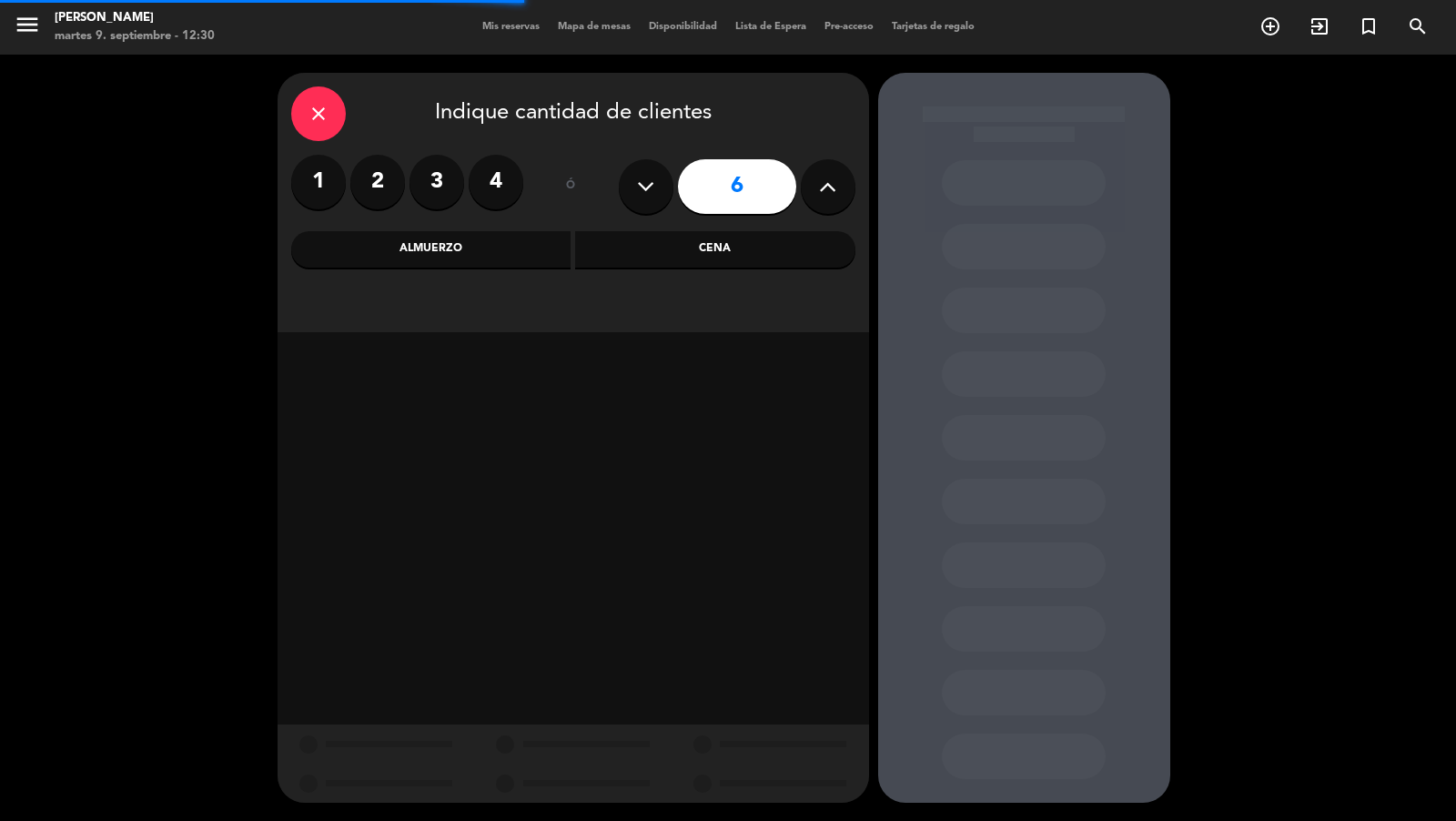
click at [844, 166] on button at bounding box center [828, 186] width 55 height 55
type input "8"
click at [517, 243] on div "Almuerzo" at bounding box center [431, 249] width 280 height 36
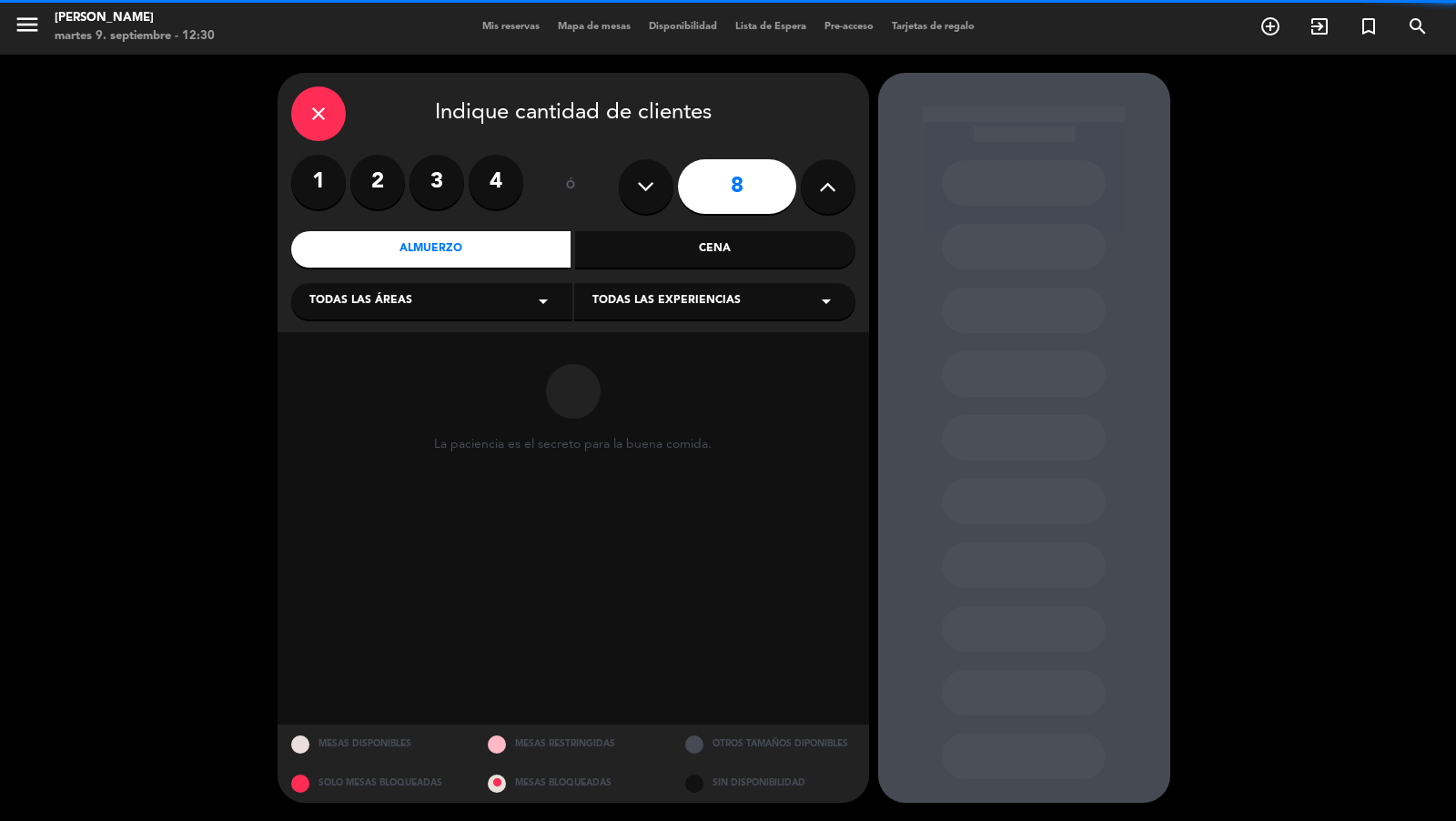
click at [416, 302] on div "Todas las áreas arrow_drop_down" at bounding box center [432, 301] width 281 height 36
click at [359, 474] on div "Vereda" at bounding box center [431, 481] width 245 height 19
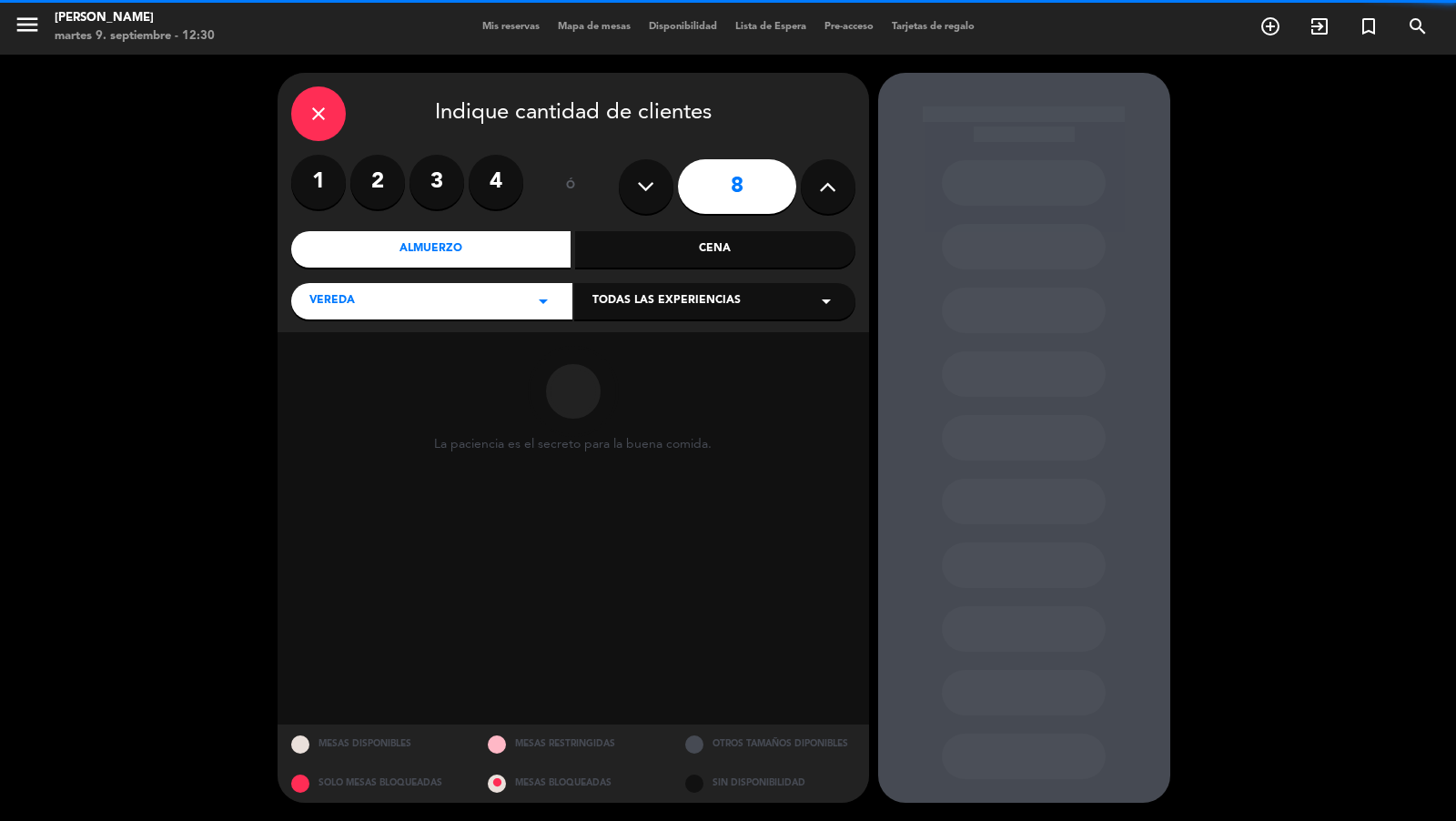
click at [624, 305] on span "Todas las experiencias" at bounding box center [666, 302] width 148 height 19
click at [624, 345] on div "Sidewalk (OUTDOORS)" at bounding box center [714, 347] width 245 height 19
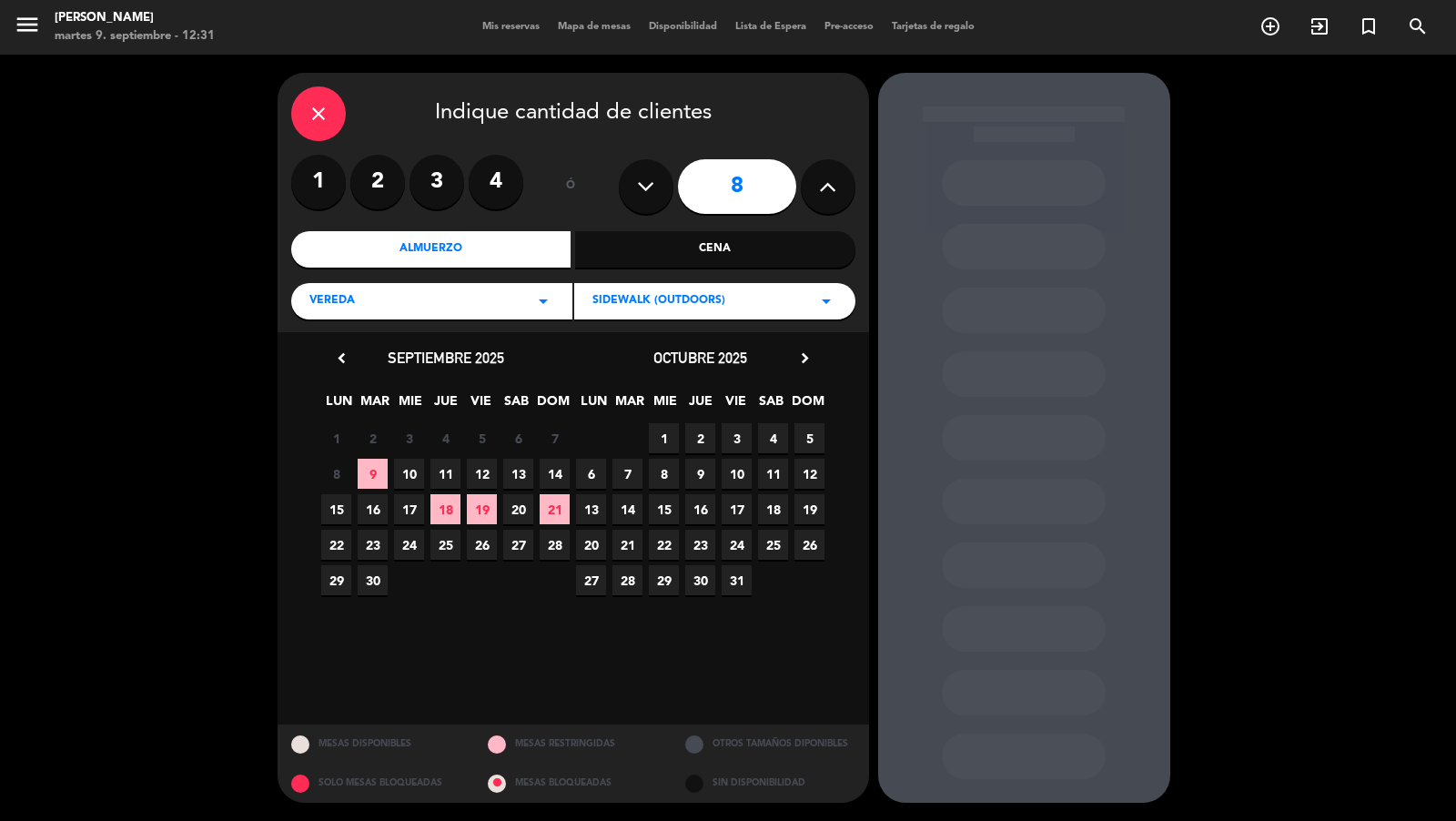
click at [735, 575] on span "31" at bounding box center [736, 580] width 30 height 30
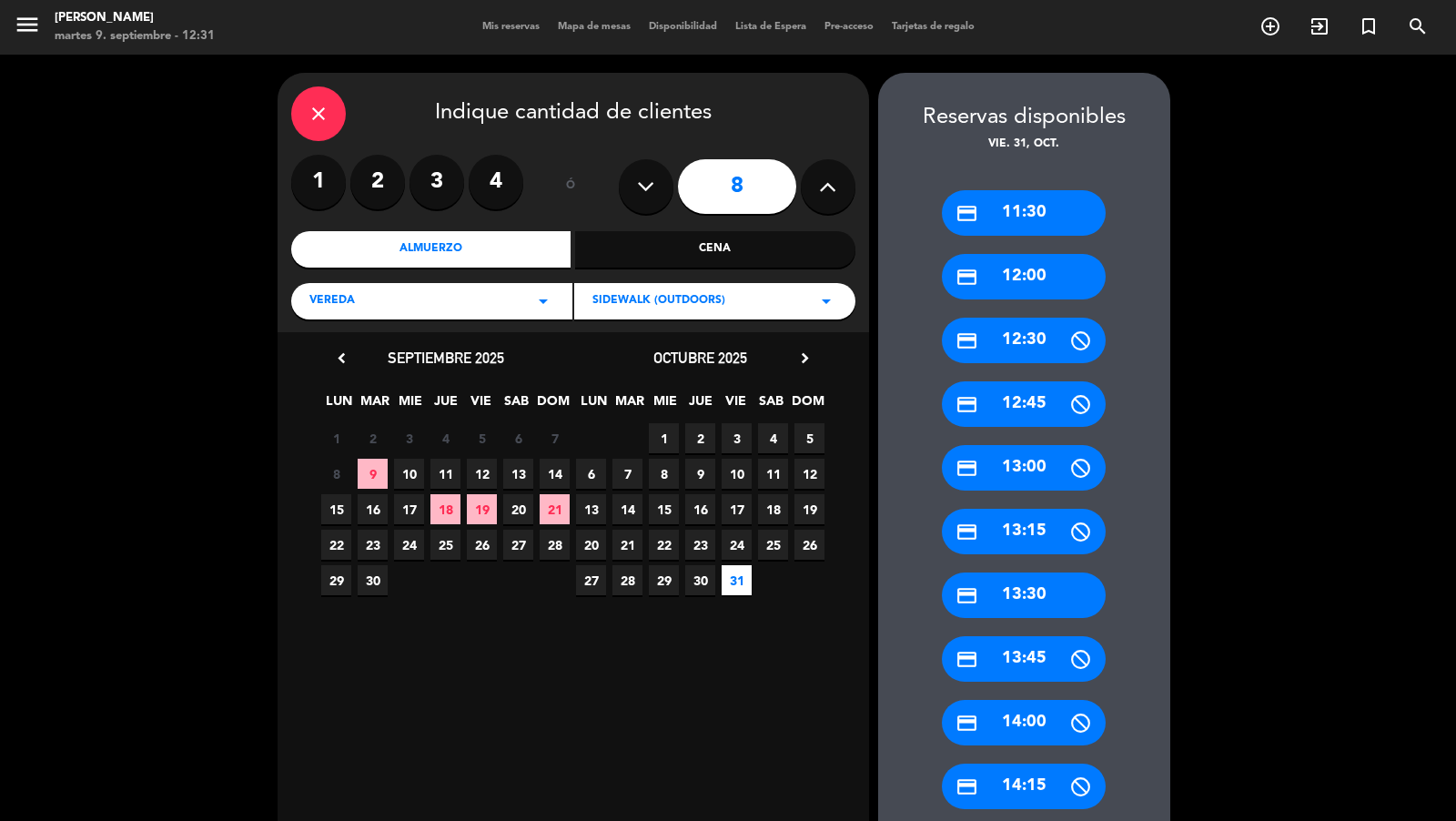
click at [1031, 271] on div "credit_card 12:00" at bounding box center [1023, 276] width 164 height 45
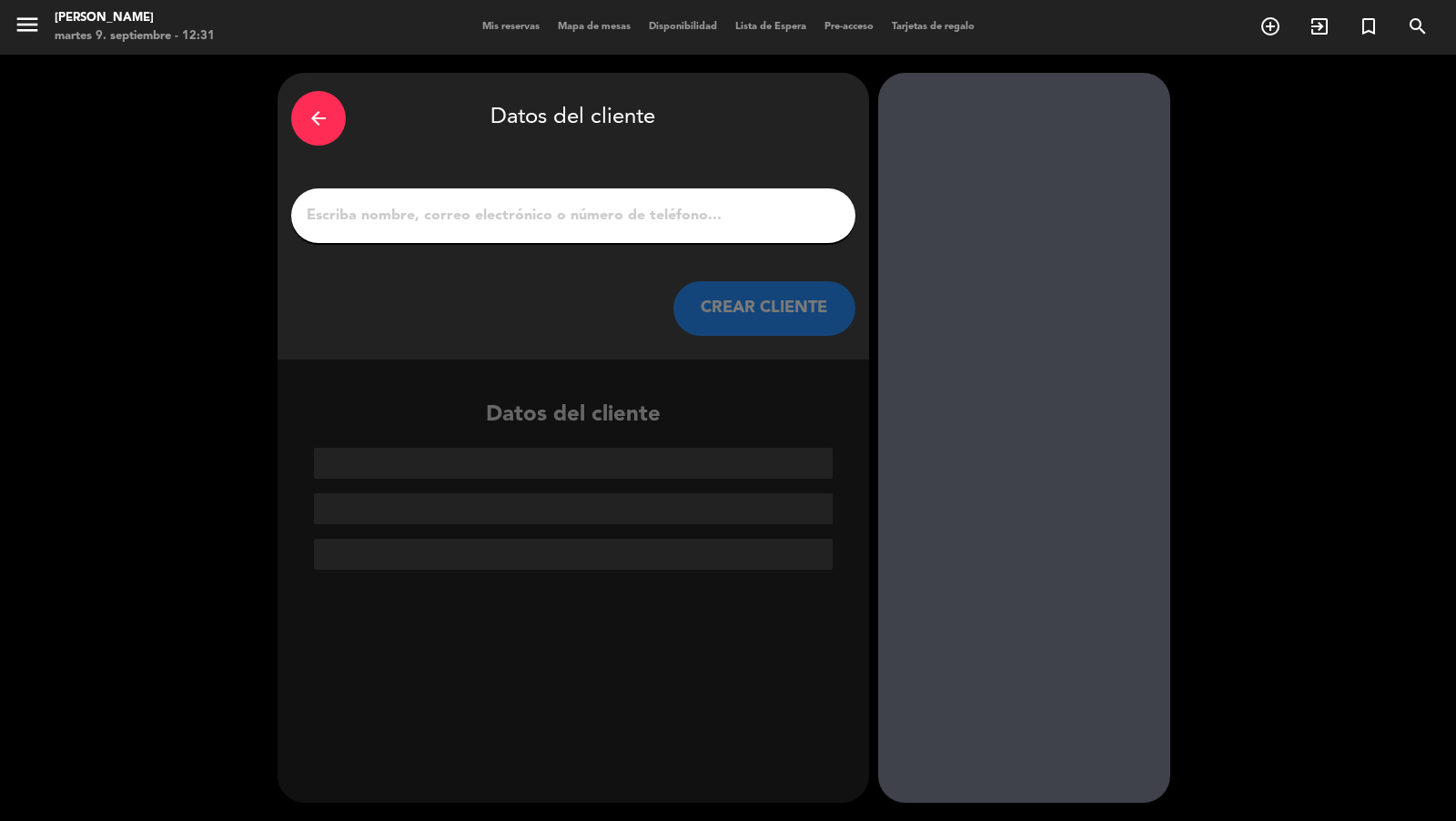
click at [795, 220] on input "1" at bounding box center [574, 216] width 537 height 26
paste input "[PERSON_NAME]"
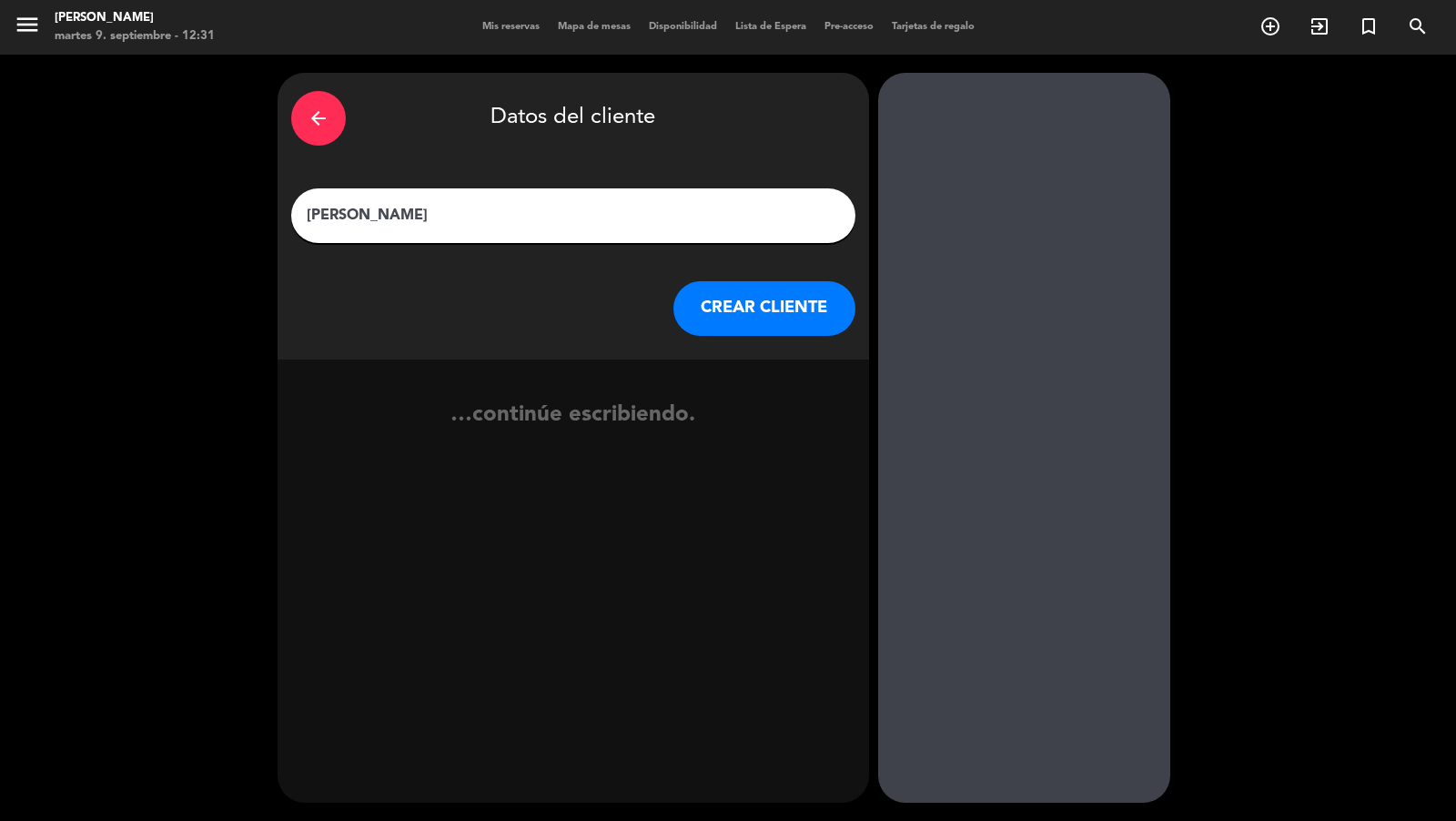
type input "[PERSON_NAME]"
click at [804, 313] on button "CREAR CLIENTE" at bounding box center [764, 308] width 182 height 55
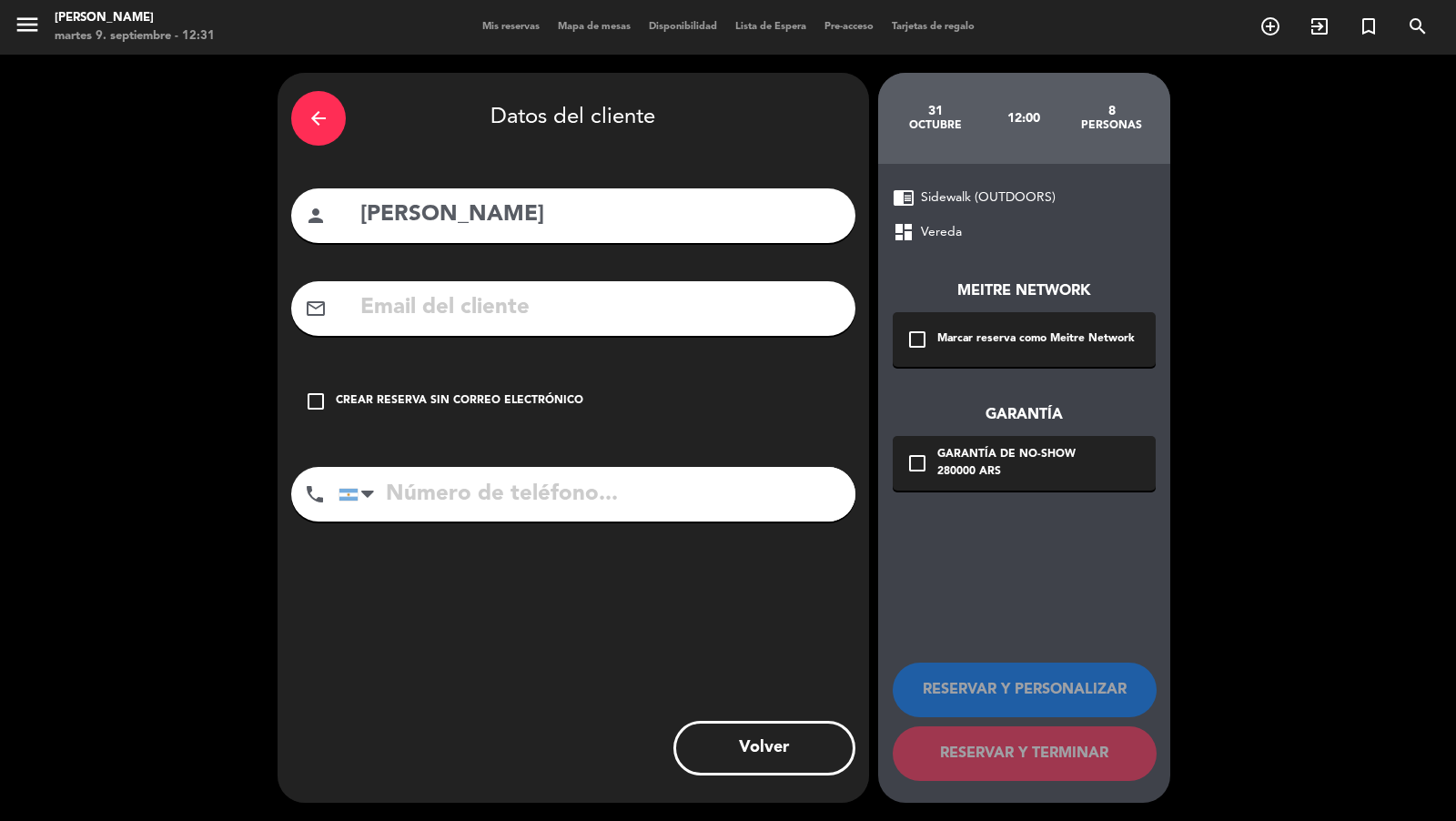
click at [924, 331] on icon "check_box_outline_blank" at bounding box center [918, 340] width 22 height 22
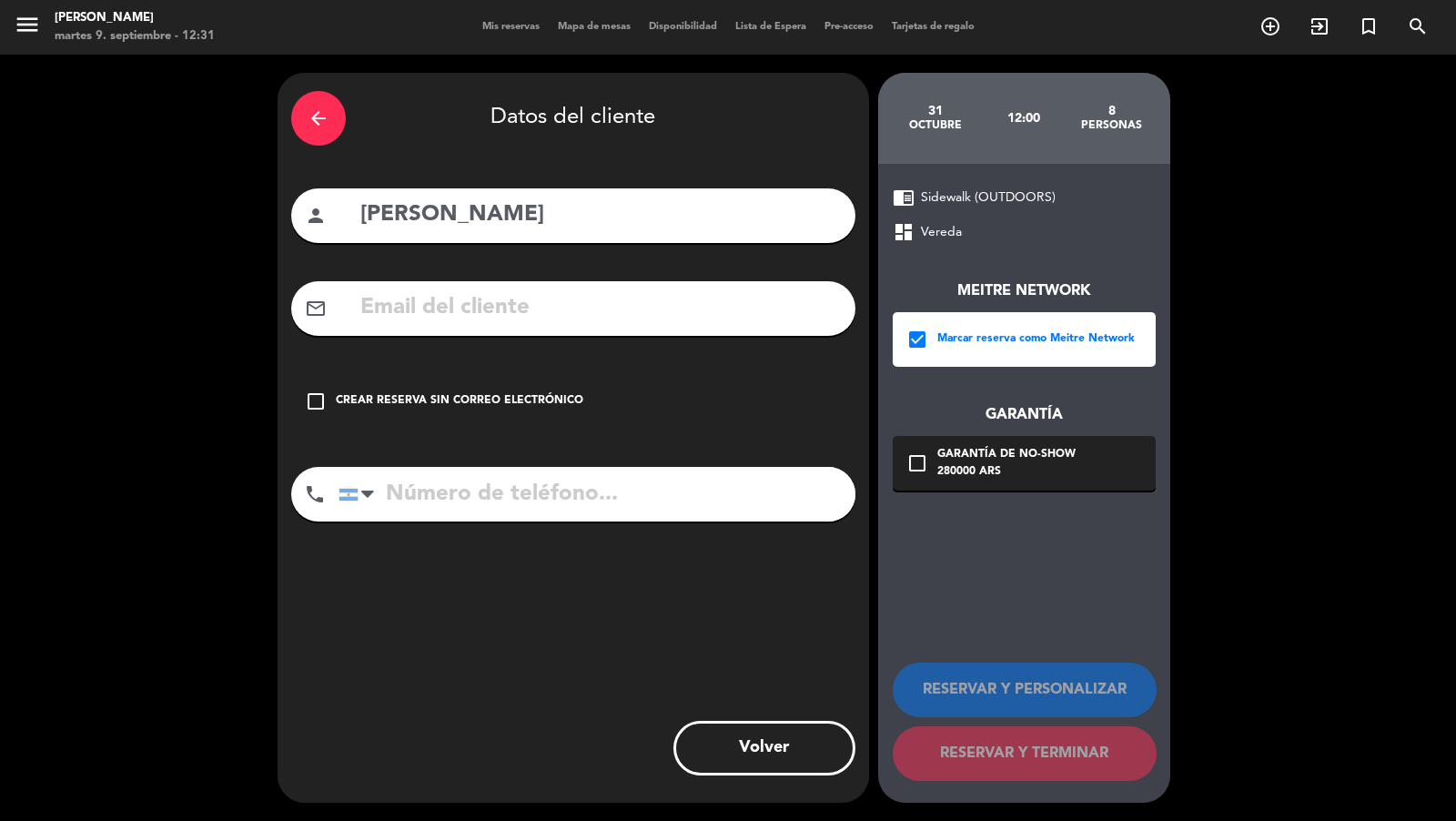
click at [934, 455] on div "check_box_outline_blank Garantía de no-show 280000 ARS" at bounding box center [1024, 463] width 263 height 55
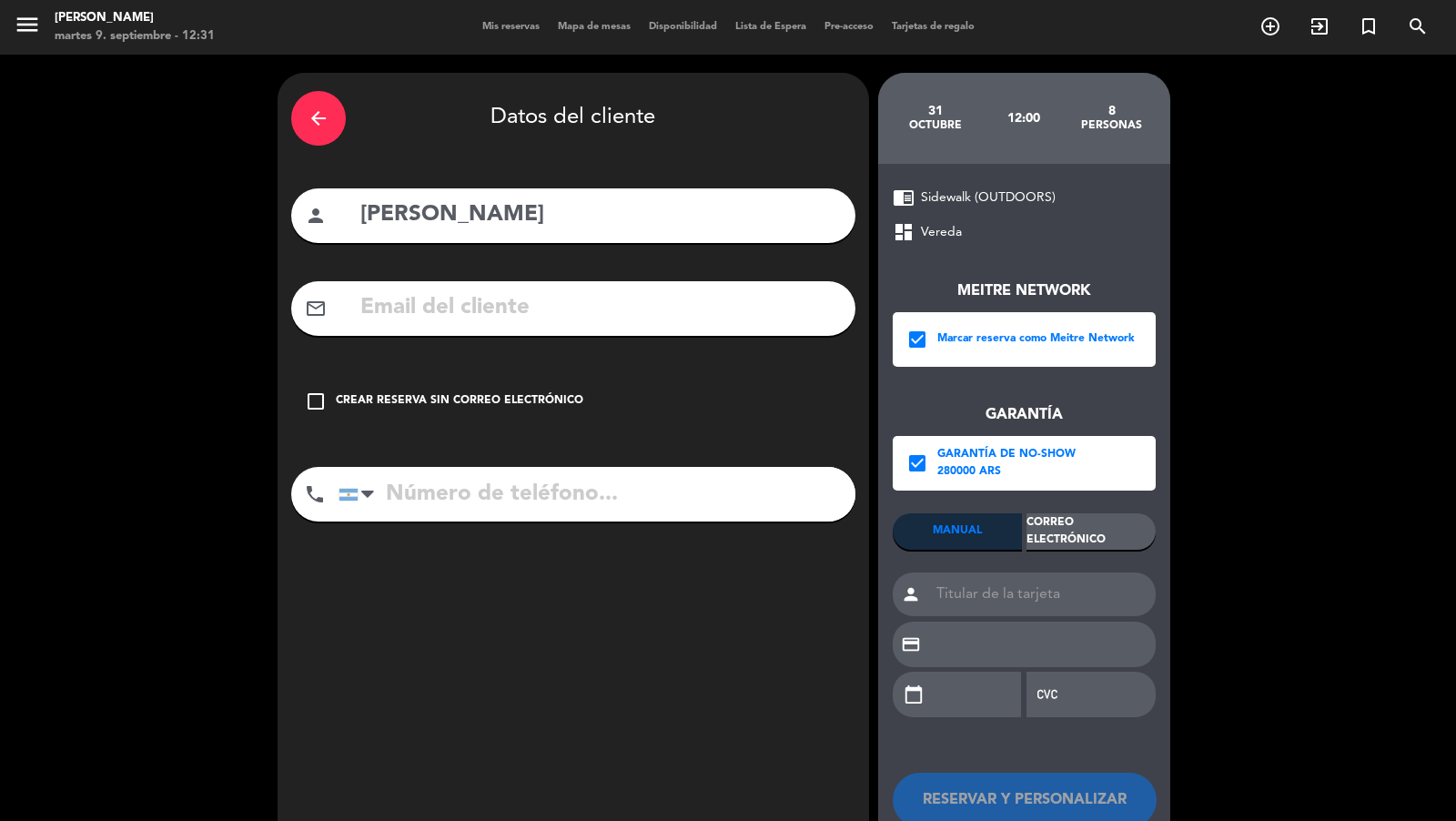
click at [1043, 521] on div "Correo Electrónico" at bounding box center [1091, 531] width 130 height 36
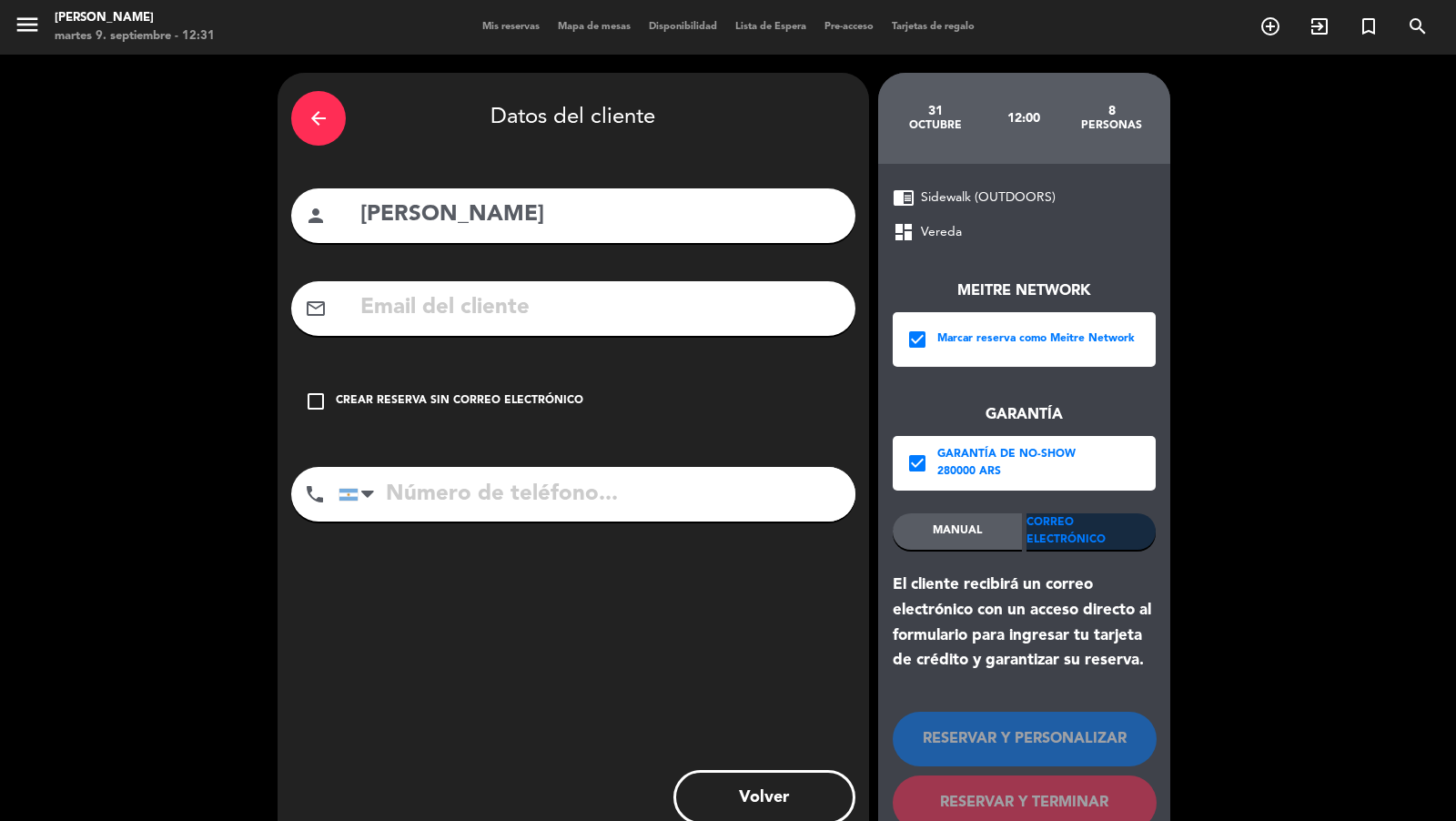
click at [781, 301] on input "text" at bounding box center [600, 308] width 483 height 37
click at [602, 313] on input "text" at bounding box center [600, 308] width 483 height 37
paste input "[EMAIL_ADDRESS][DOMAIN_NAME]"
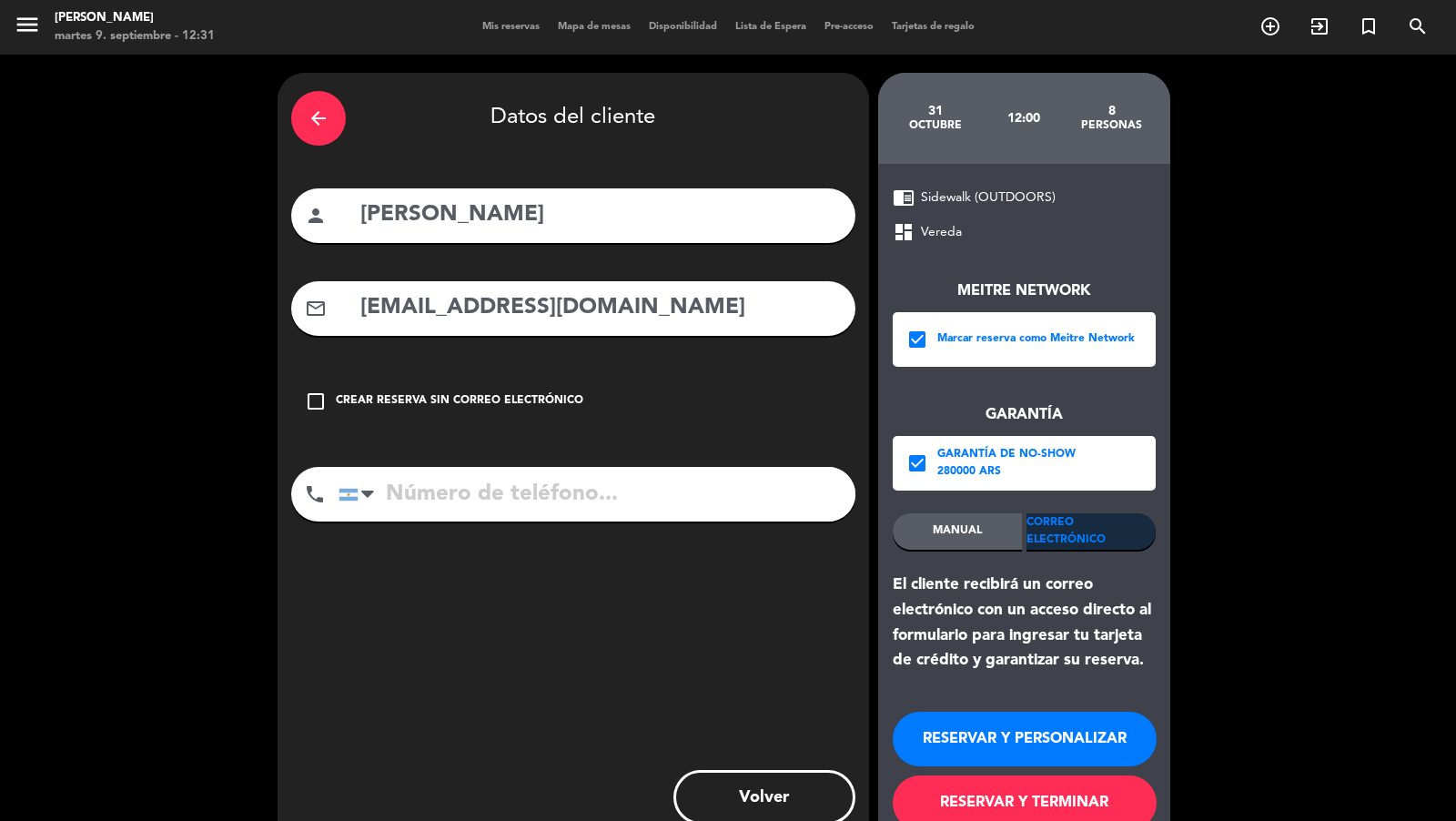
type input "[EMAIL_ADDRESS][DOMAIN_NAME]"
click at [611, 502] on input "tel" at bounding box center [597, 494] width 517 height 55
click at [549, 499] on input "tel" at bounding box center [597, 494] width 517 height 55
paste input "[PHONE_NUMBER]."
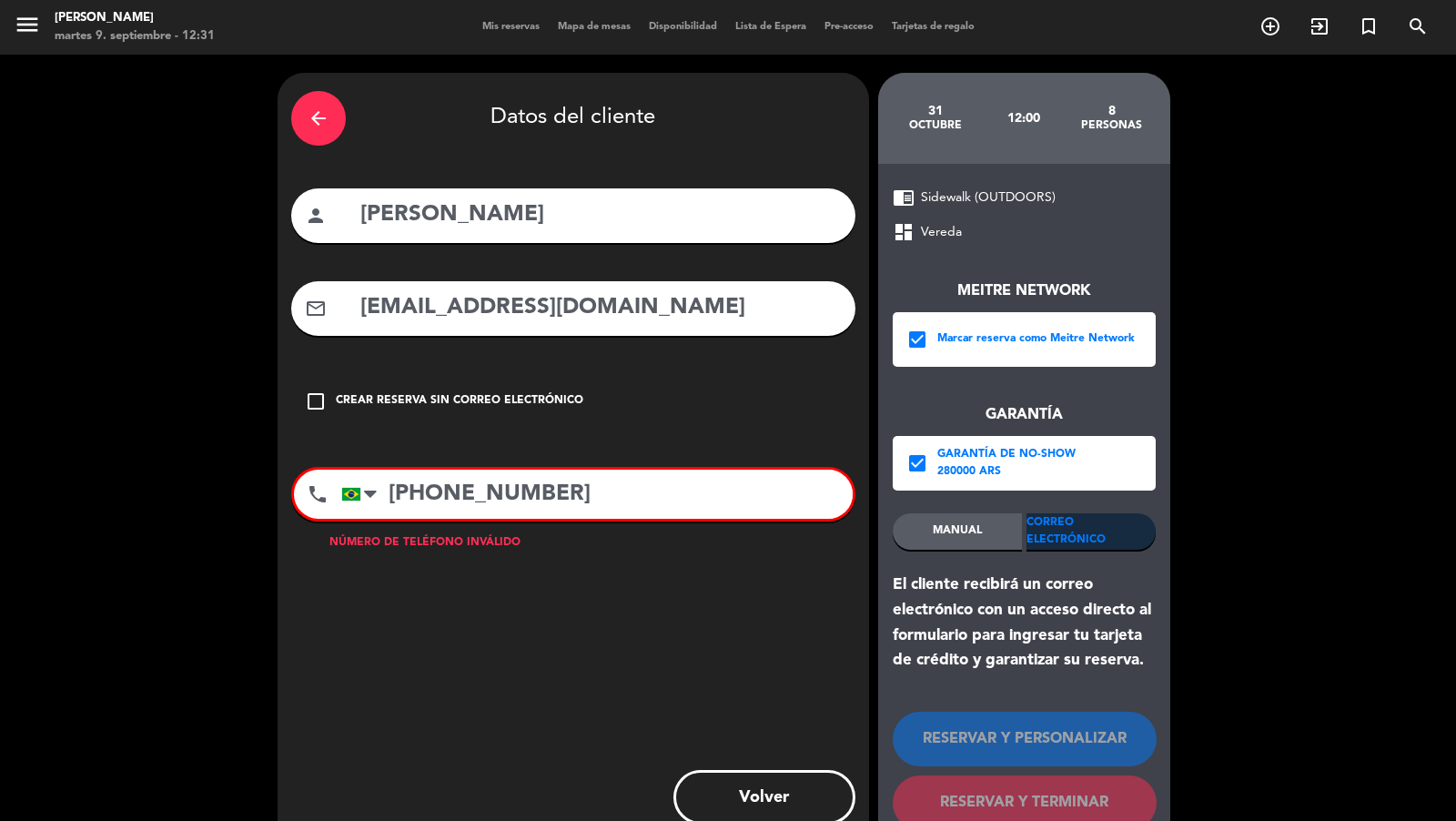
click at [437, 491] on input "[PHONE_NUMBER]" at bounding box center [597, 494] width 512 height 49
click at [429, 494] on input "[PHONE_NUMBER]" at bounding box center [597, 494] width 512 height 49
click at [432, 485] on input "[PHONE_NUMBER]" at bounding box center [597, 494] width 512 height 49
click at [442, 495] on input "[PHONE_NUMBER]" at bounding box center [597, 494] width 512 height 49
click at [569, 487] on input "[PHONE_NUMBER]" at bounding box center [597, 494] width 512 height 49
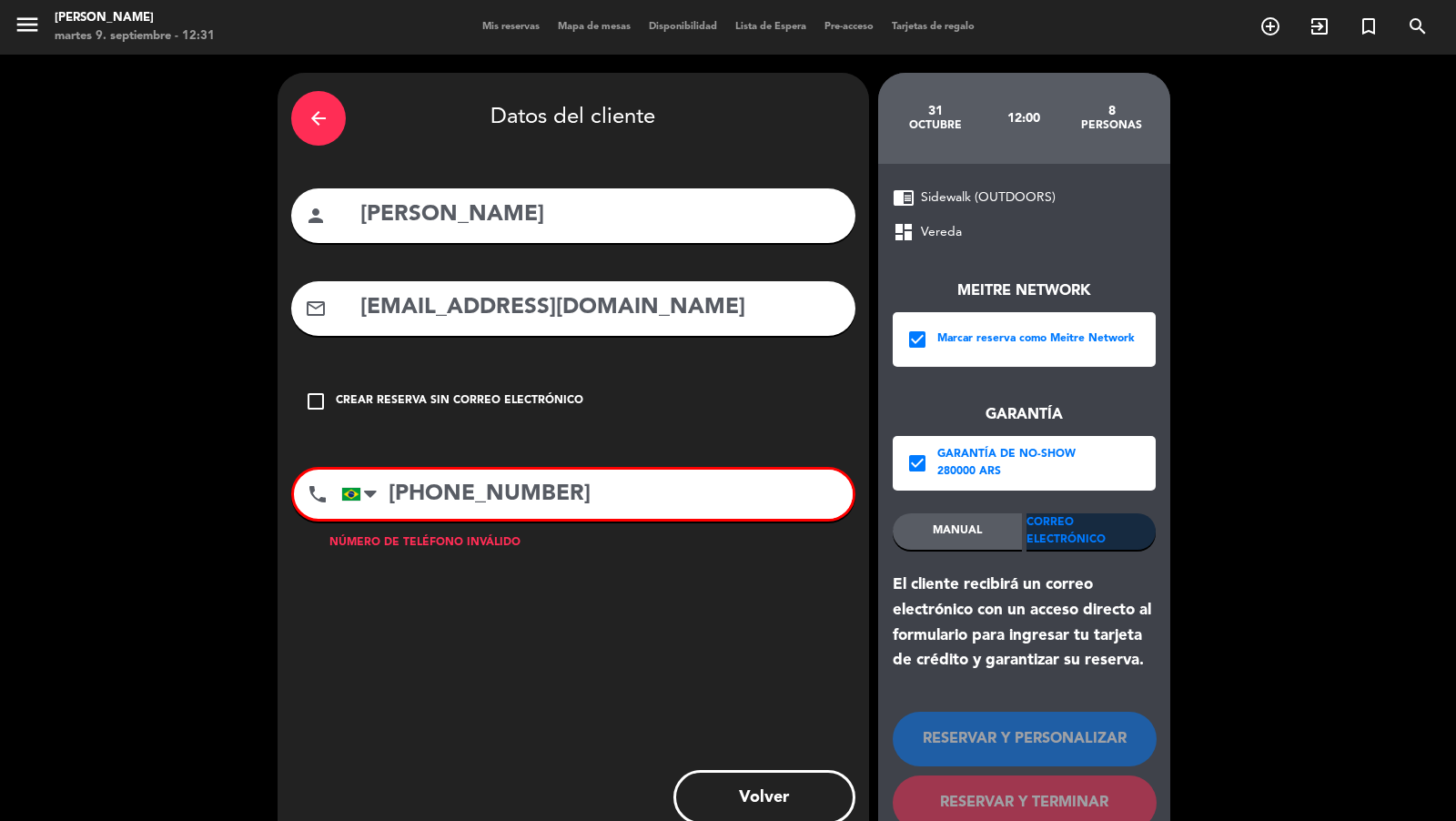
click at [543, 487] on input "[PHONE_NUMBER]" at bounding box center [597, 494] width 512 height 49
drag, startPoint x: 566, startPoint y: 490, endPoint x: 430, endPoint y: 491, distance: 136.0
click at [430, 491] on input "[PHONE_NUMBER]" at bounding box center [597, 494] width 512 height 49
paste input "[PHONE_NUMBER]."
drag, startPoint x: 468, startPoint y: 490, endPoint x: 382, endPoint y: 494, distance: 86.1
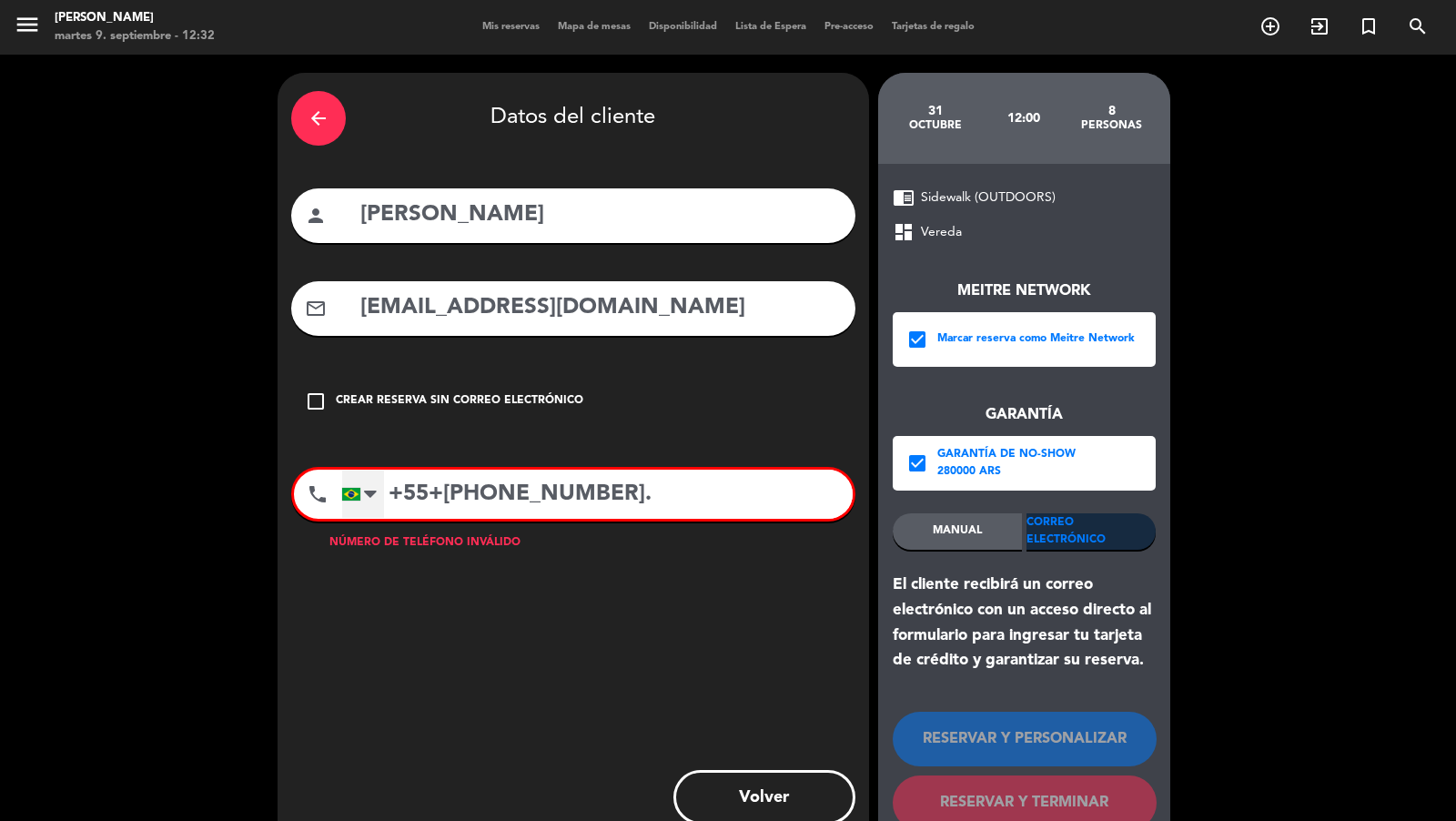
click at [382, 494] on div "[GEOGRAPHIC_DATA] +1 [GEOGRAPHIC_DATA] +44 [GEOGRAPHIC_DATA] ([GEOGRAPHIC_DATA]…" at bounding box center [597, 494] width 512 height 49
click at [461, 497] on input "+5527 9927-0335." at bounding box center [597, 494] width 512 height 49
click at [563, 491] on input "[PHONE_NUMBER]" at bounding box center [597, 494] width 512 height 49
drag, startPoint x: 434, startPoint y: 493, endPoint x: 611, endPoint y: 504, distance: 177.3
click at [611, 504] on input "[PHONE_NUMBER]" at bounding box center [597, 494] width 512 height 49
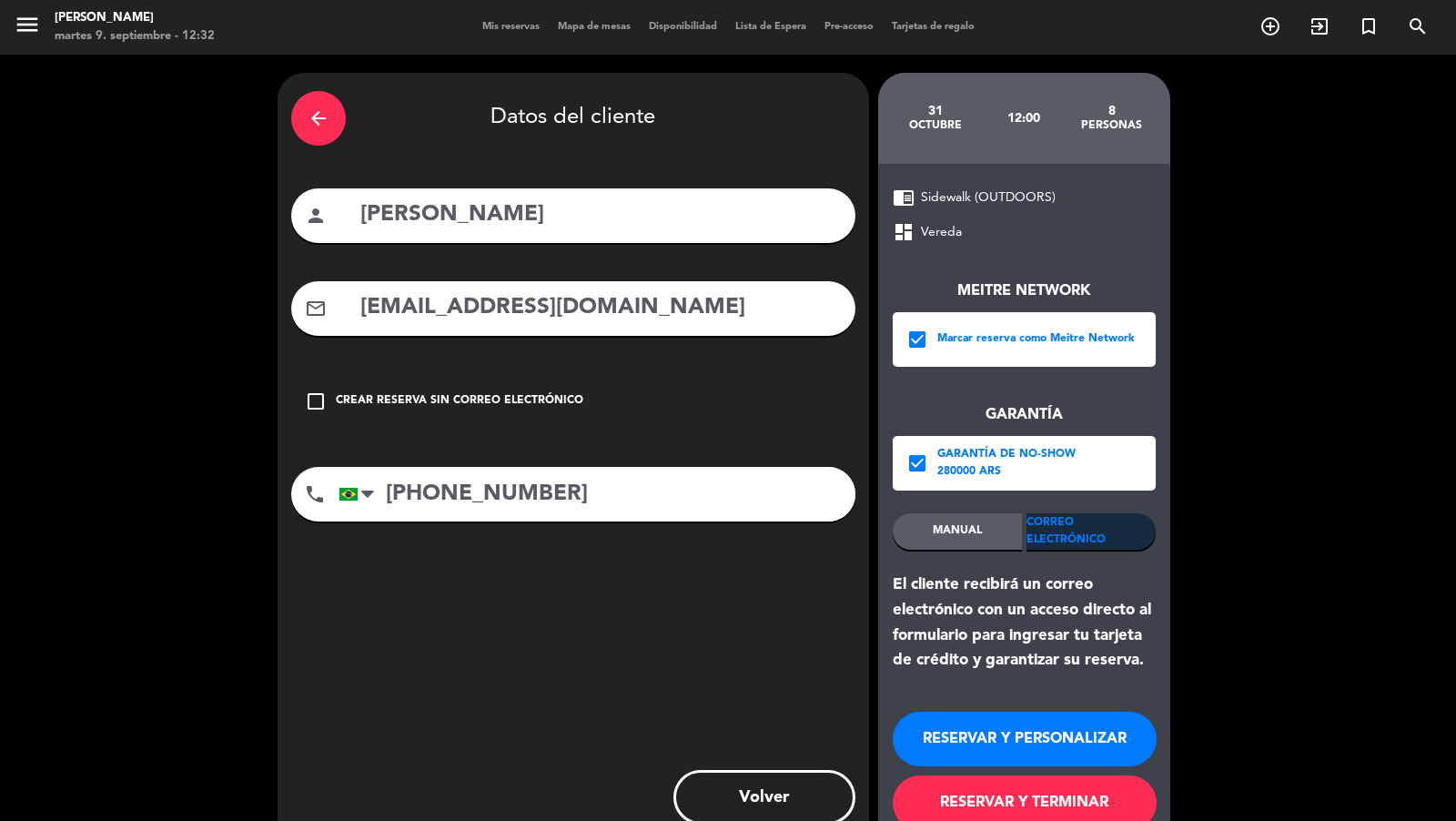
type input "[PHONE_NUMBER]"
click at [964, 794] on button "RESERVAR Y TERMINAR" at bounding box center [1024, 802] width 264 height 55
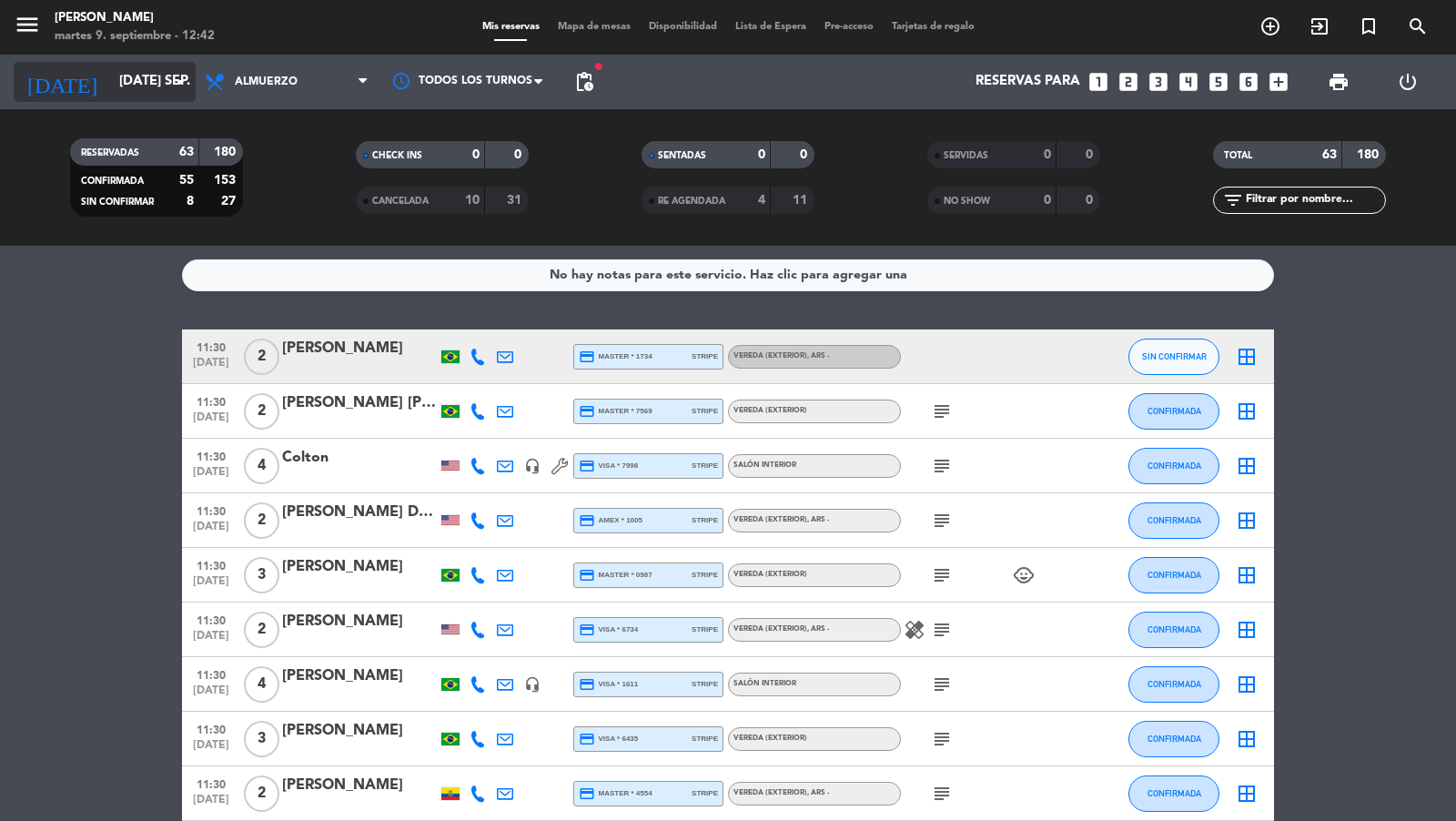
click at [166, 83] on input "[DATE] sep." at bounding box center [198, 81] width 176 height 34
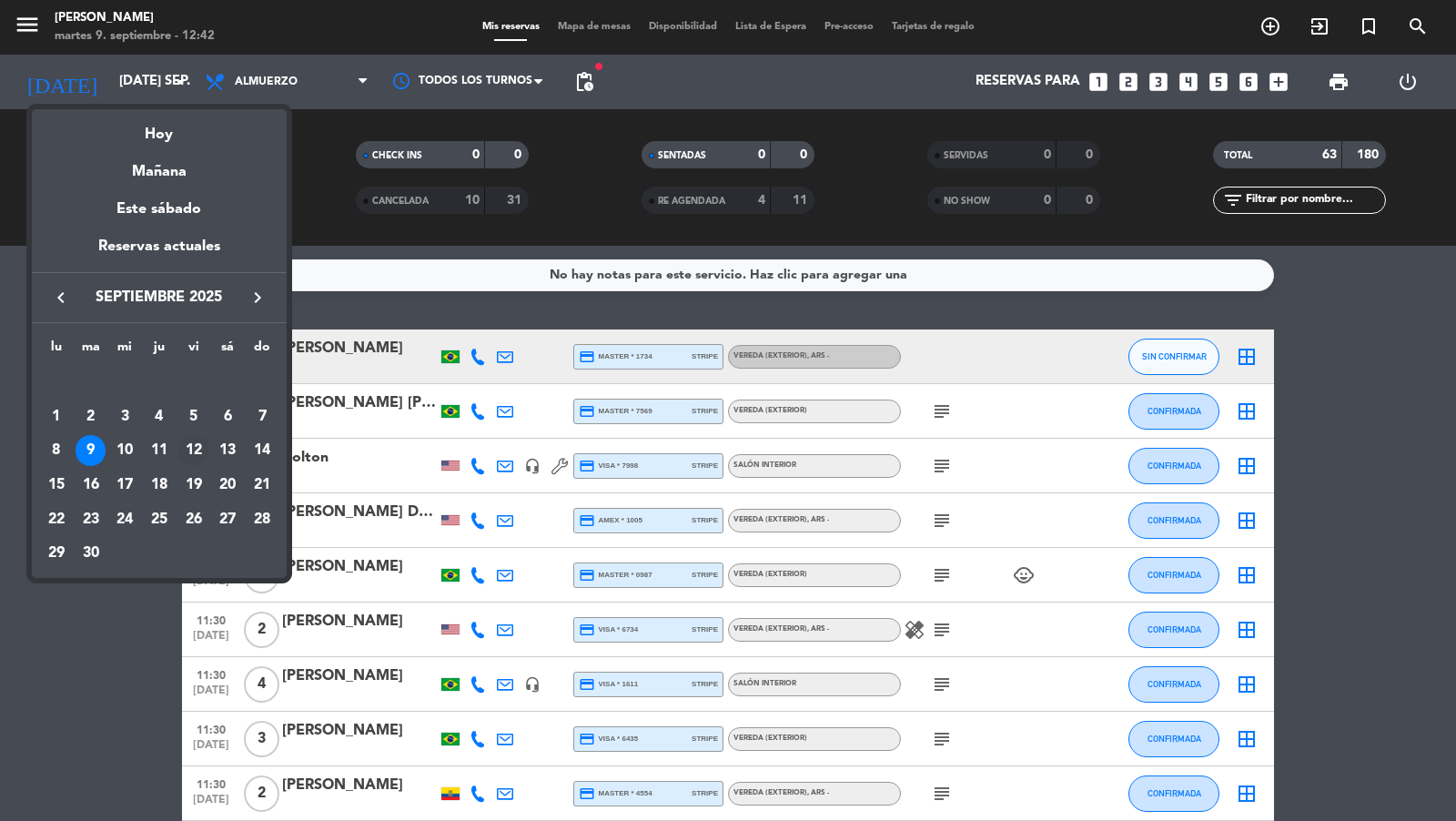
click at [200, 447] on div "12" at bounding box center [193, 450] width 31 height 31
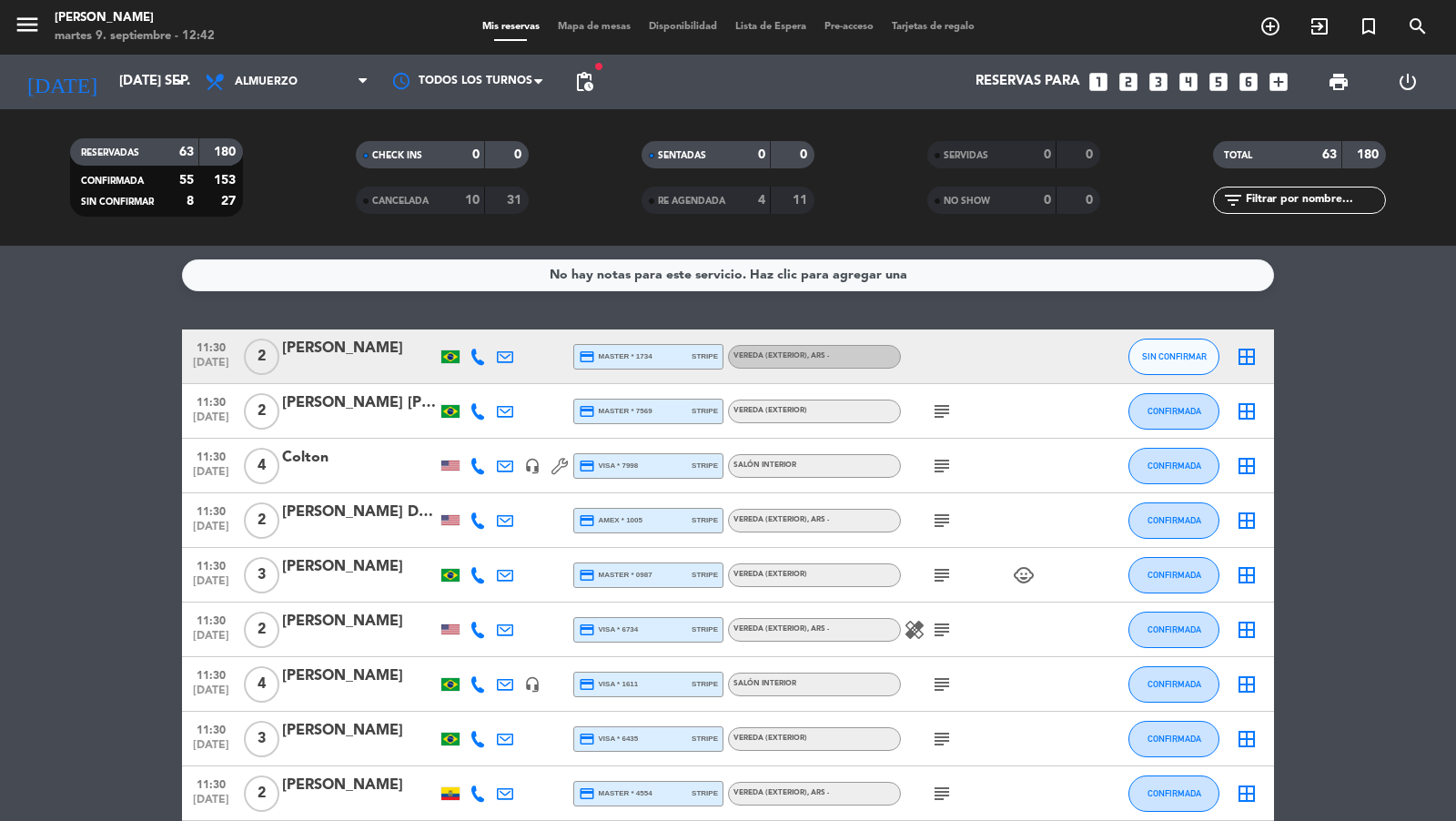
type input "vie. [DATE]"
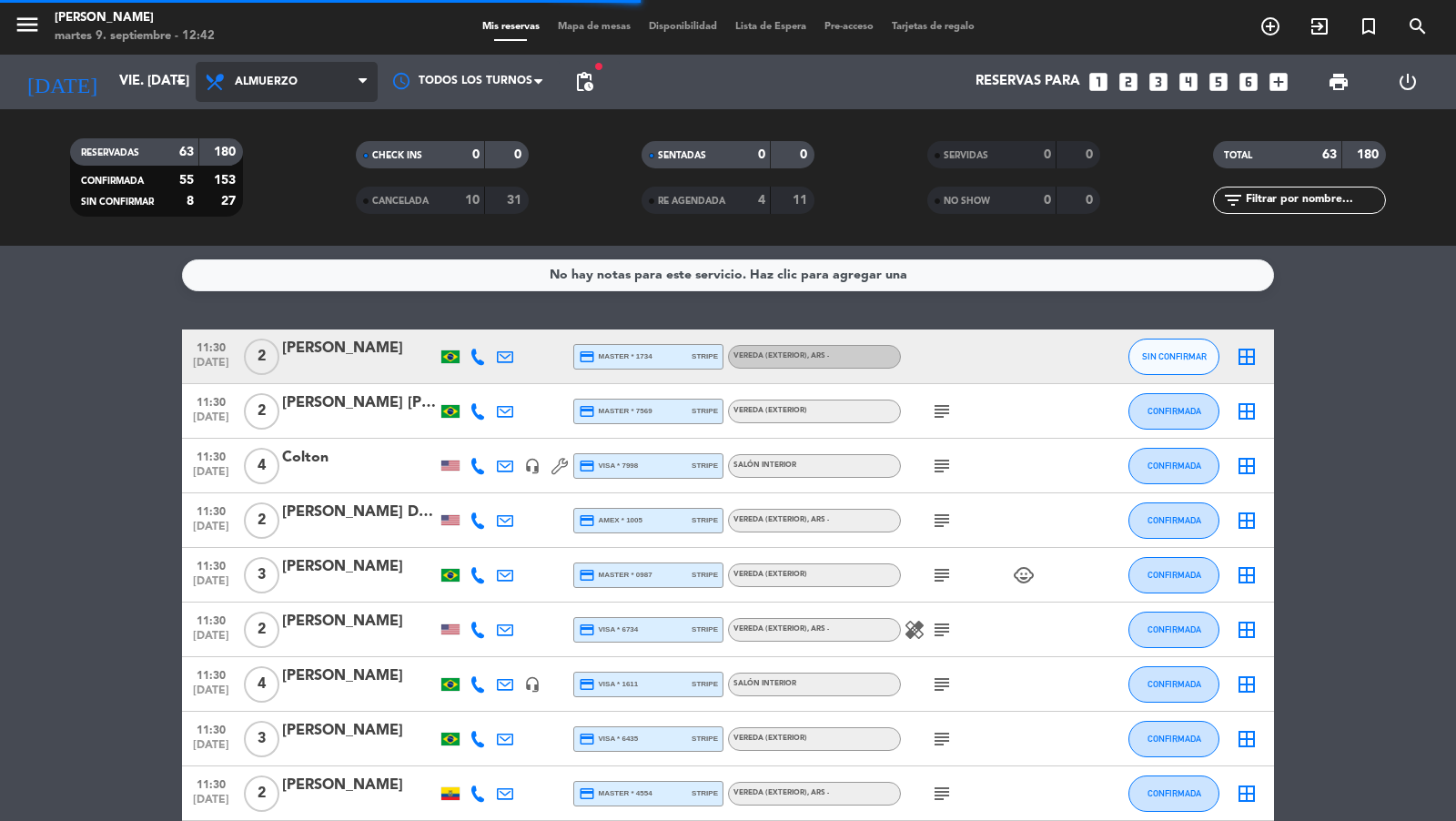
click at [346, 83] on span "Almuerzo" at bounding box center [286, 81] width 182 height 40
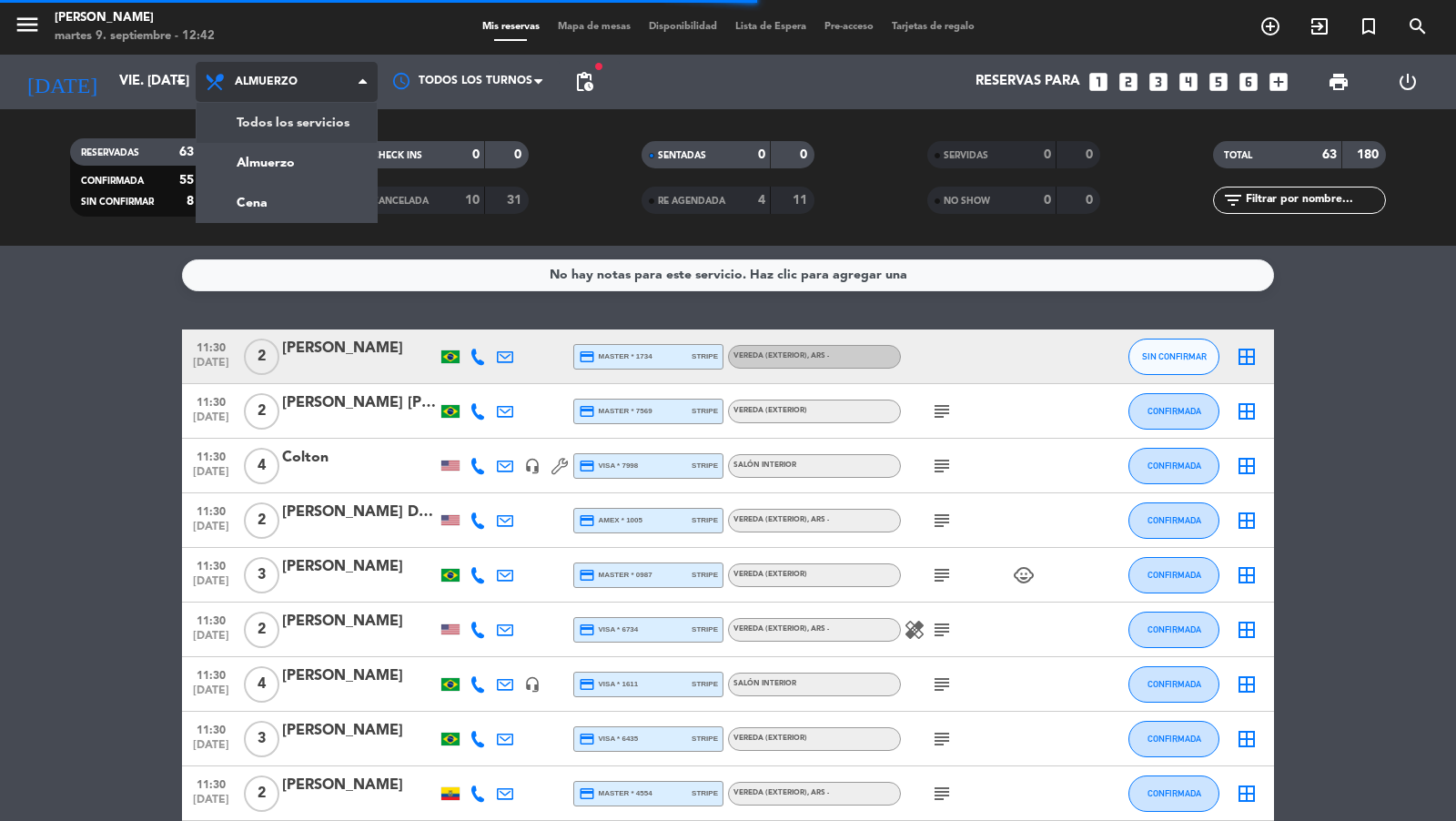
click at [342, 110] on div "menu [PERSON_NAME] 9. septiembre - 12:42 Mis reservas Mapa de mesas Disponibili…" at bounding box center [728, 123] width 1456 height 246
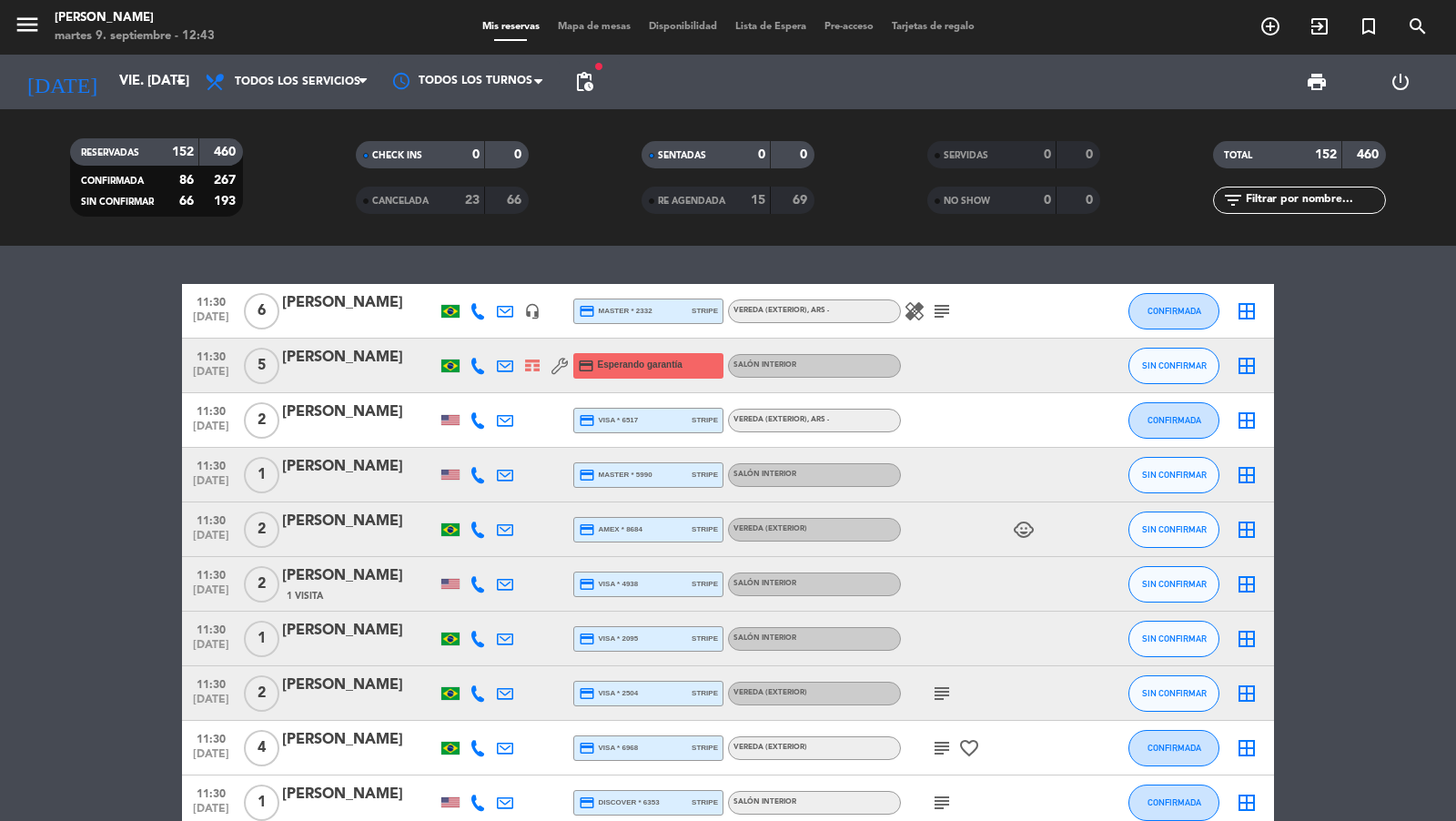
click at [216, 361] on span "11:30" at bounding box center [211, 355] width 45 height 21
click at [583, 84] on span "pending_actions" at bounding box center [585, 82] width 22 height 22
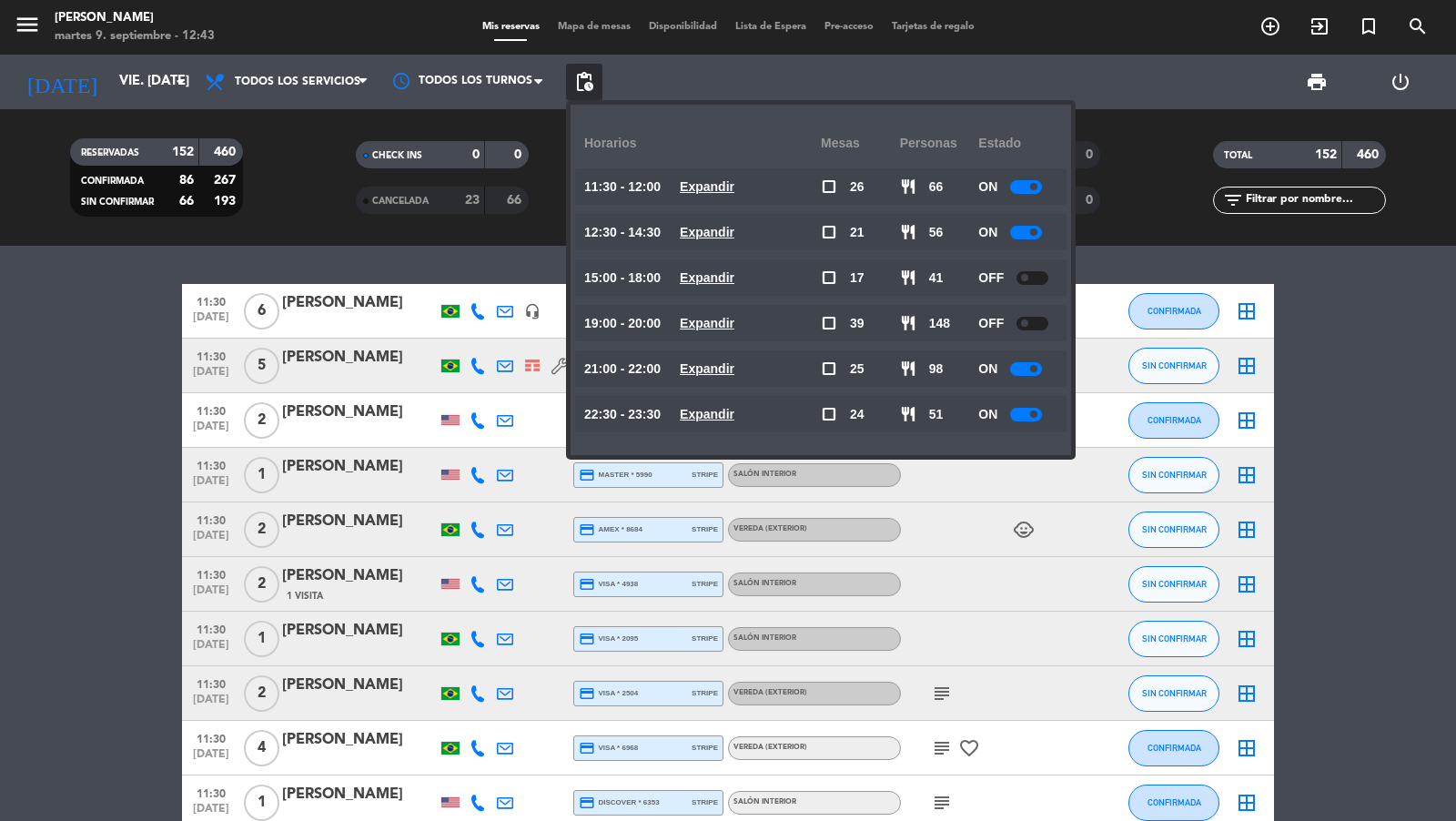
click at [583, 83] on span "pending_actions" at bounding box center [585, 82] width 22 height 22
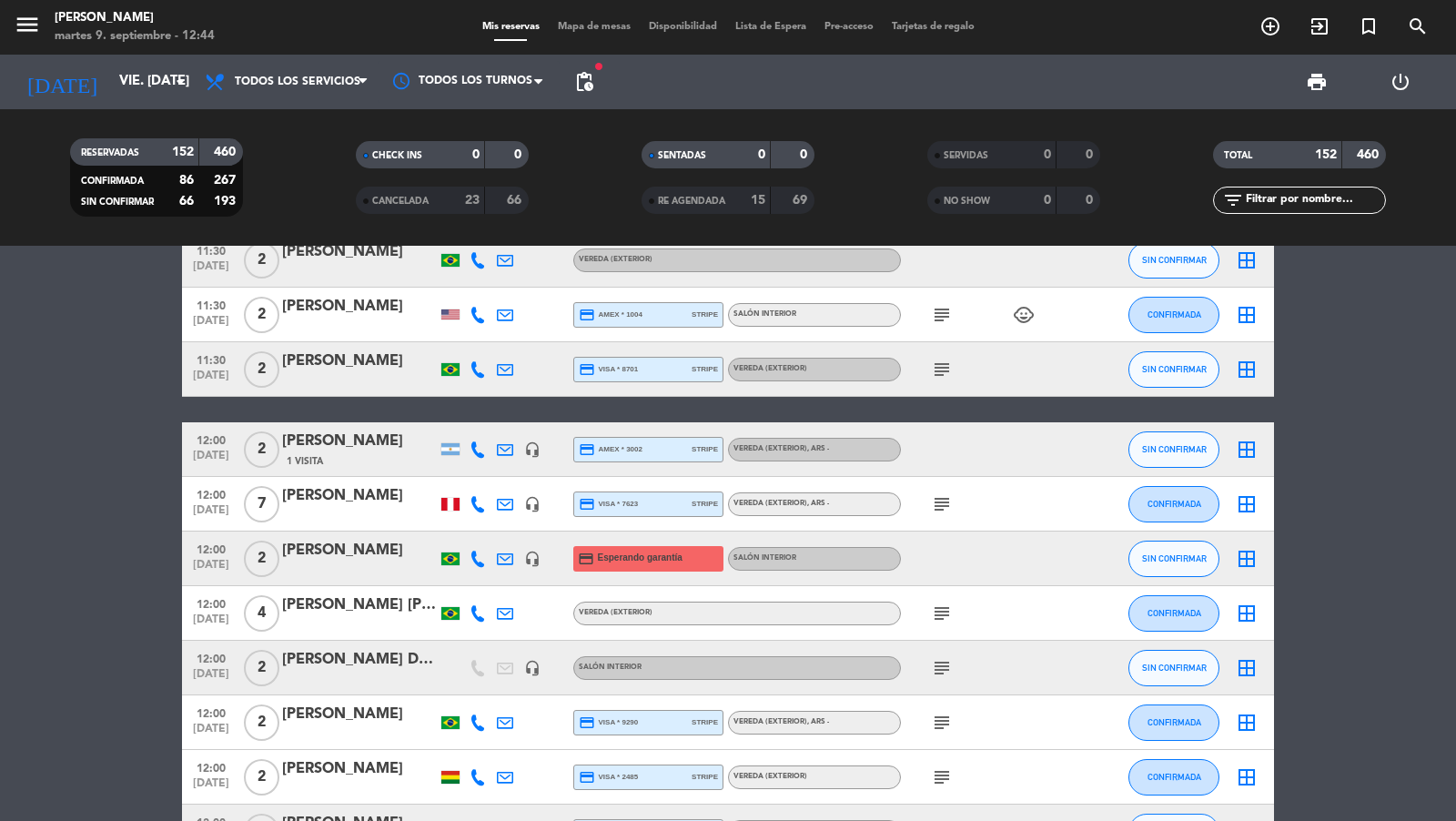
scroll to position [766, 0]
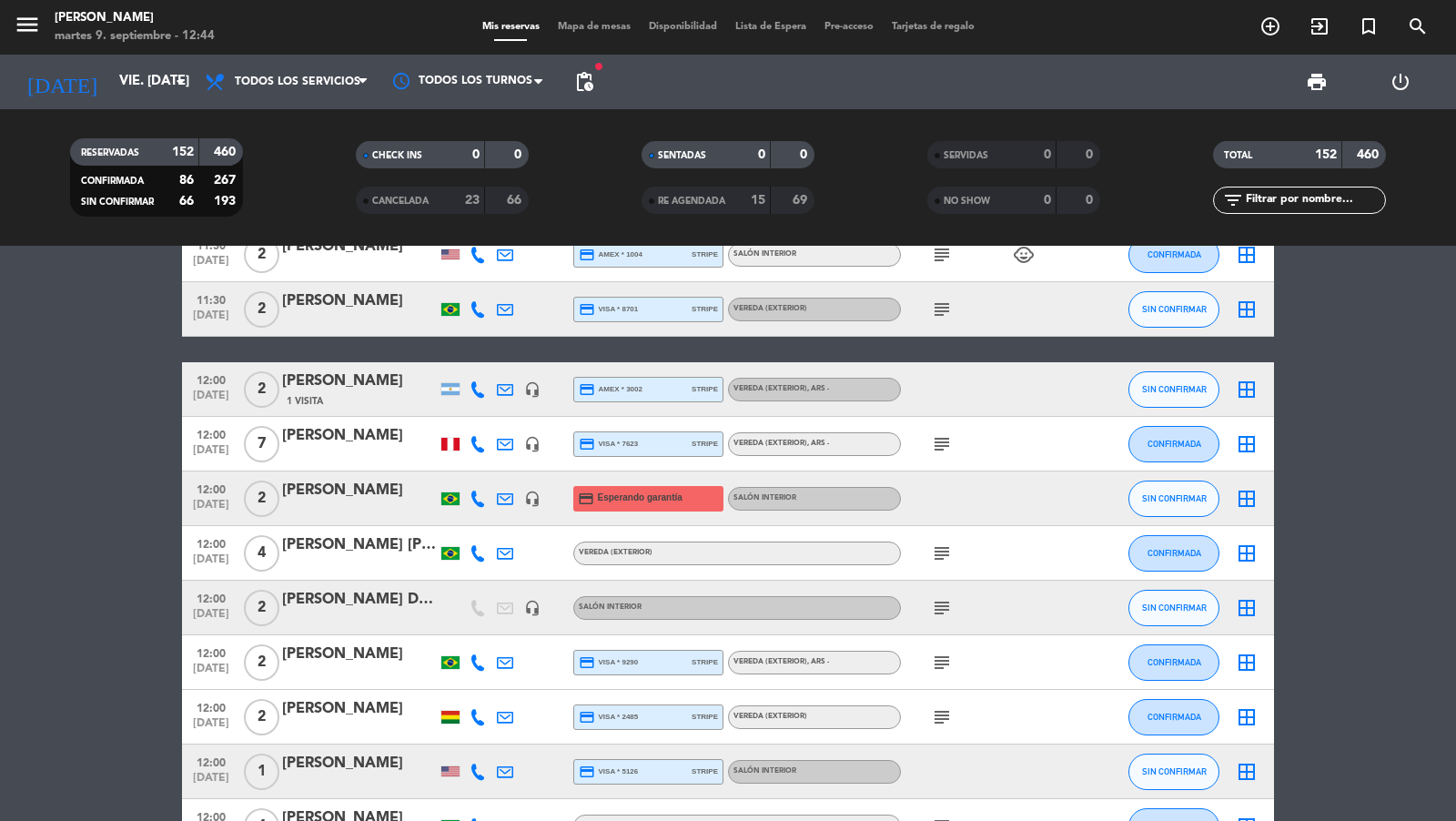
click at [956, 555] on div "subject" at bounding box center [982, 554] width 164 height 54
click at [939, 547] on icon "subject" at bounding box center [942, 554] width 22 height 22
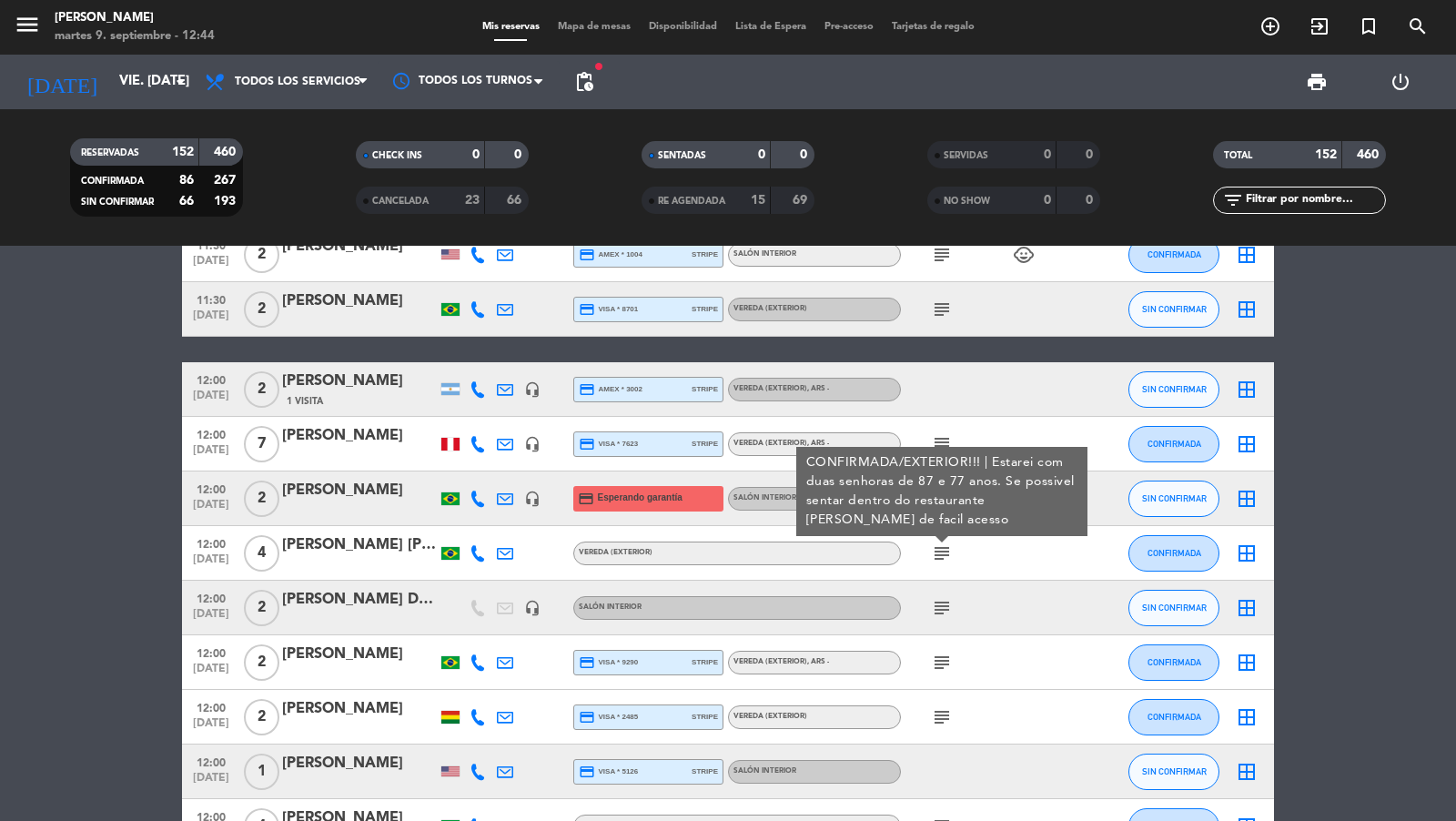
click at [939, 547] on icon "subject" at bounding box center [942, 554] width 22 height 22
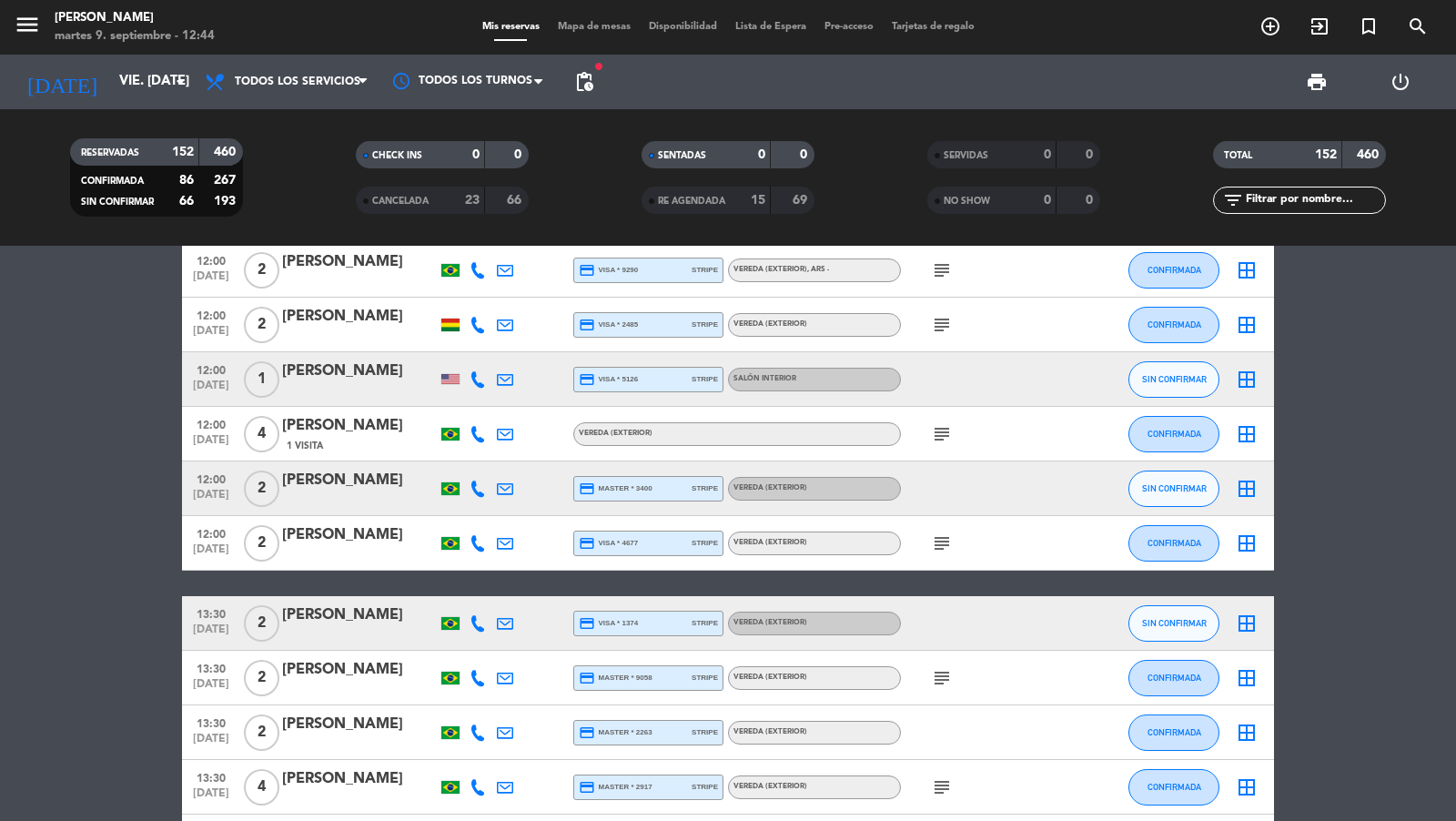
scroll to position [1169, 0]
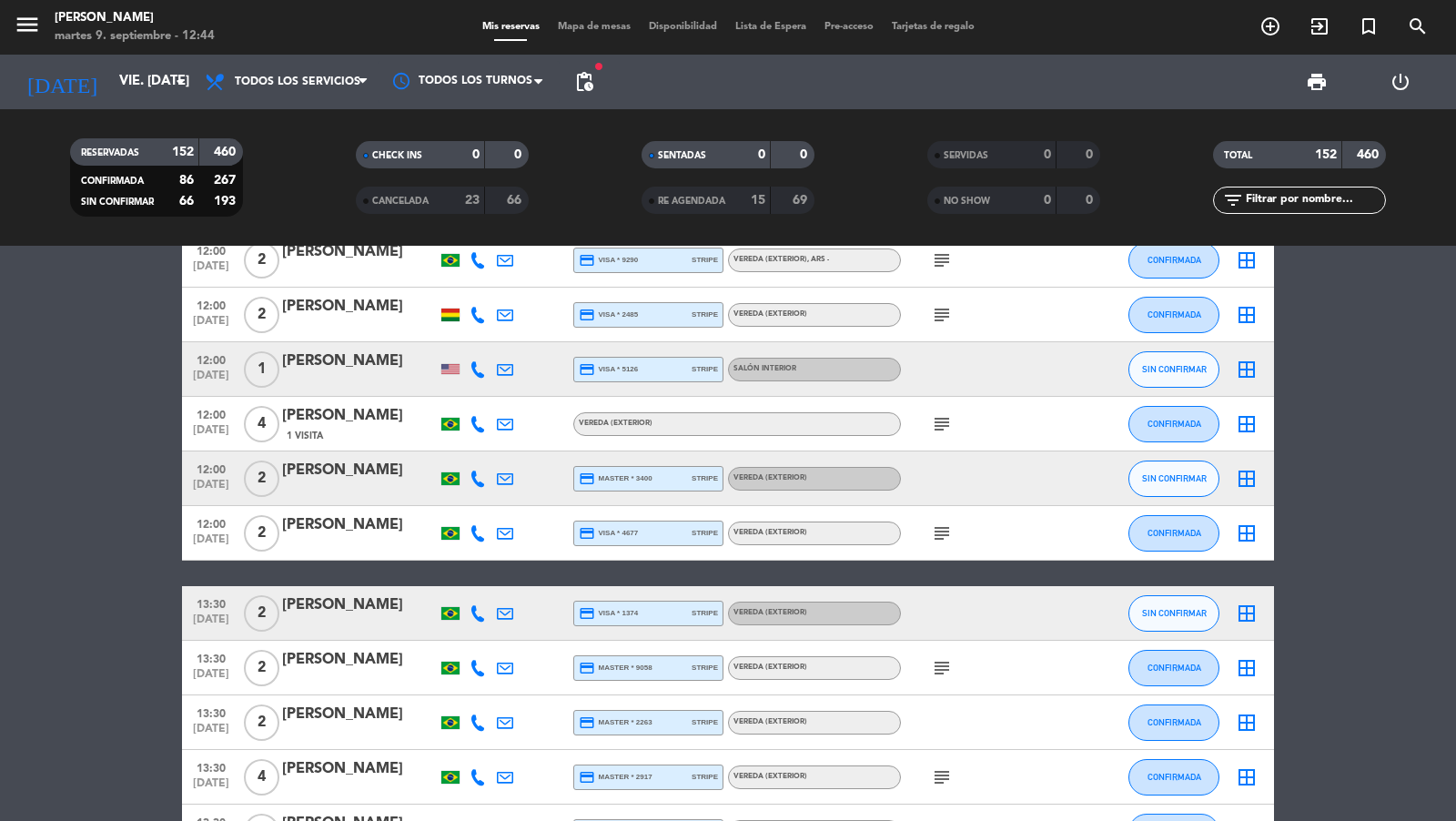
click at [938, 429] on icon "subject" at bounding box center [942, 425] width 22 height 22
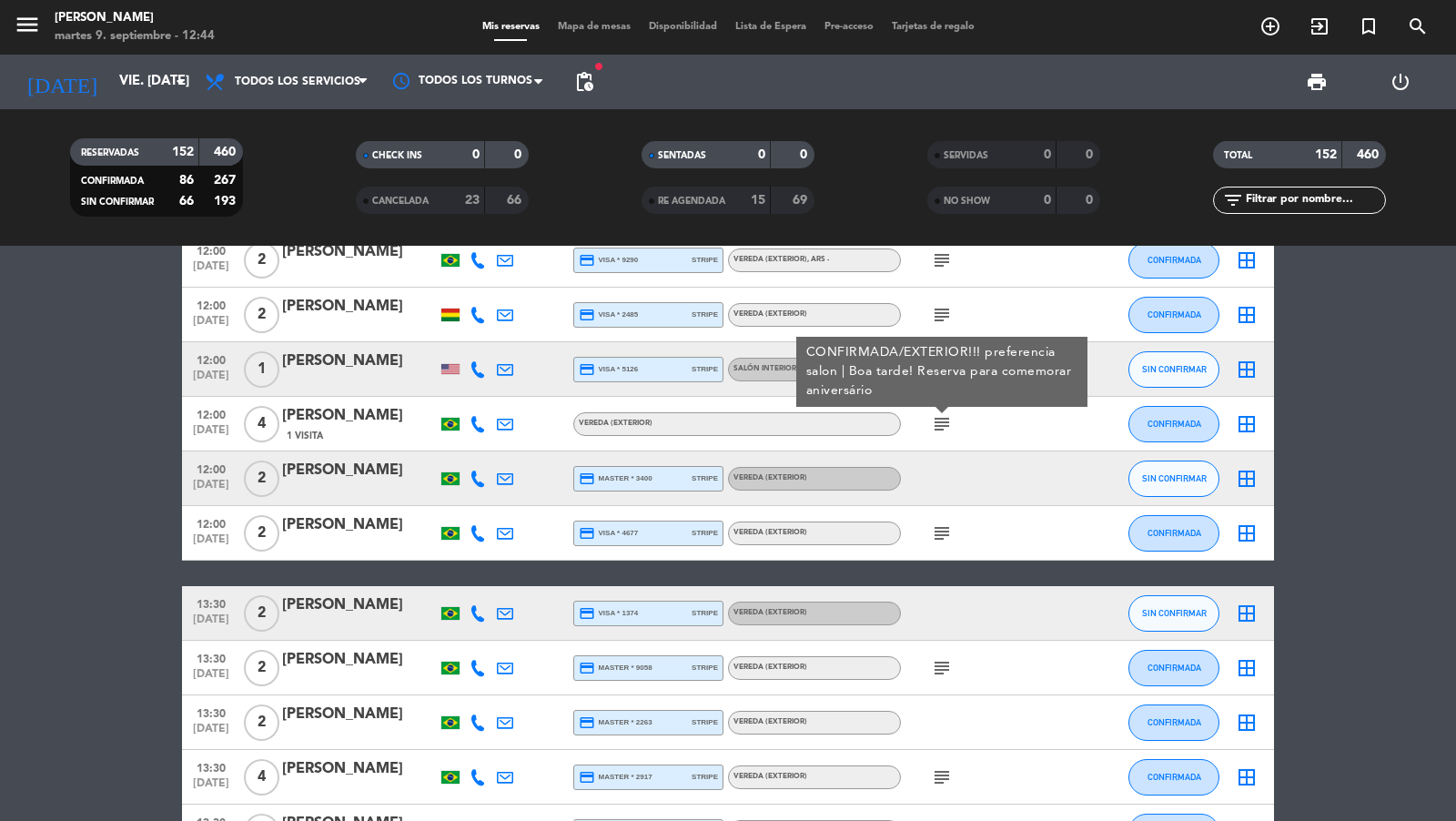
click at [938, 429] on icon "subject" at bounding box center [942, 425] width 22 height 22
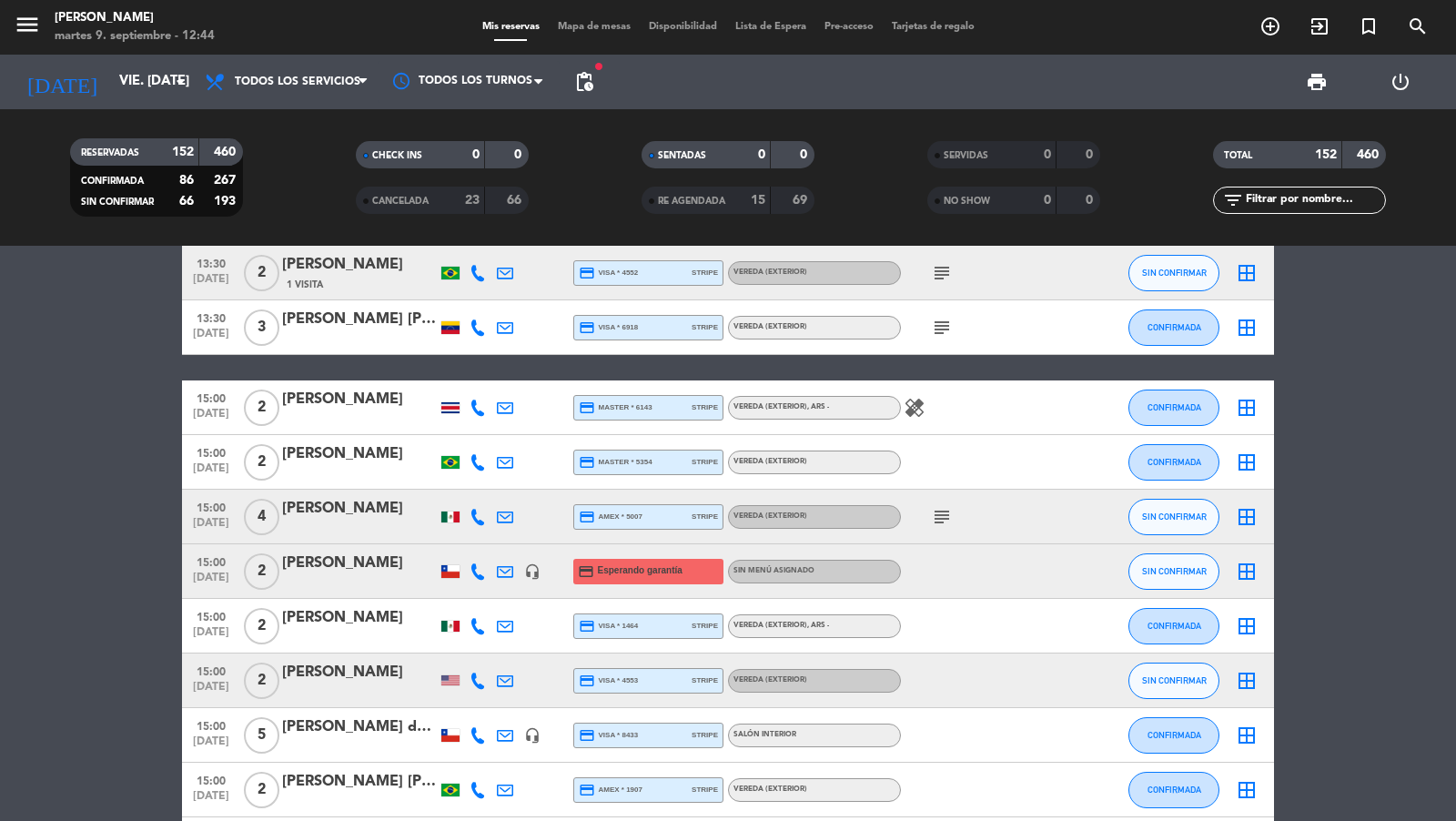
scroll to position [2593, 0]
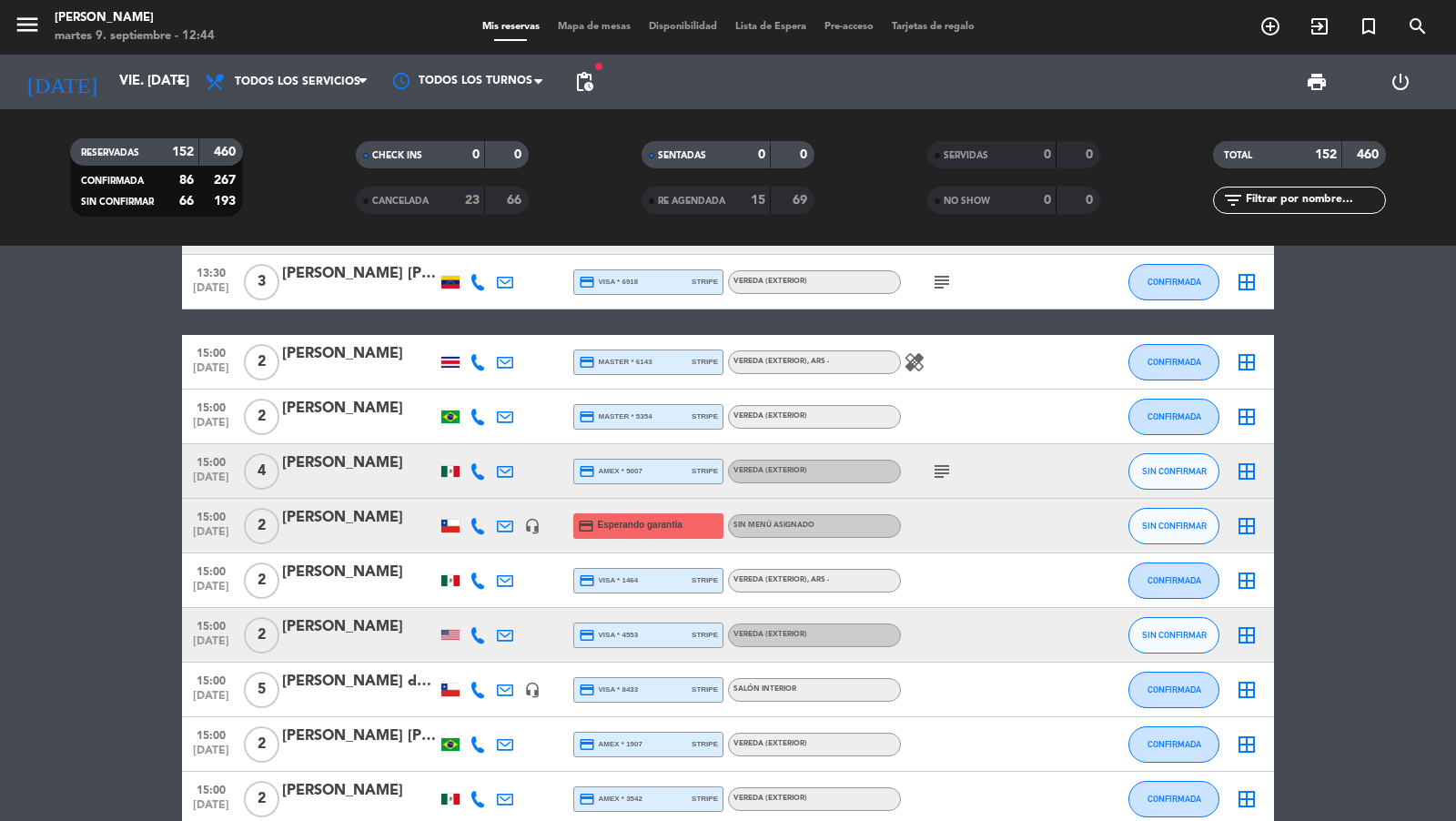
click at [214, 527] on span "[DATE]" at bounding box center [211, 537] width 45 height 21
click at [322, 527] on div "[PERSON_NAME]" at bounding box center [359, 518] width 154 height 24
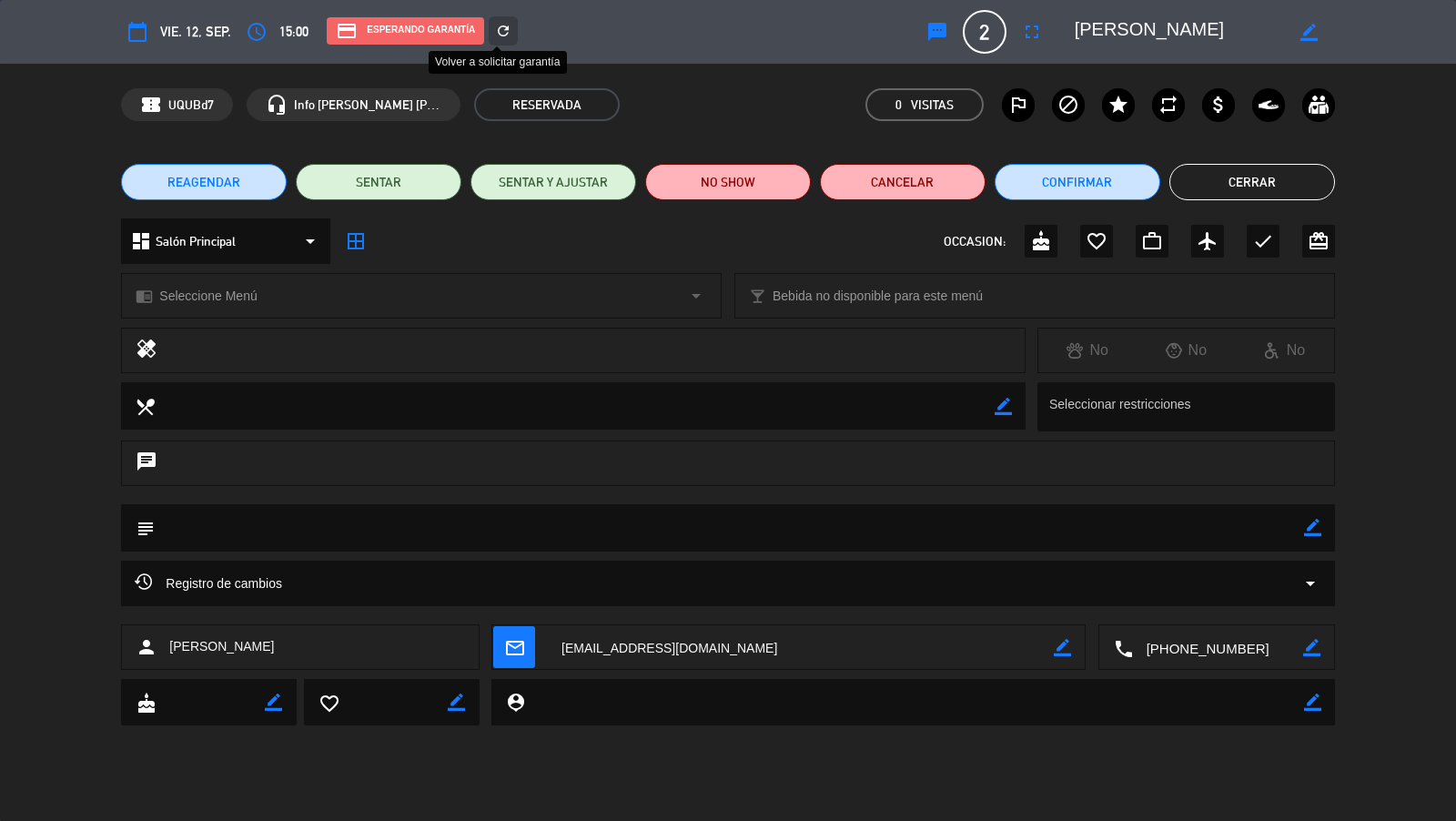
click at [500, 35] on icon "refresh" at bounding box center [503, 31] width 17 height 17
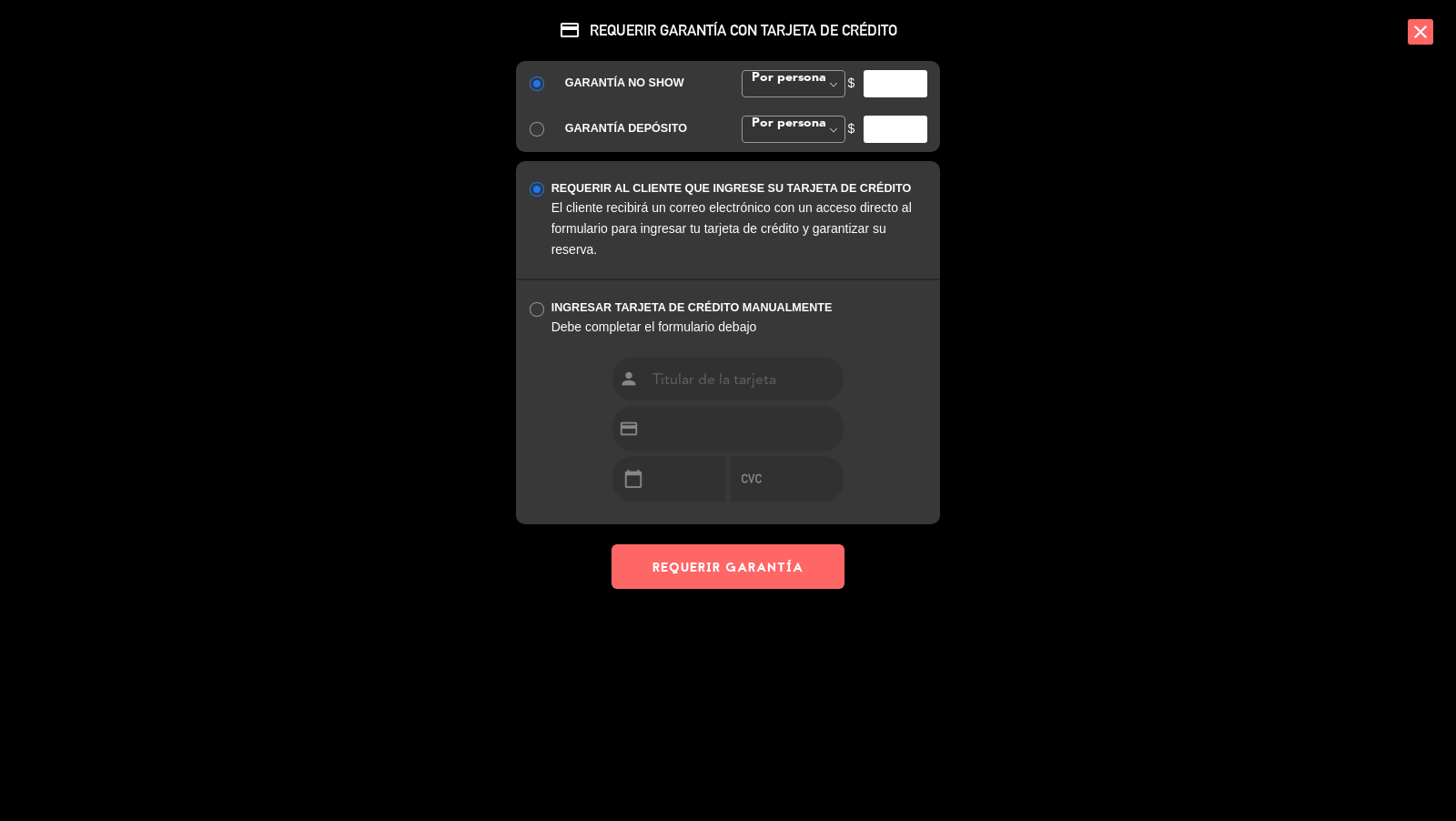
click at [883, 78] on input "number" at bounding box center [895, 84] width 64 height 28
type input "35000"
click at [820, 559] on button "REQUERIR GARANTÍA" at bounding box center [728, 566] width 233 height 44
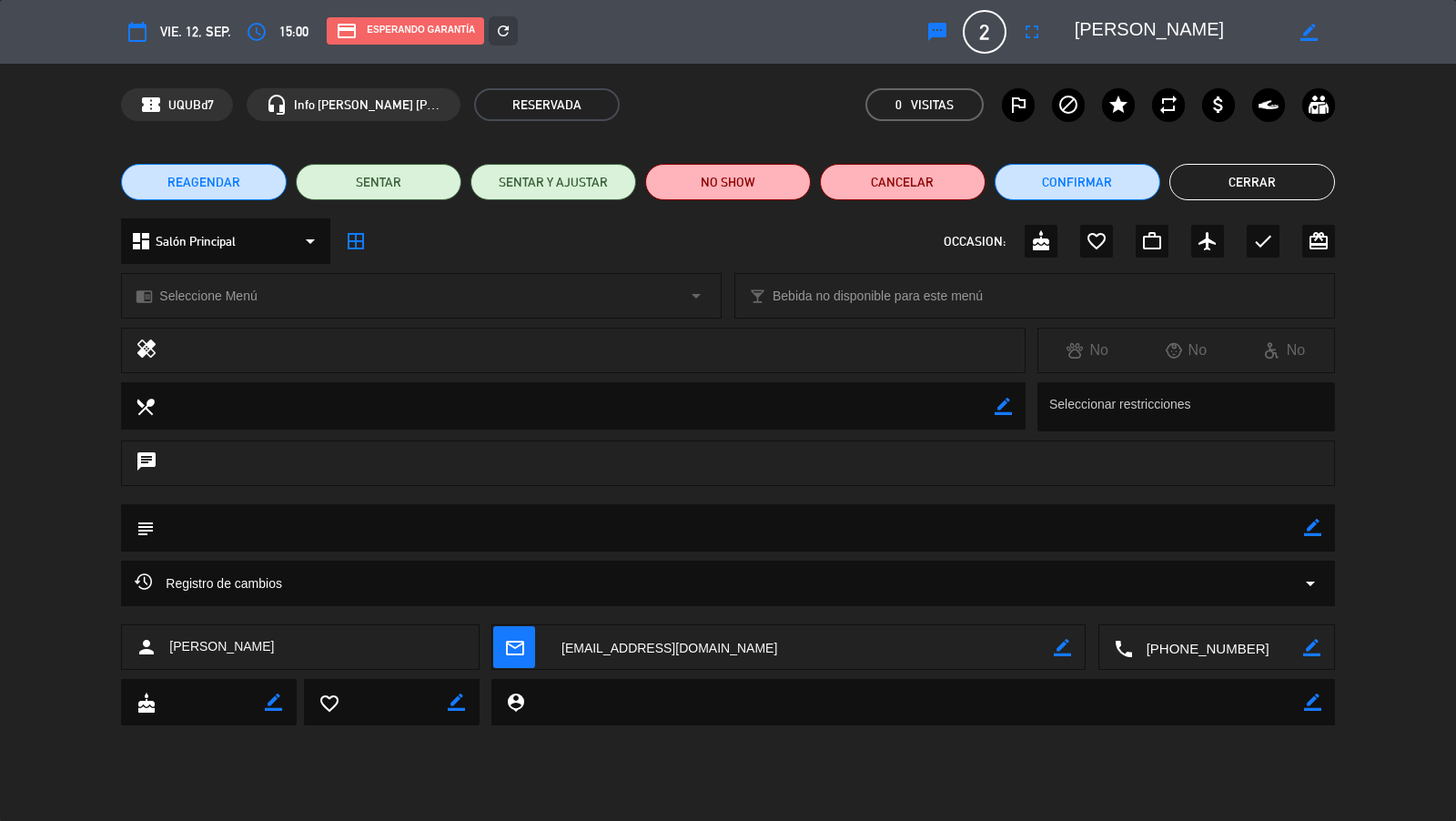
click at [1215, 194] on button "Cerrar" at bounding box center [1252, 181] width 166 height 36
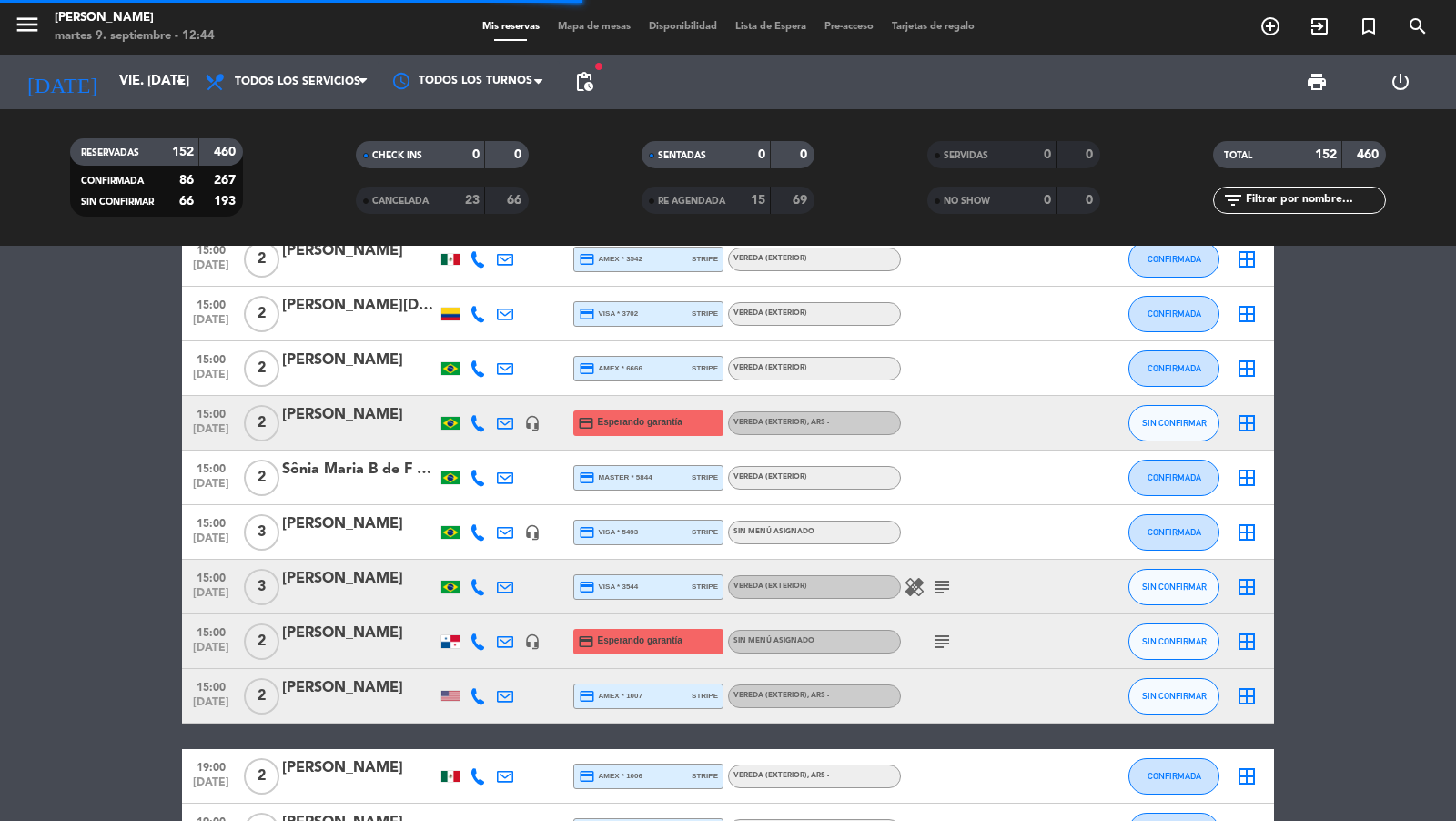
scroll to position [3136, 0]
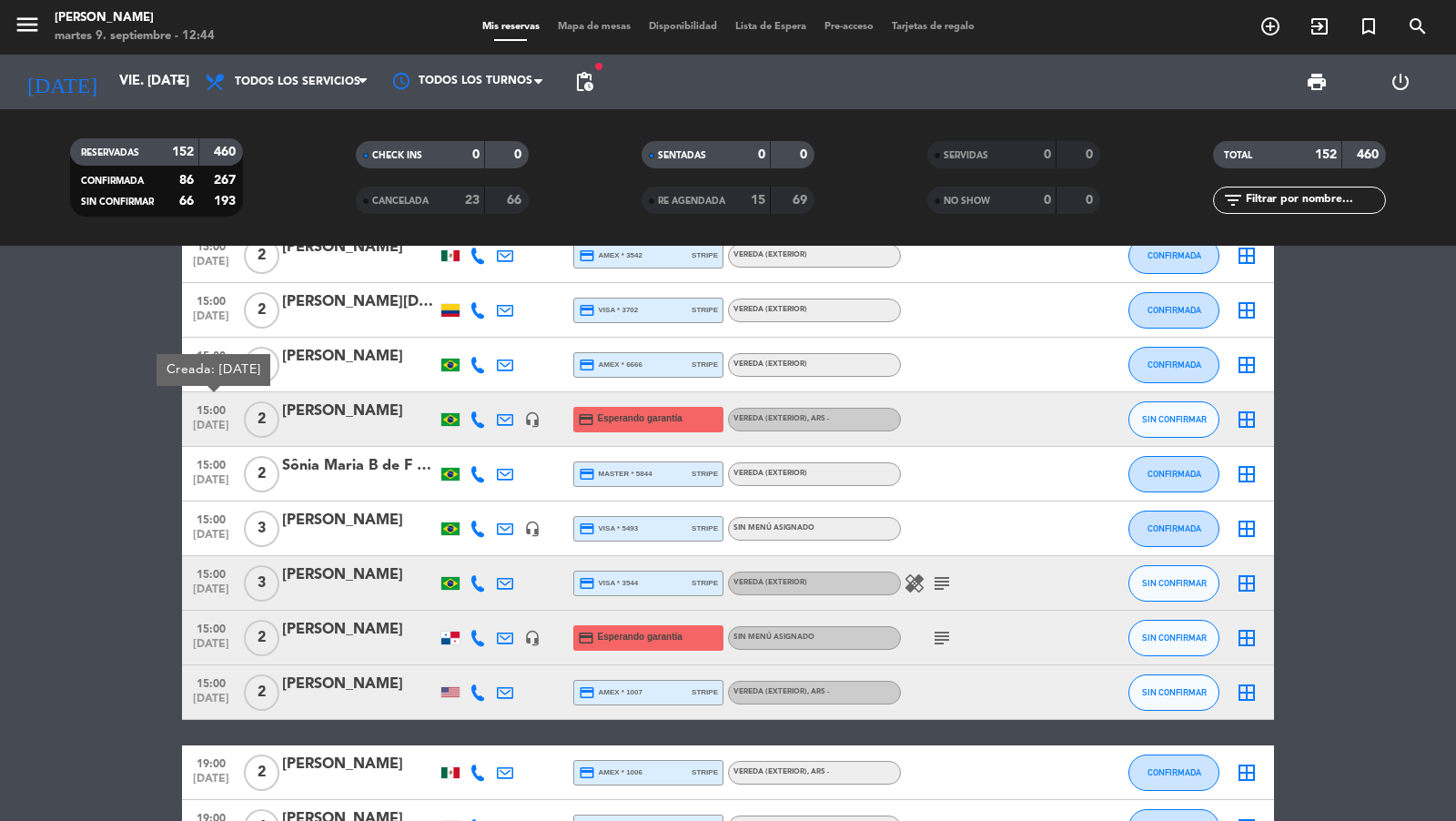
click at [315, 419] on div "[PERSON_NAME]" at bounding box center [359, 412] width 154 height 24
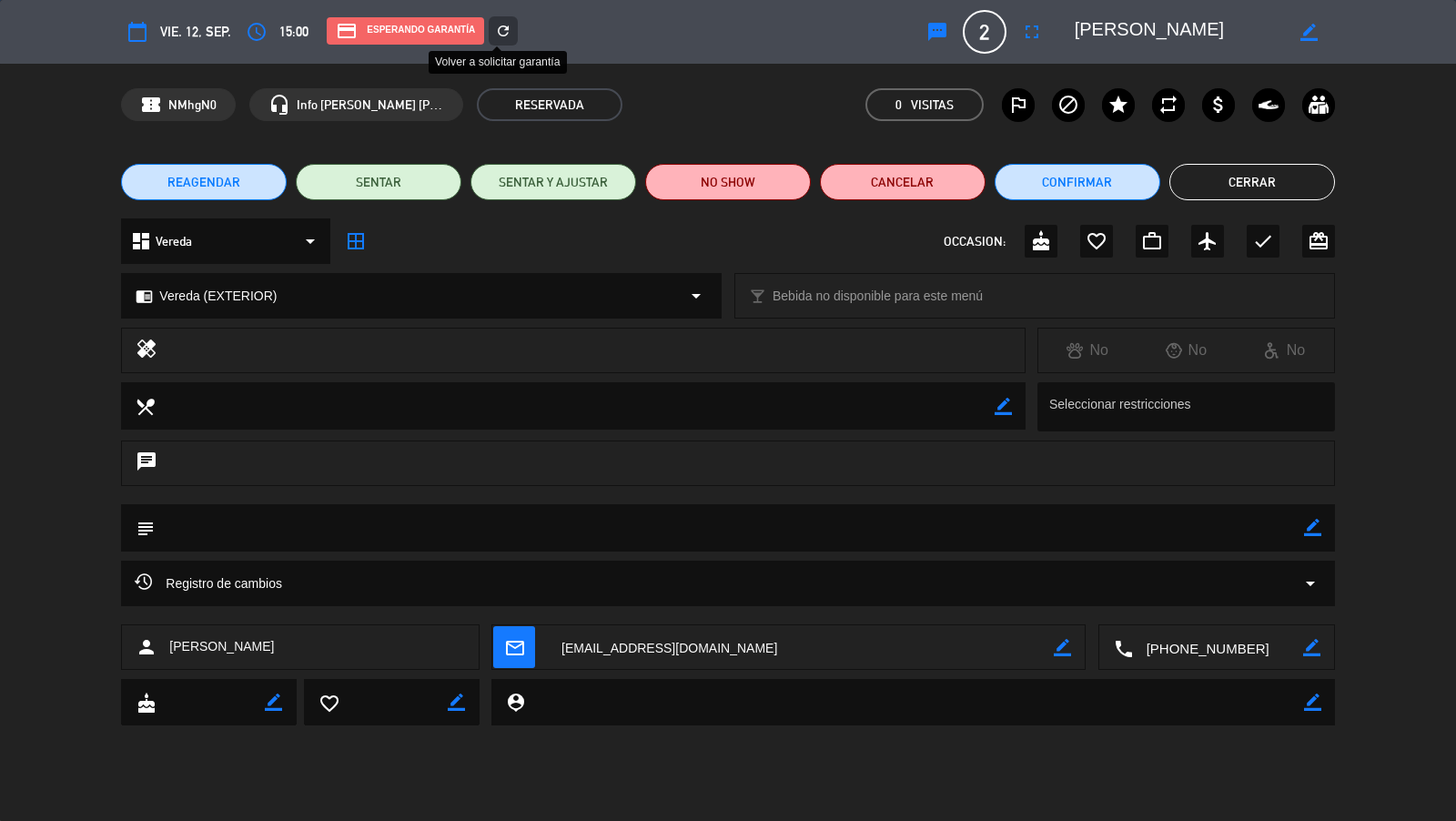
click at [511, 37] on div "refresh" at bounding box center [502, 31] width 29 height 29
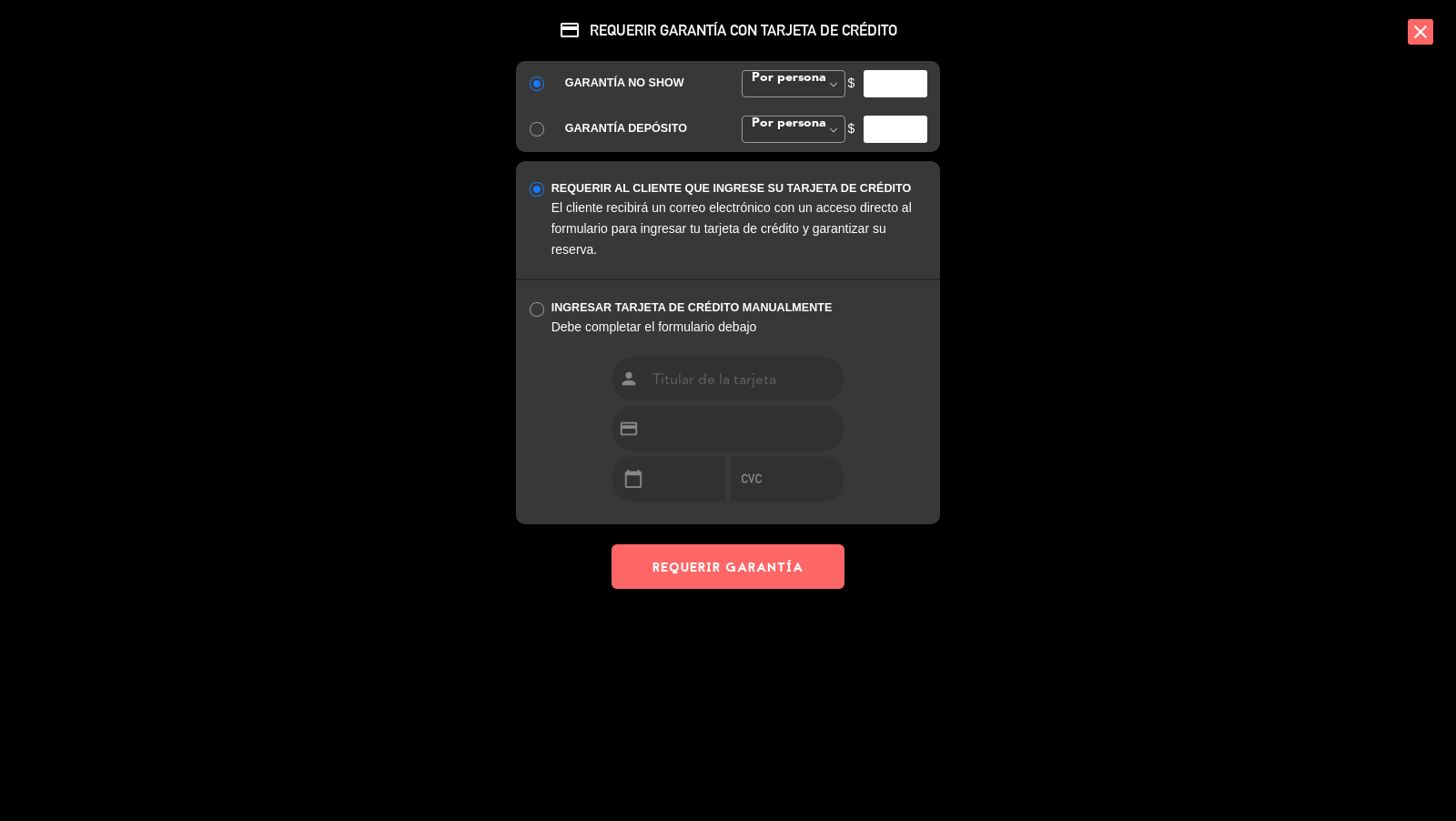
click at [885, 85] on input "number" at bounding box center [895, 84] width 64 height 28
click at [898, 78] on input "35000" at bounding box center [895, 84] width 64 height 28
type input "35000"
click at [699, 578] on button "REQUERIR GARANTÍA" at bounding box center [728, 566] width 233 height 44
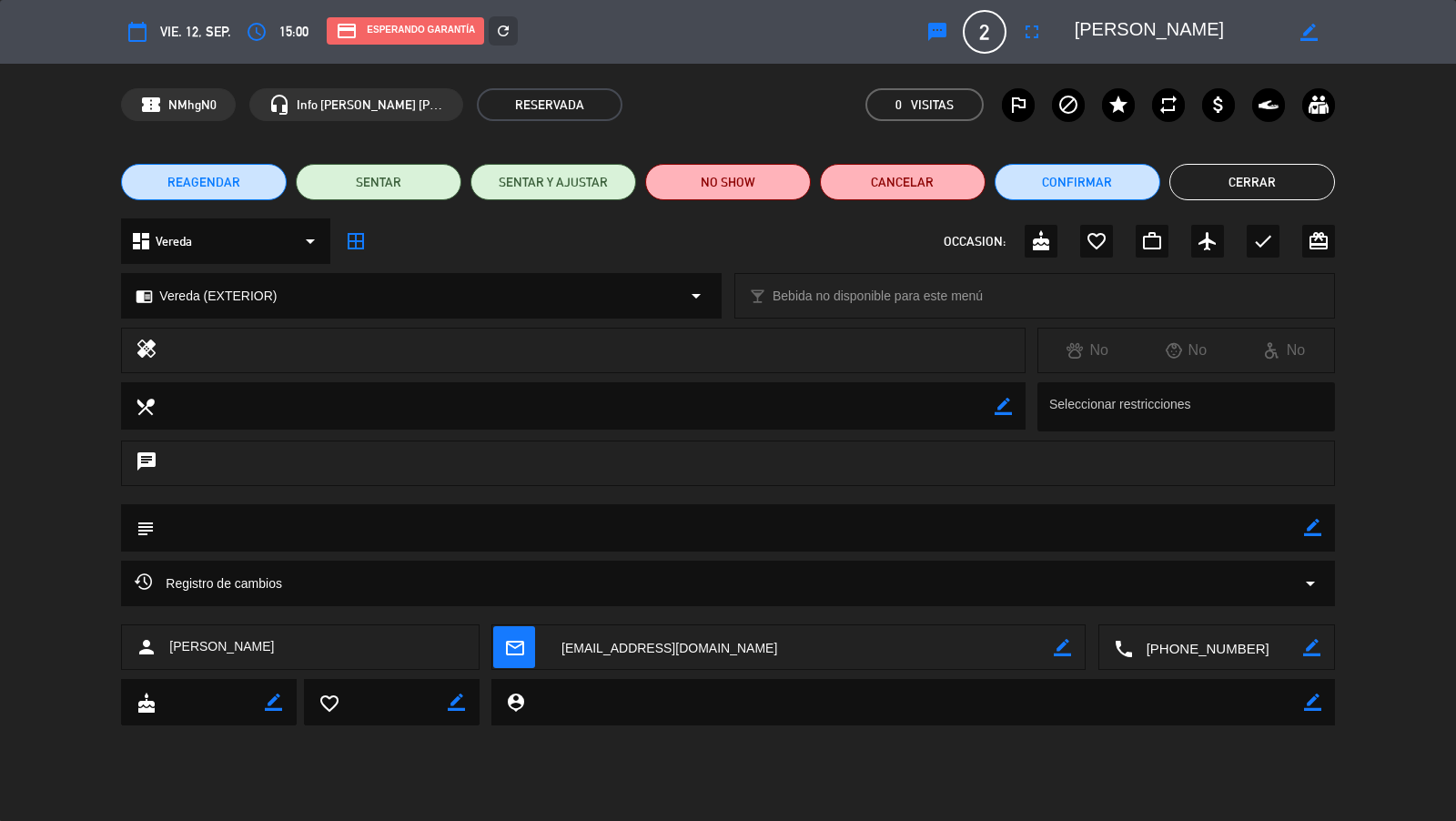
click at [1255, 192] on button "Cerrar" at bounding box center [1252, 181] width 166 height 36
